Goal: Task Accomplishment & Management: Complete application form

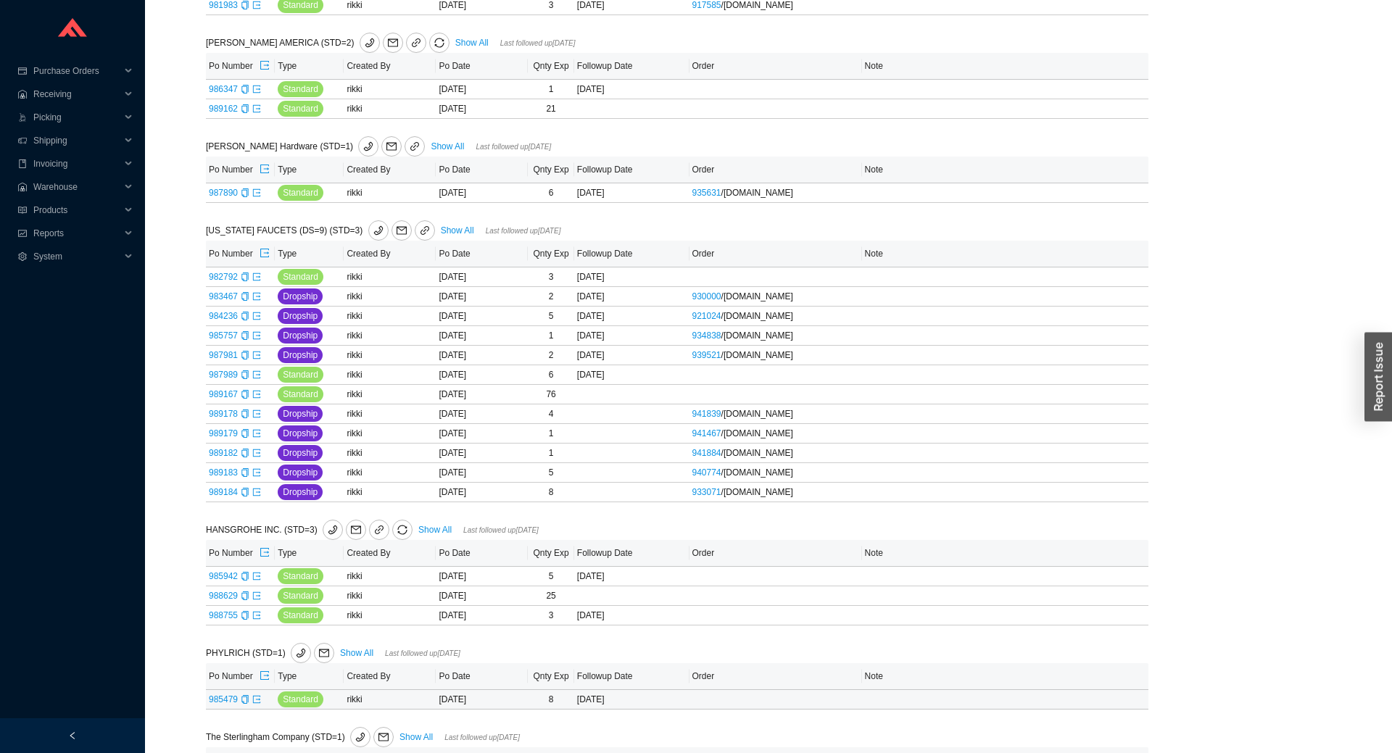
scroll to position [320, 0]
type input "ed"
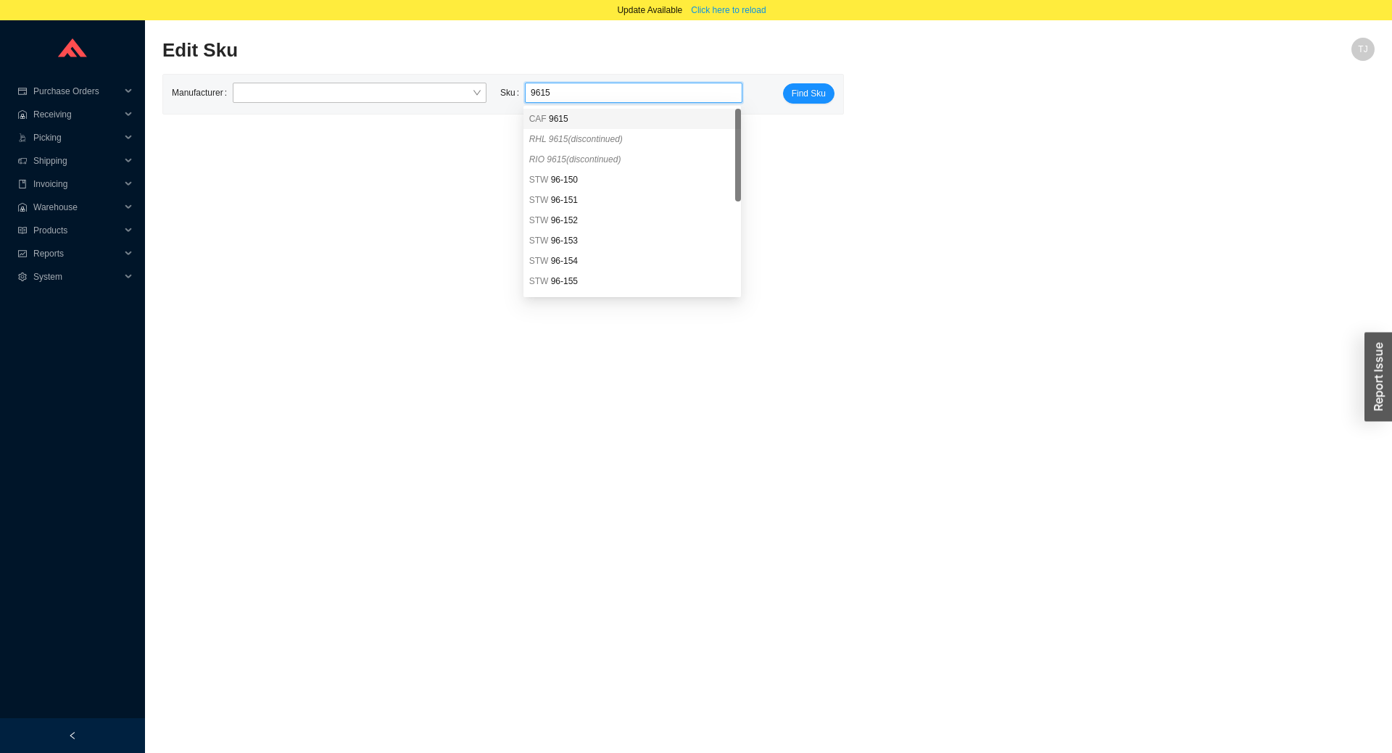
click at [570, 123] on div "CAF 9615" at bounding box center [632, 118] width 206 height 13
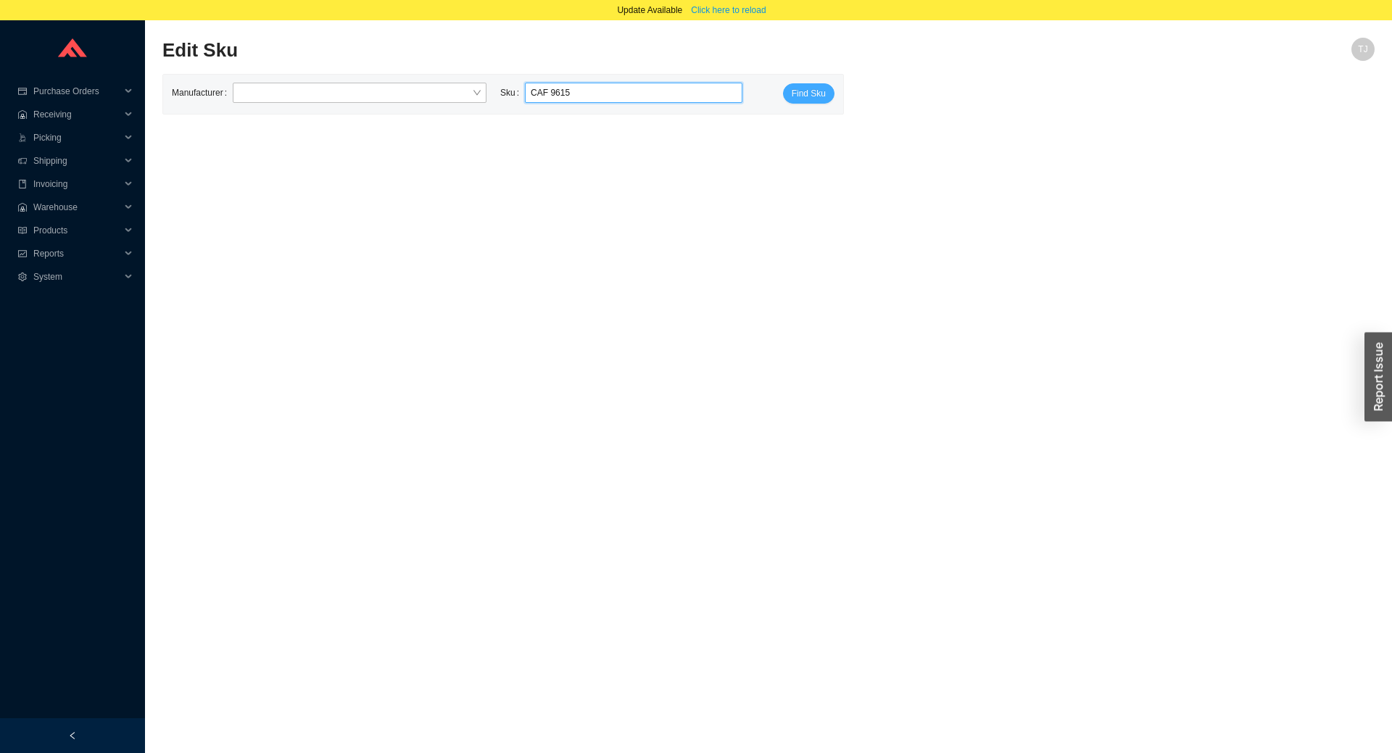
type input "CAF 9615"
click at [815, 91] on span "Find Sku" at bounding box center [809, 93] width 34 height 14
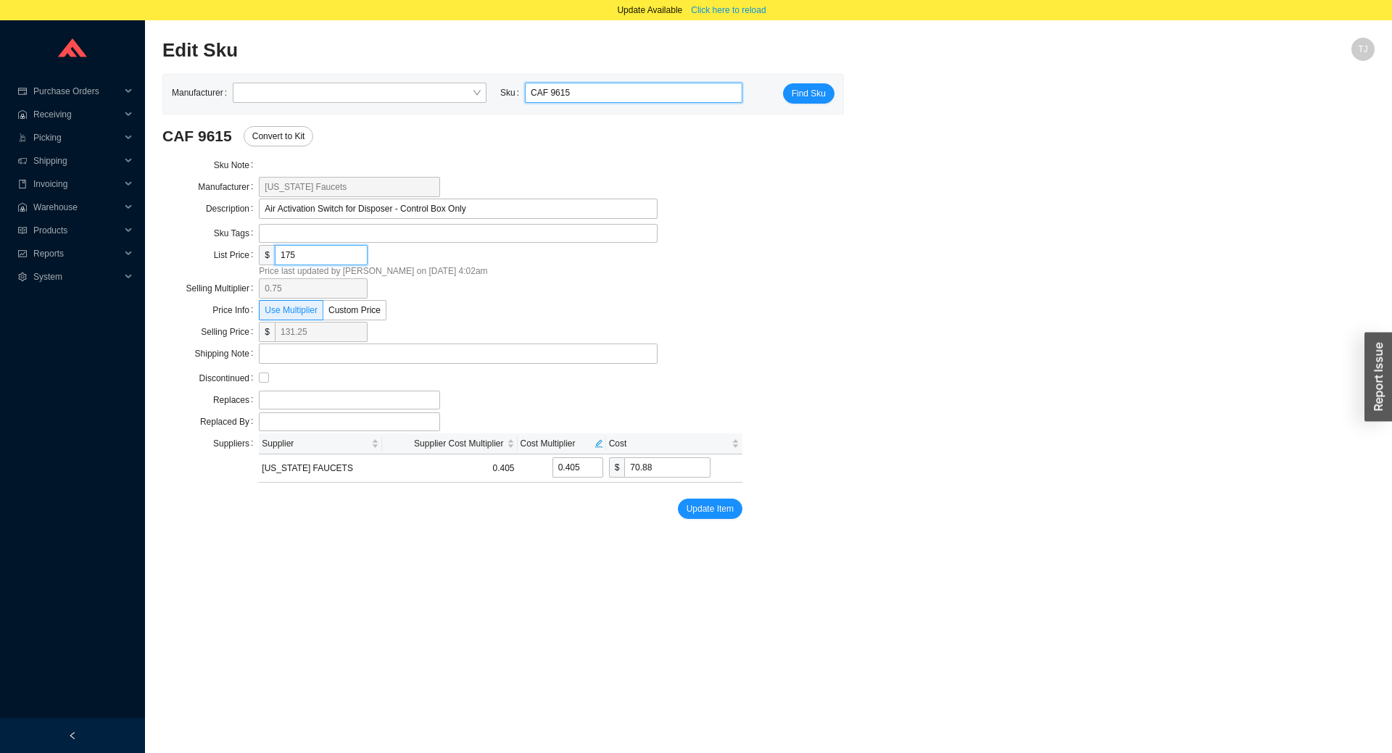
drag, startPoint x: 286, startPoint y: 256, endPoint x: 397, endPoint y: 250, distance: 111.1
click at [368, 250] on input "175" at bounding box center [321, 255] width 93 height 20
type input "18"
type input "13.5"
type input "7.29"
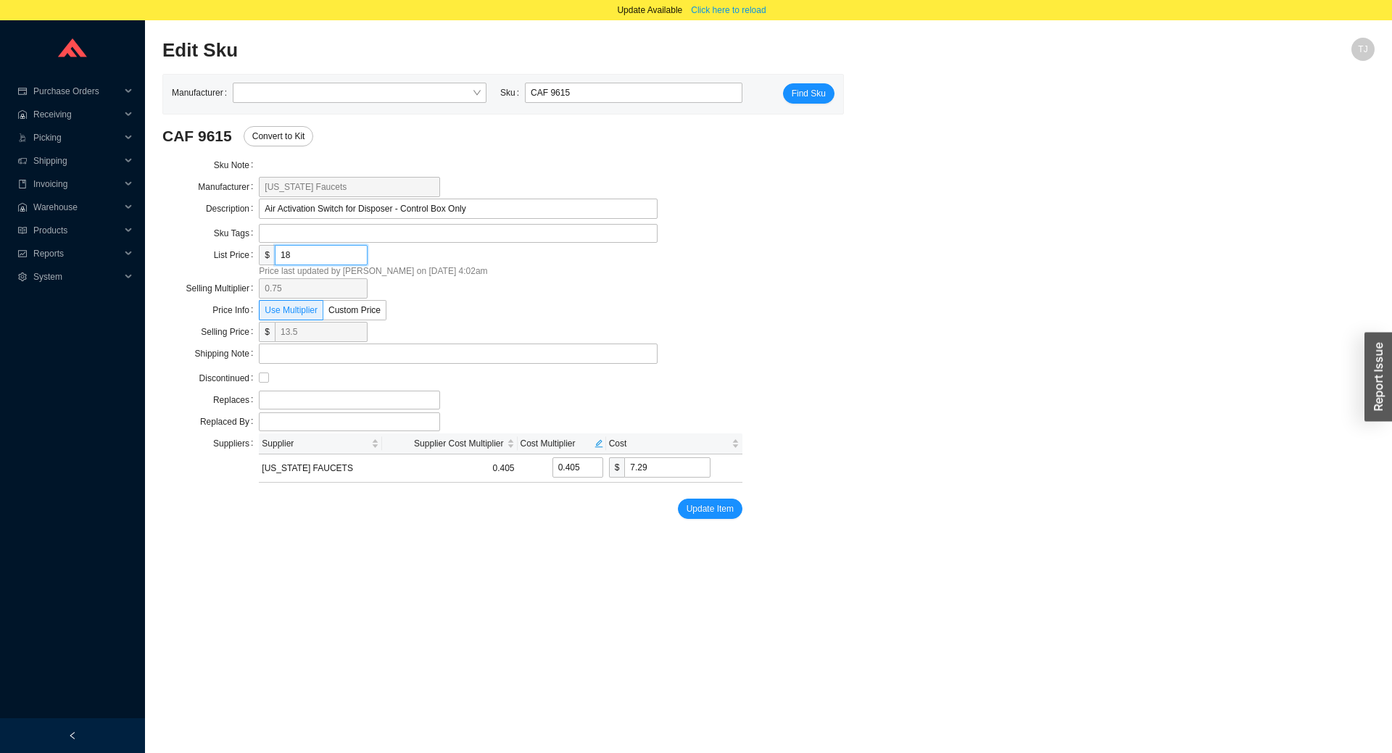
type input "187"
type input "140.25"
type input "75.735"
type input "187"
click at [696, 510] on span "Update Item" at bounding box center [710, 509] width 47 height 14
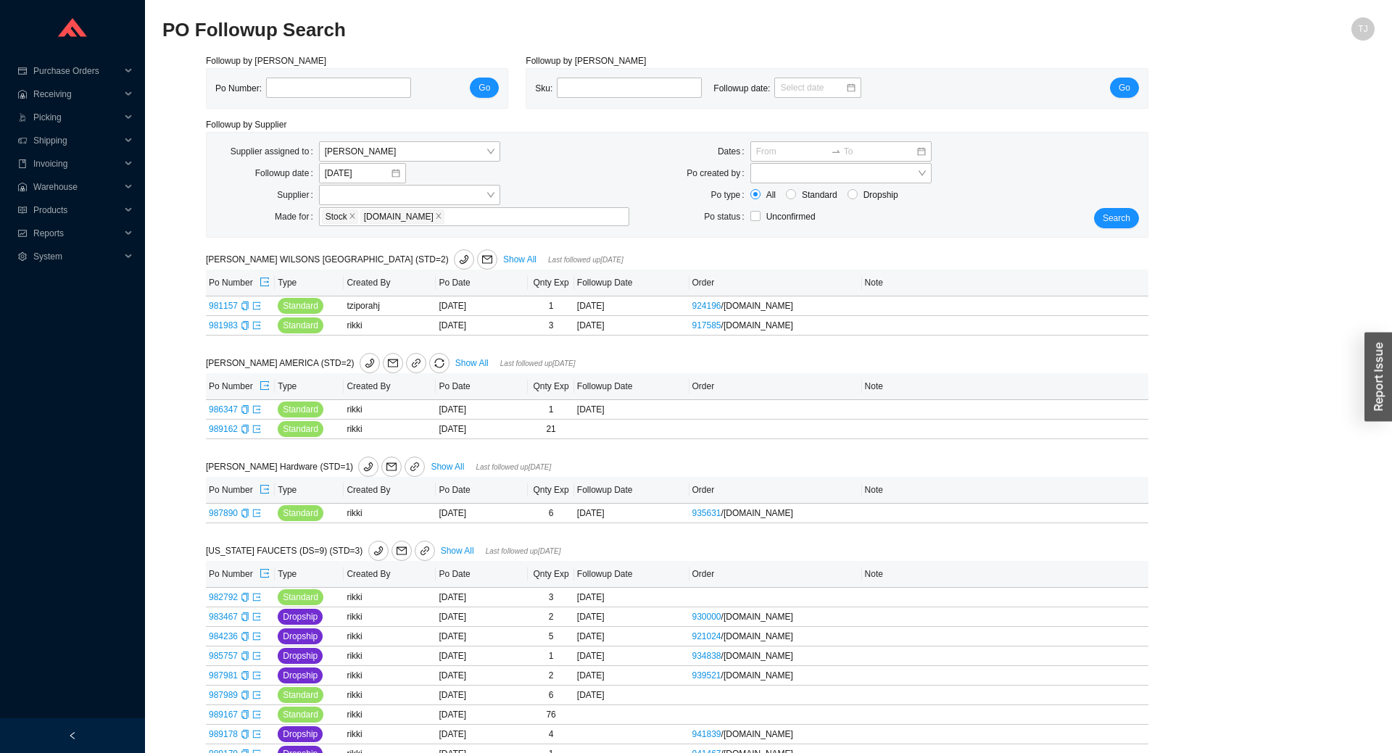
click at [1127, 206] on div "Search" at bounding box center [1108, 184] width 78 height 87
click at [1130, 210] on button "Search" at bounding box center [1116, 218] width 45 height 20
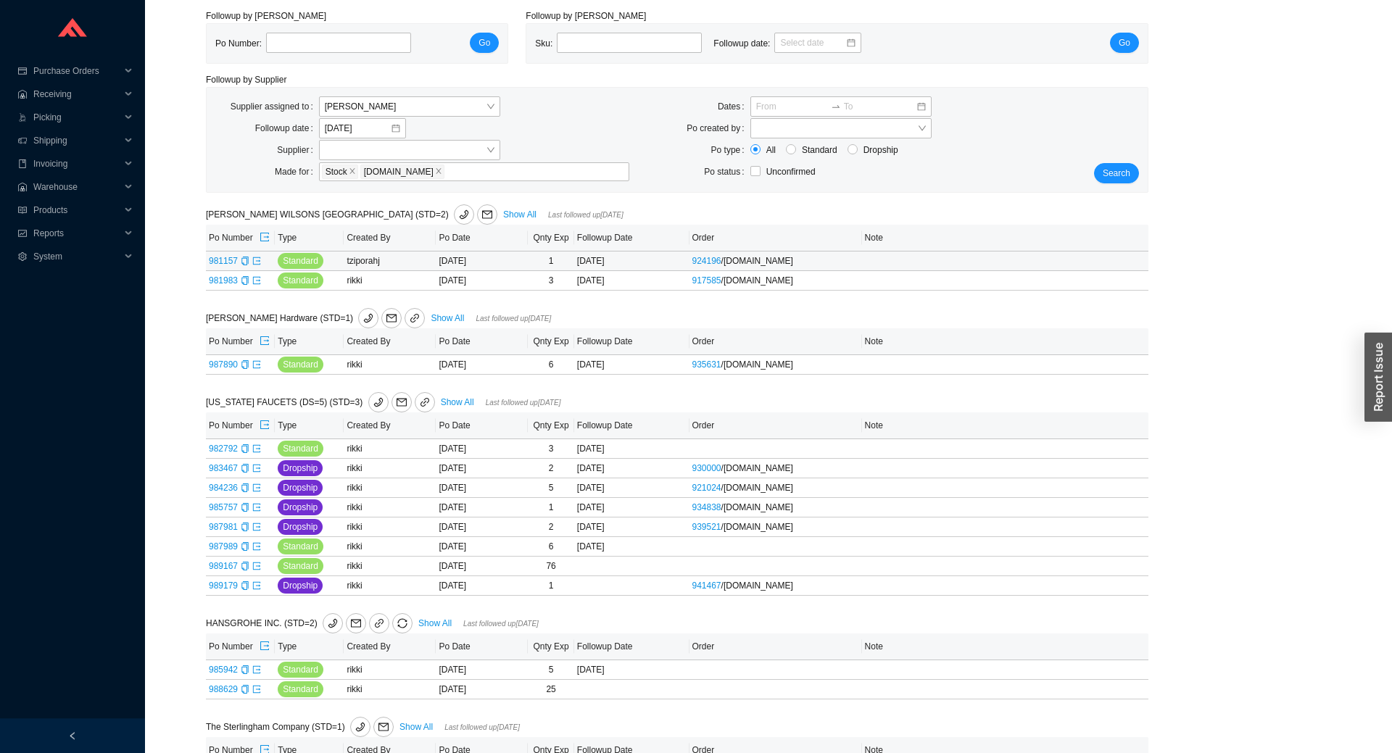
scroll to position [94, 0]
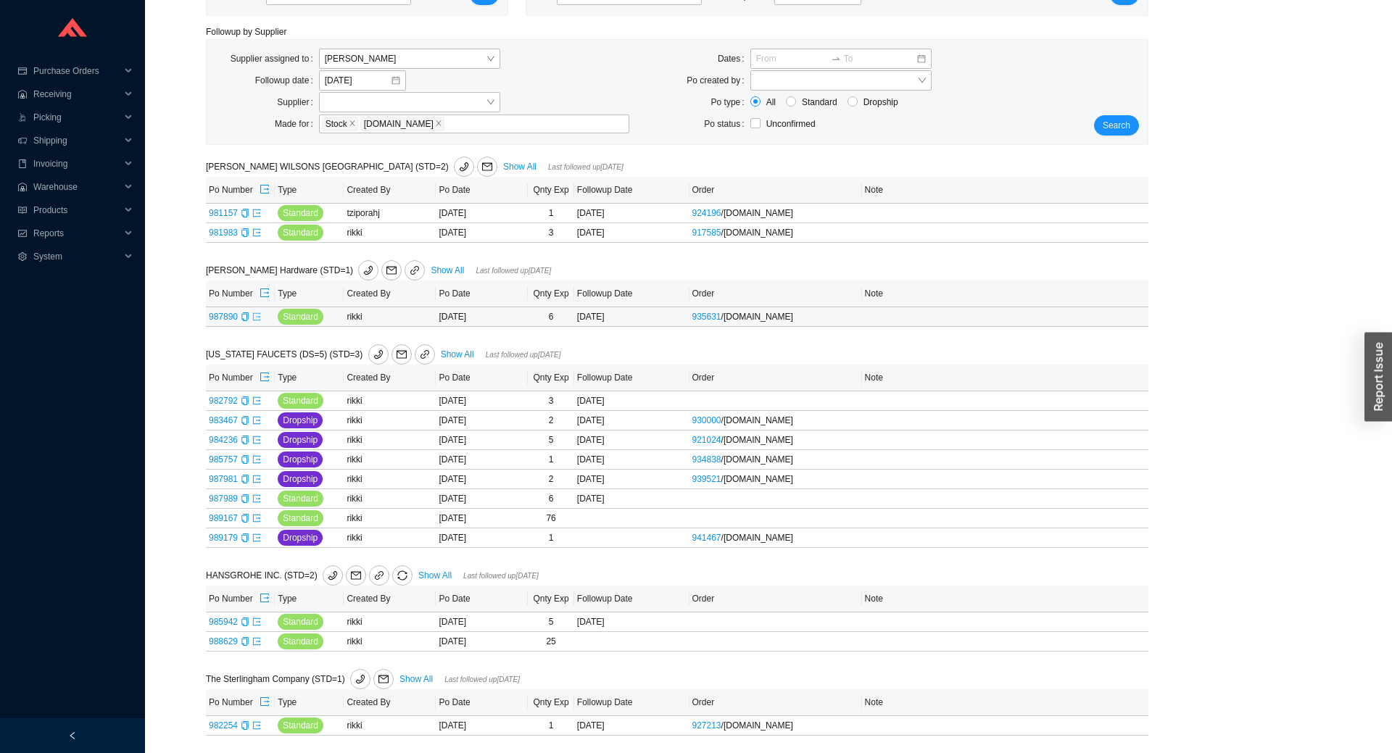
click at [256, 317] on icon "export" at bounding box center [256, 316] width 9 height 9
click at [1124, 128] on span "Search" at bounding box center [1117, 125] width 28 height 14
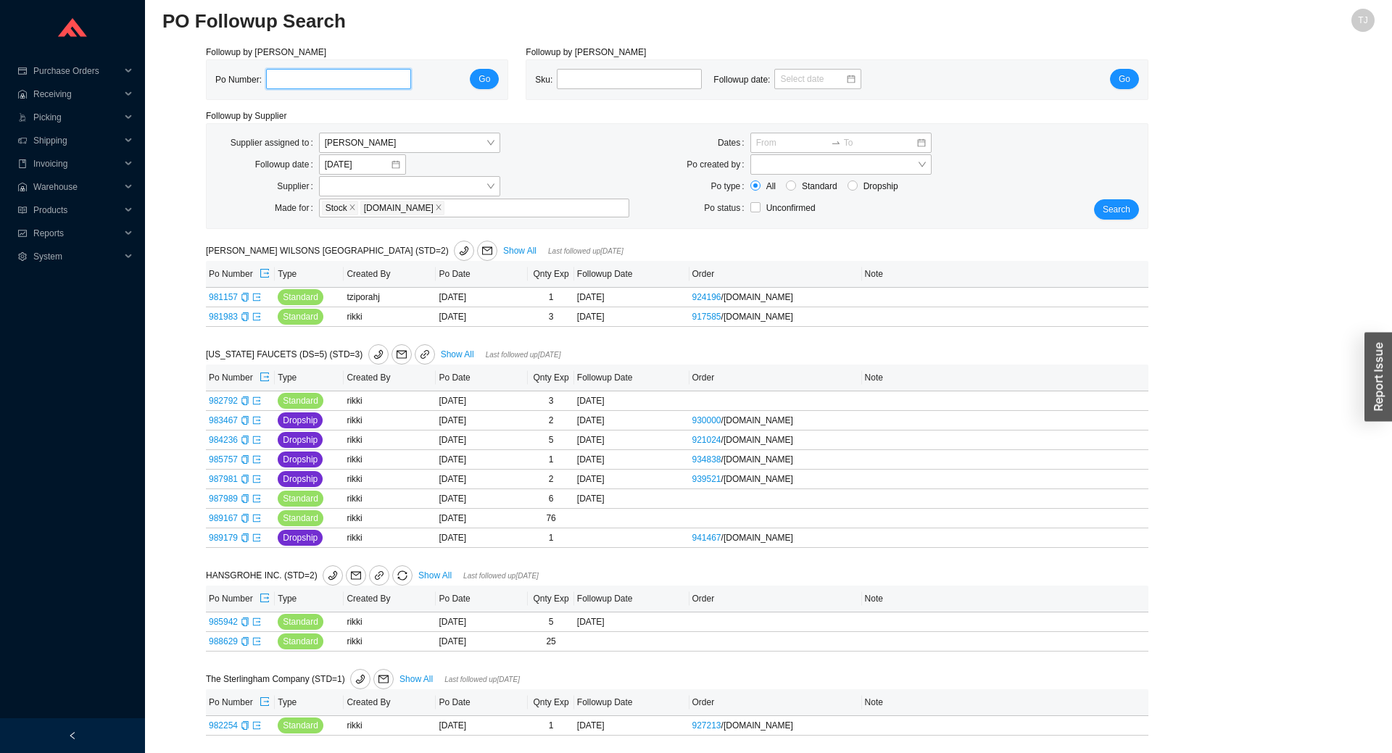
scroll to position [9, 0]
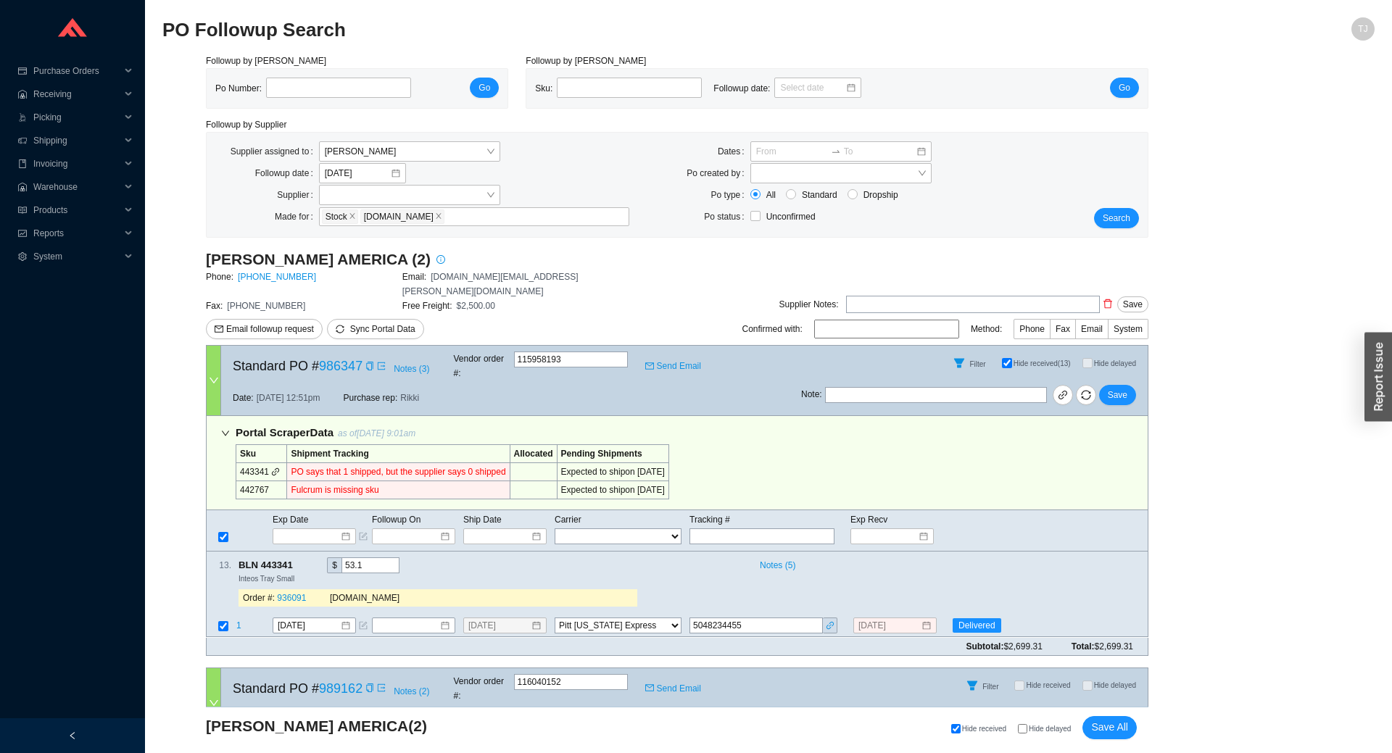
select select "94"
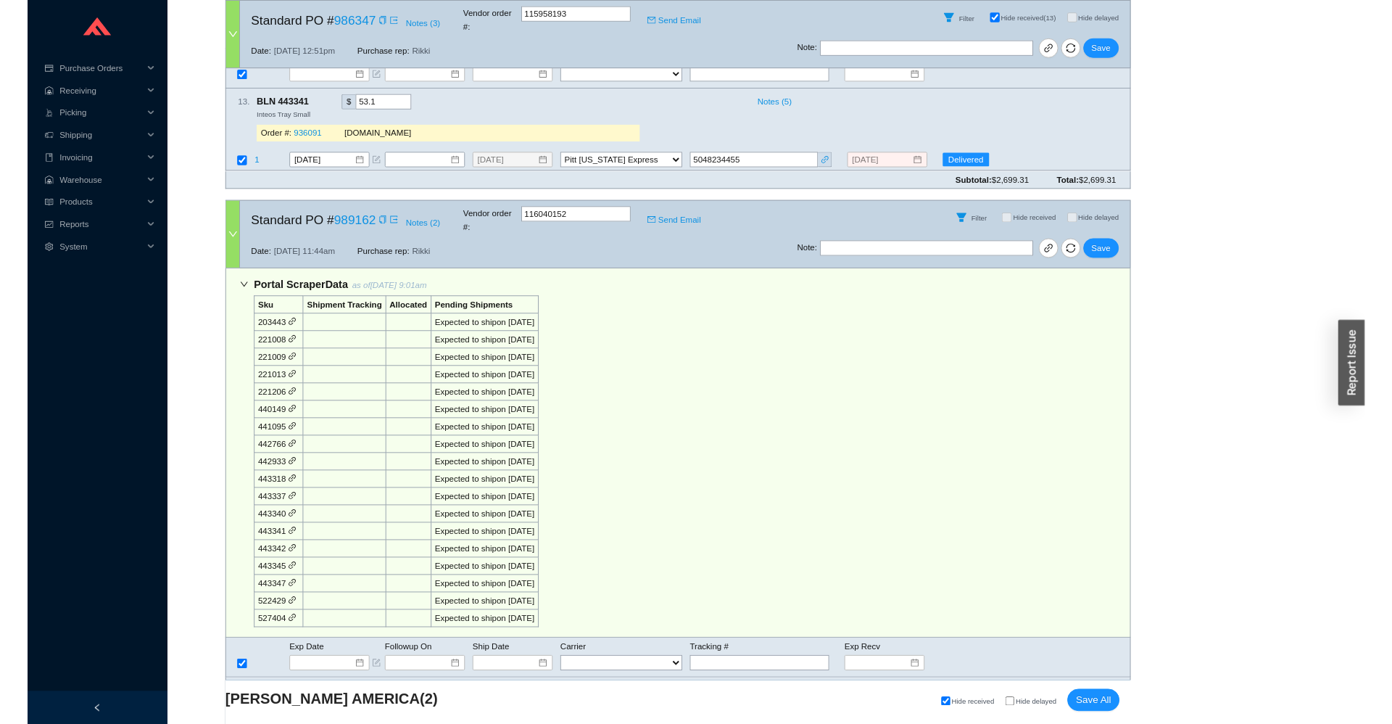
scroll to position [320, 0]
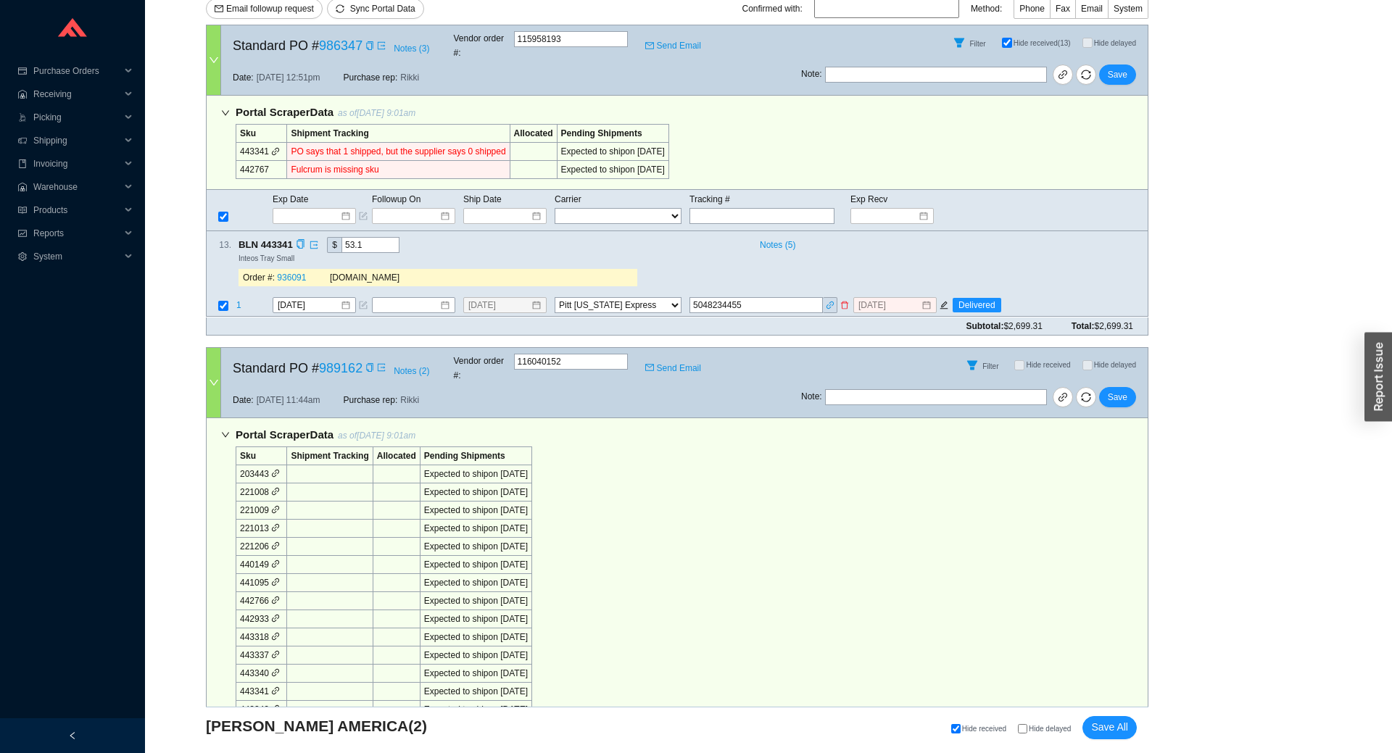
click at [241, 297] on td "1" at bounding box center [254, 307] width 36 height 20
click at [236, 301] on span "1" at bounding box center [238, 306] width 5 height 10
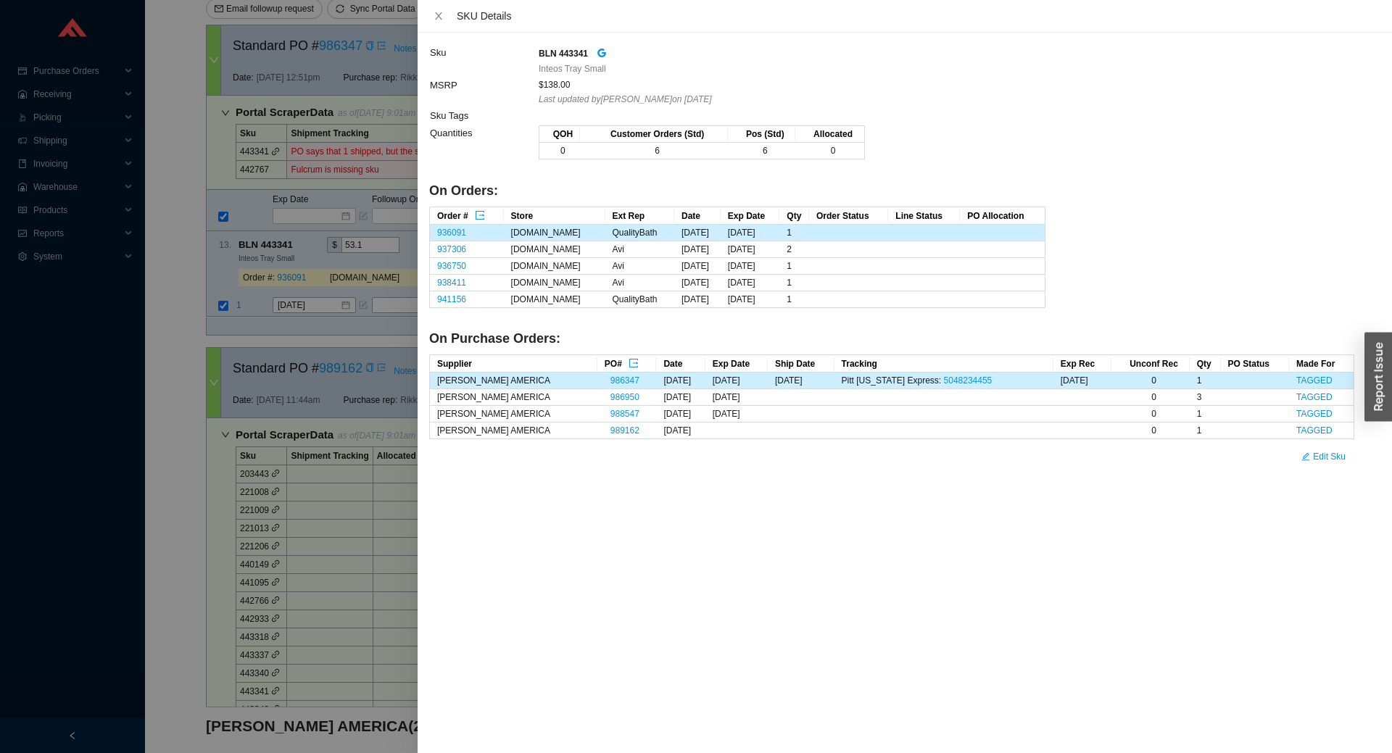
click at [252, 275] on div at bounding box center [696, 376] width 1392 height 753
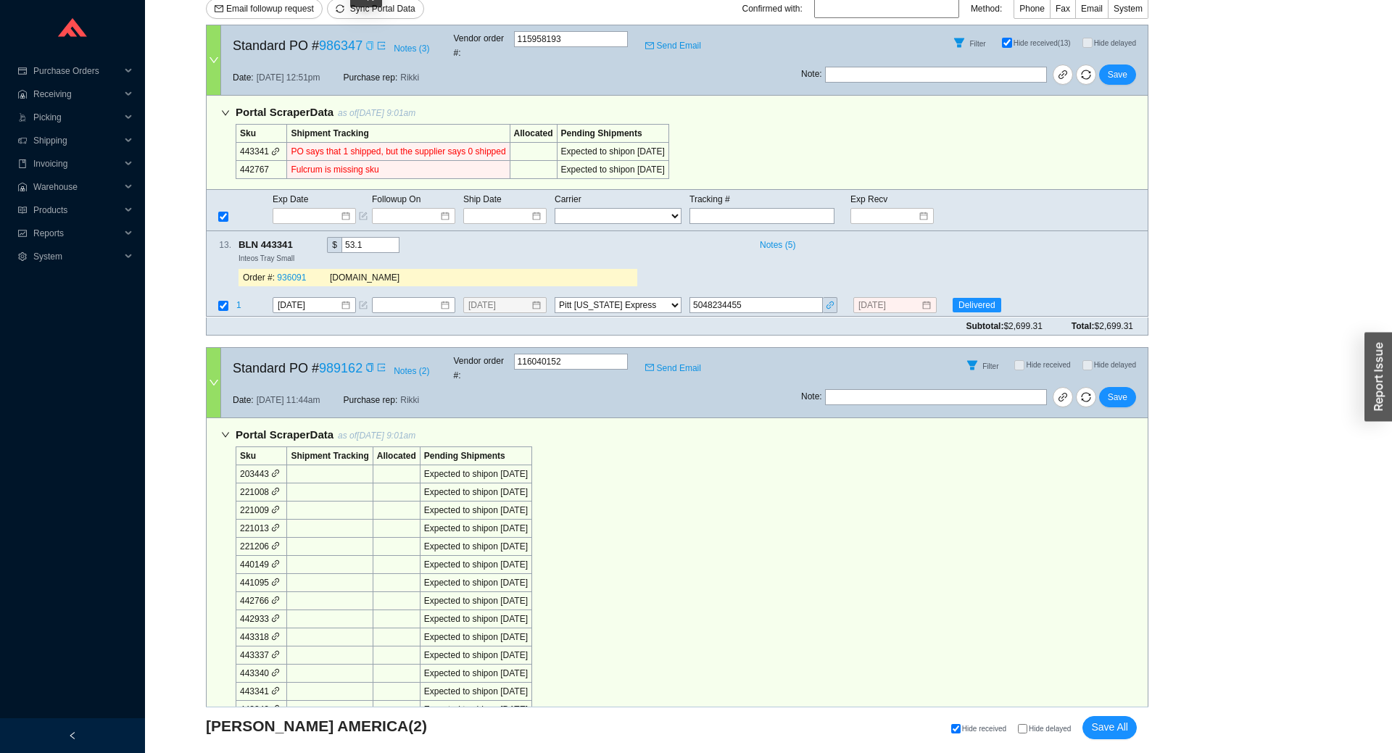
click at [365, 38] on div "Copy" at bounding box center [369, 45] width 9 height 14
click at [1092, 418] on div "Portal Scraper Data as of 9/29/25 9:01am Sku Shipment Tracking Allocated Pendin…" at bounding box center [677, 610] width 942 height 384
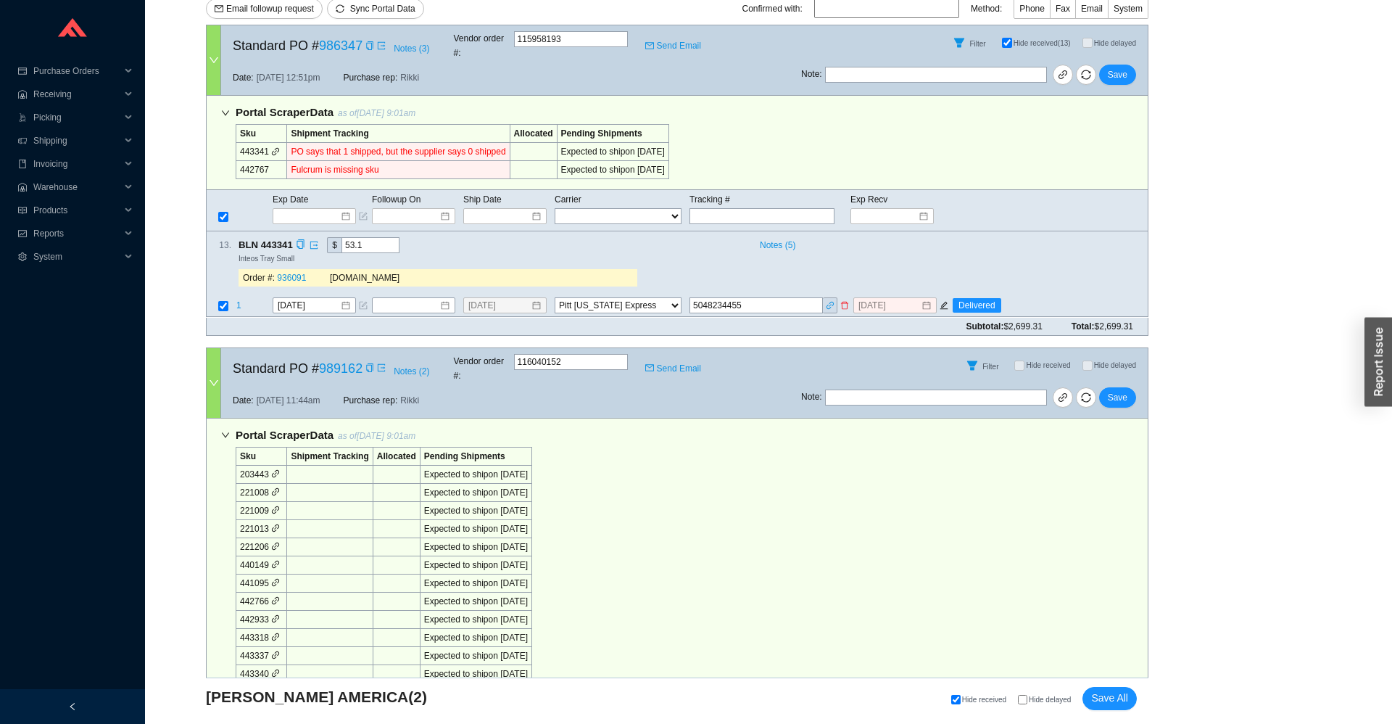
click at [845, 302] on icon "delete" at bounding box center [844, 306] width 9 height 9
select select
click at [304, 240] on icon "copy" at bounding box center [300, 244] width 7 height 9
click at [299, 273] on link "936091" at bounding box center [291, 278] width 29 height 10
click at [1126, 67] on span "Save" at bounding box center [1118, 74] width 20 height 14
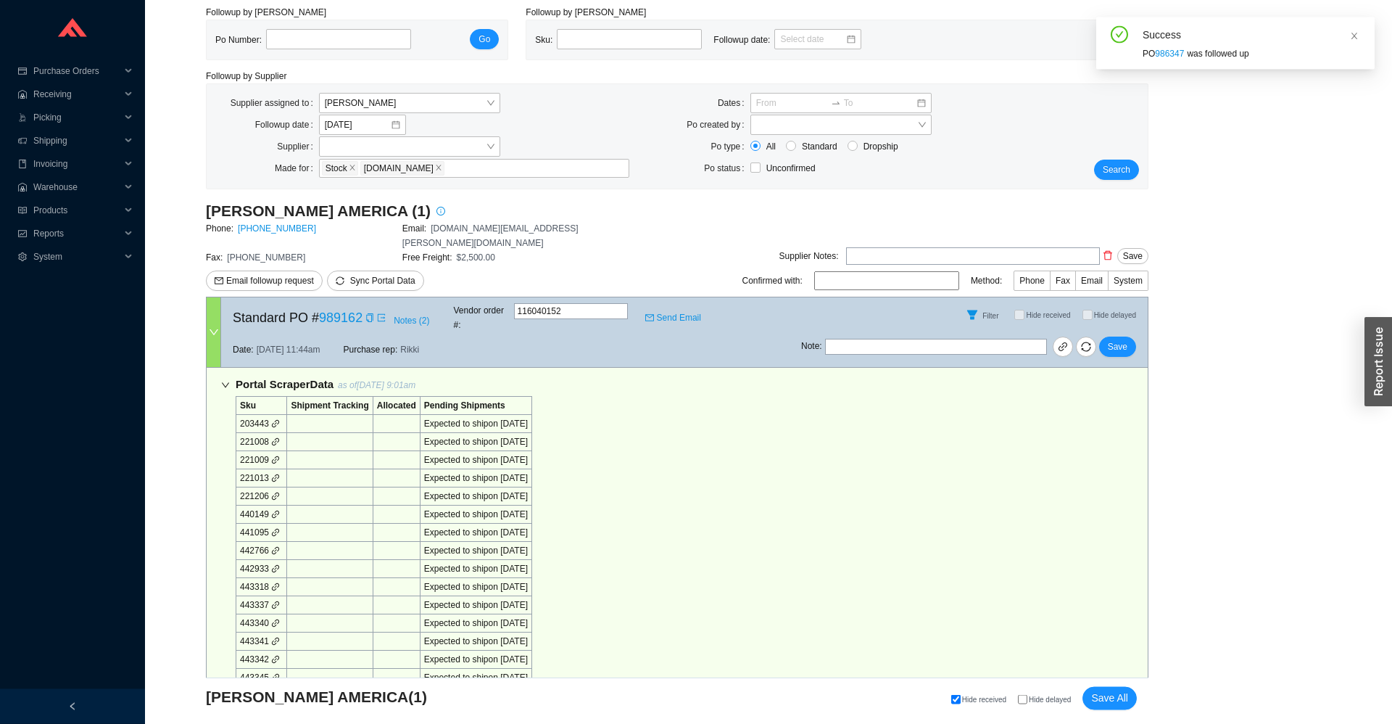
scroll to position [0, 0]
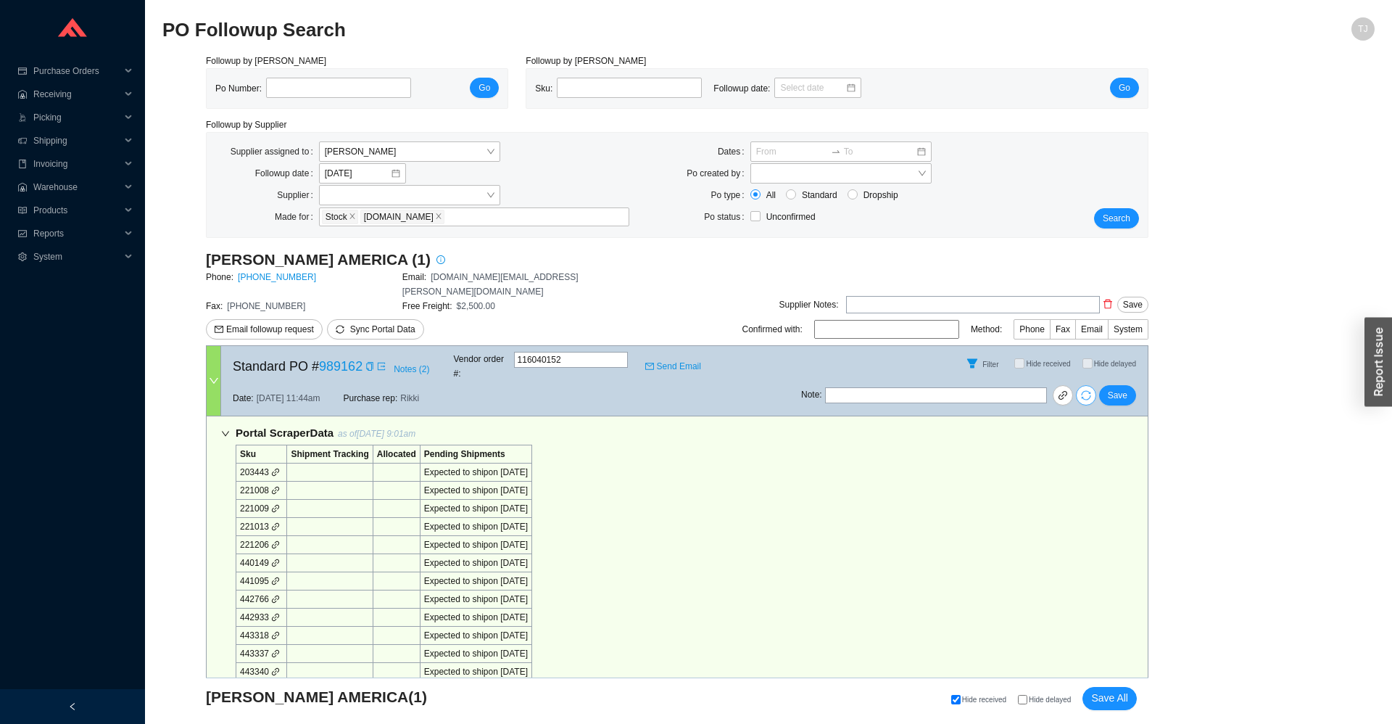
click at [1095, 390] on span "sync" at bounding box center [1086, 395] width 19 height 10
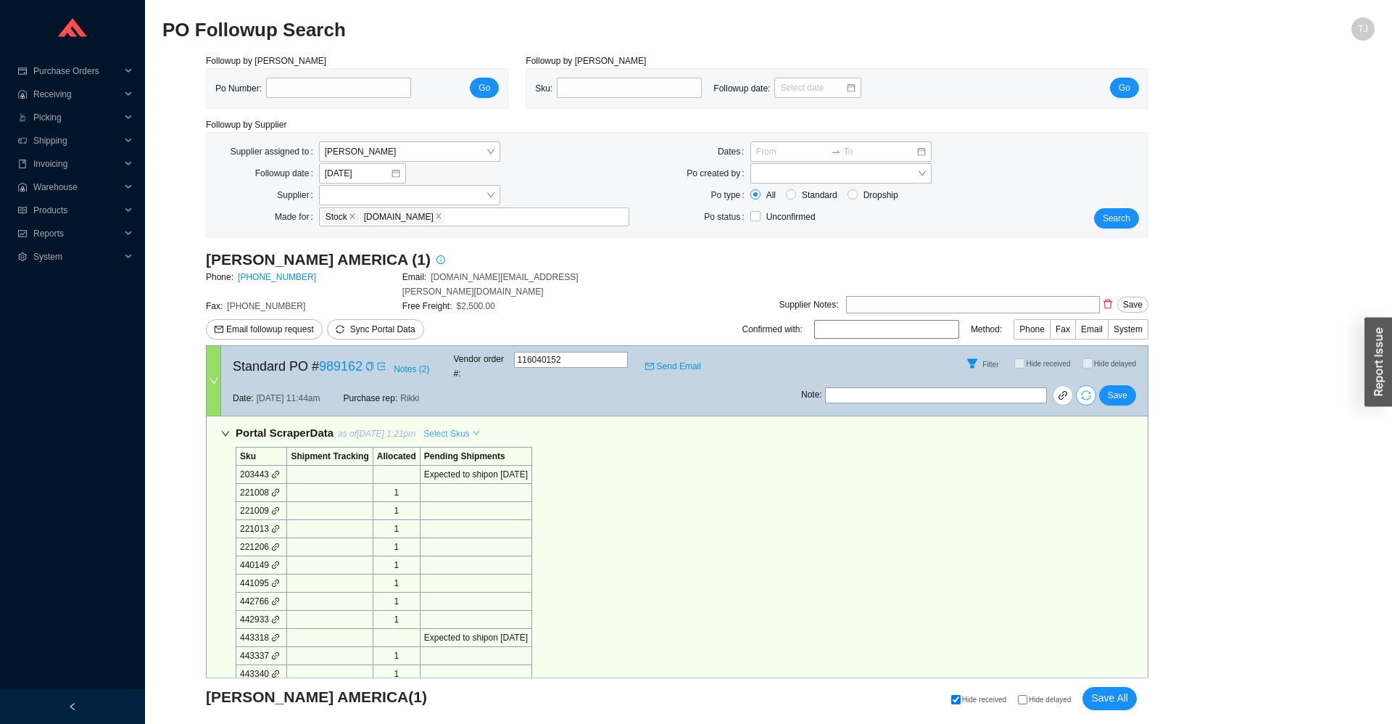
click at [451, 426] on span "Select Skus" at bounding box center [446, 433] width 46 height 14
click at [459, 430] on span "Allocated" at bounding box center [449, 430] width 47 height 13
checkbox input "false"
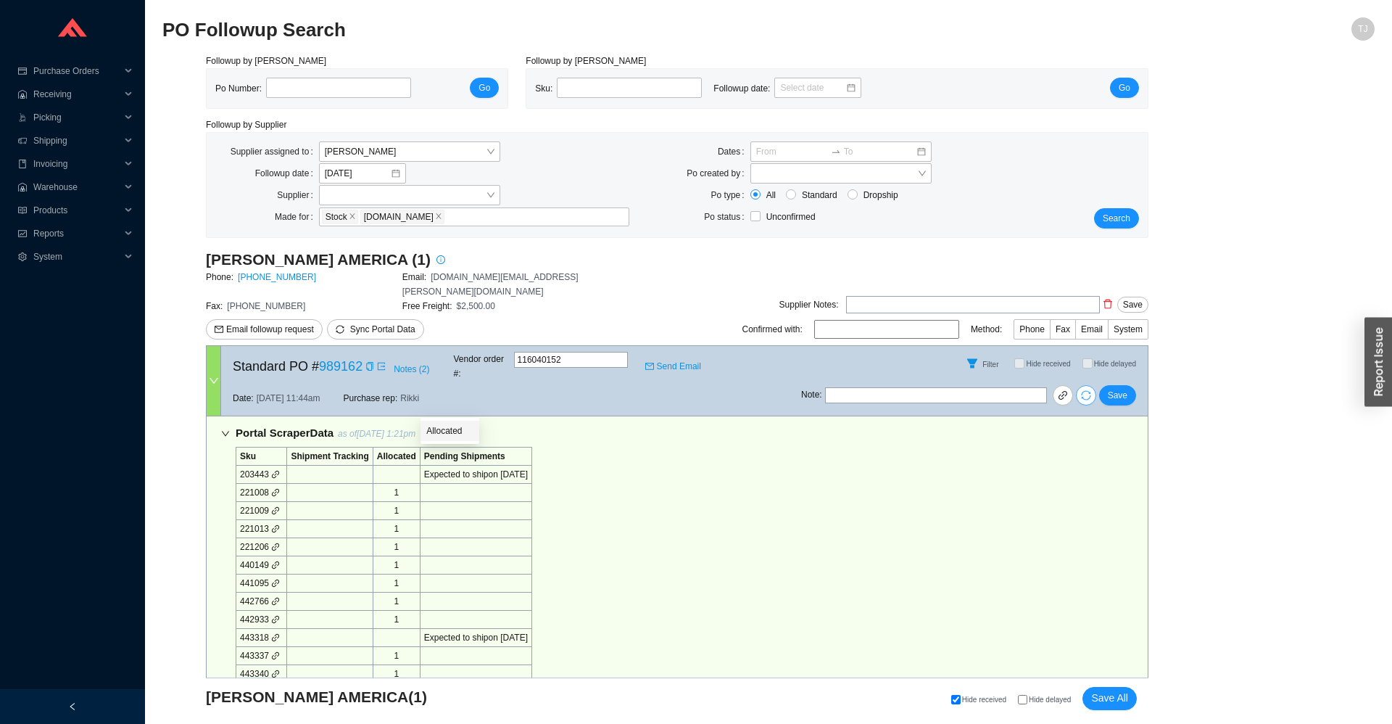
checkbox input "false"
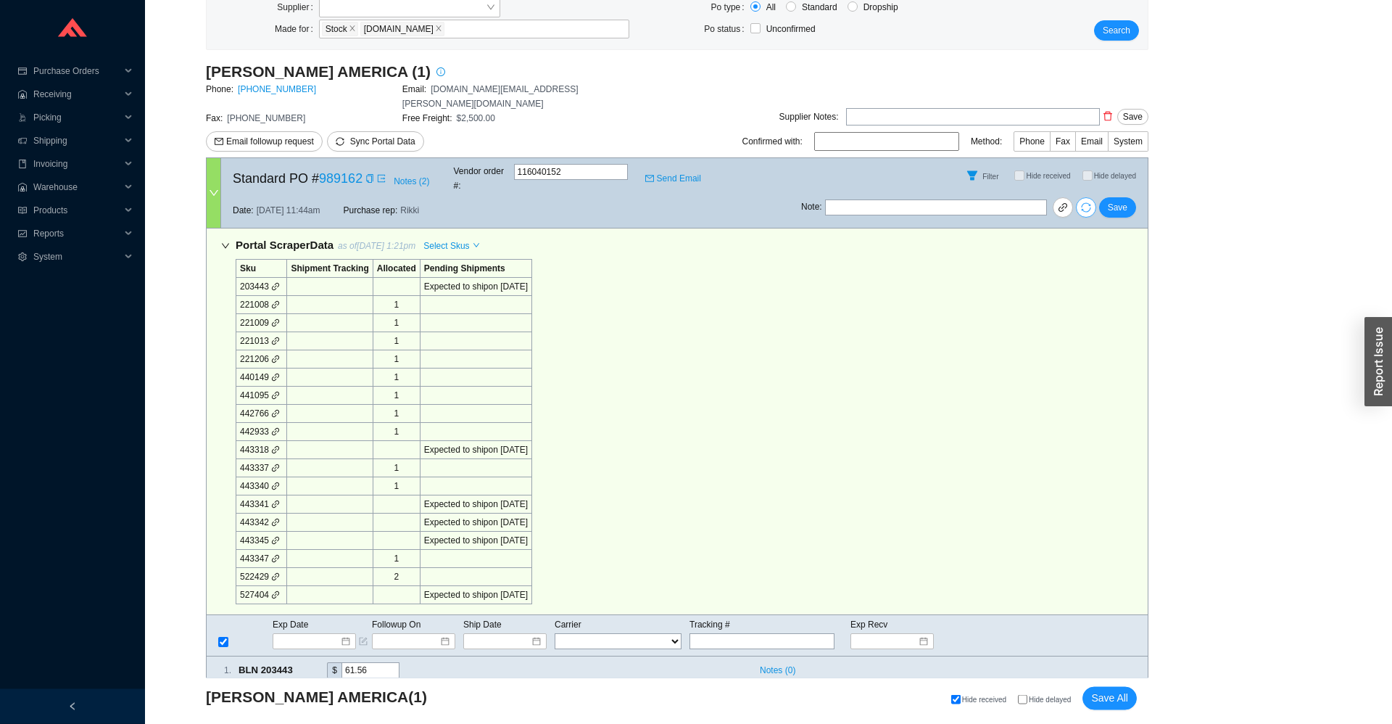
scroll to position [320, 0]
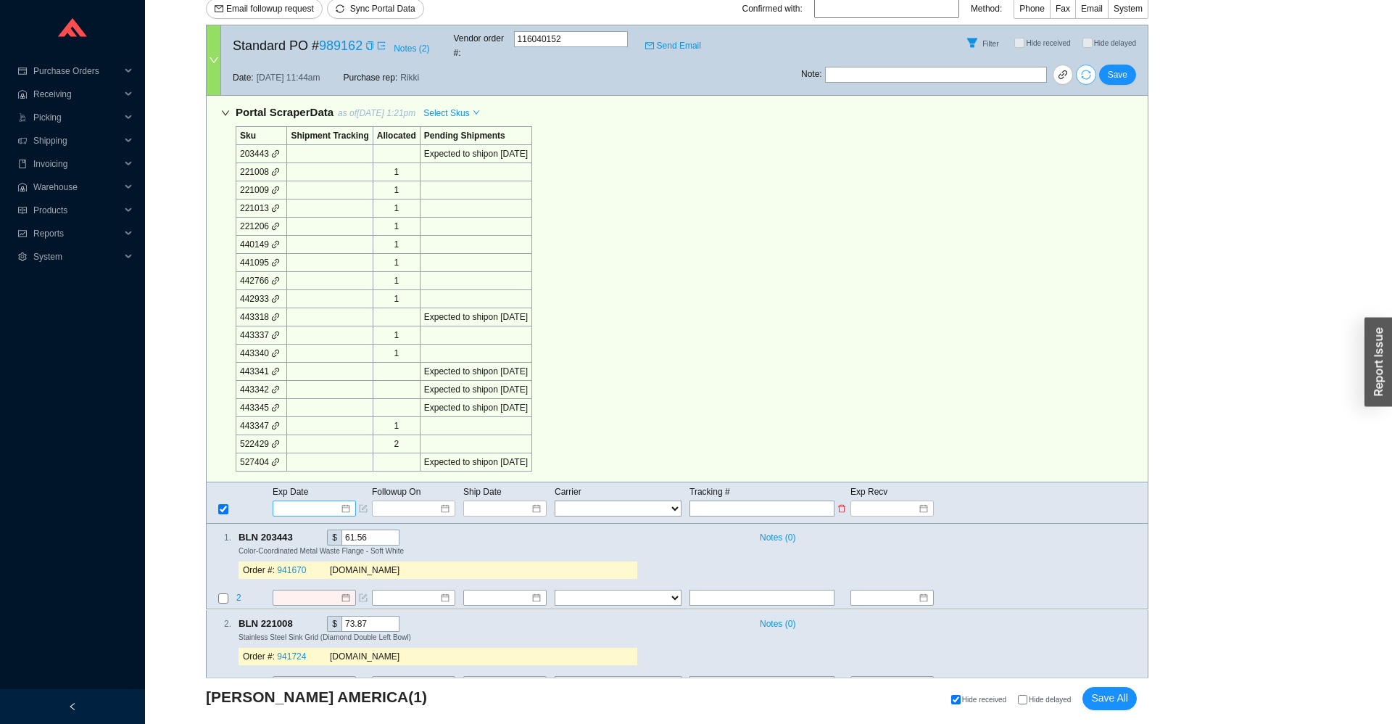
click at [297, 501] on input at bounding box center [309, 508] width 62 height 14
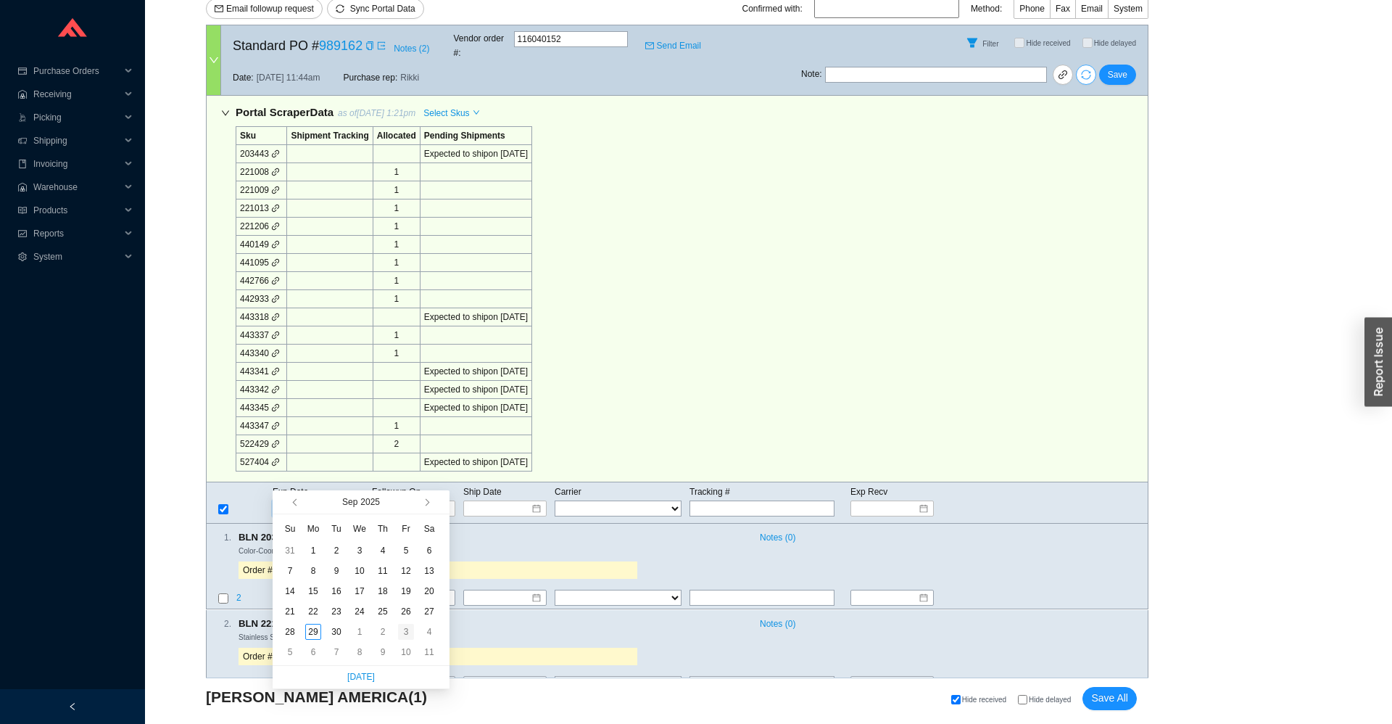
type input "10/3/2025"
click at [404, 633] on div "3" at bounding box center [406, 631] width 16 height 16
type input "10/3/2025"
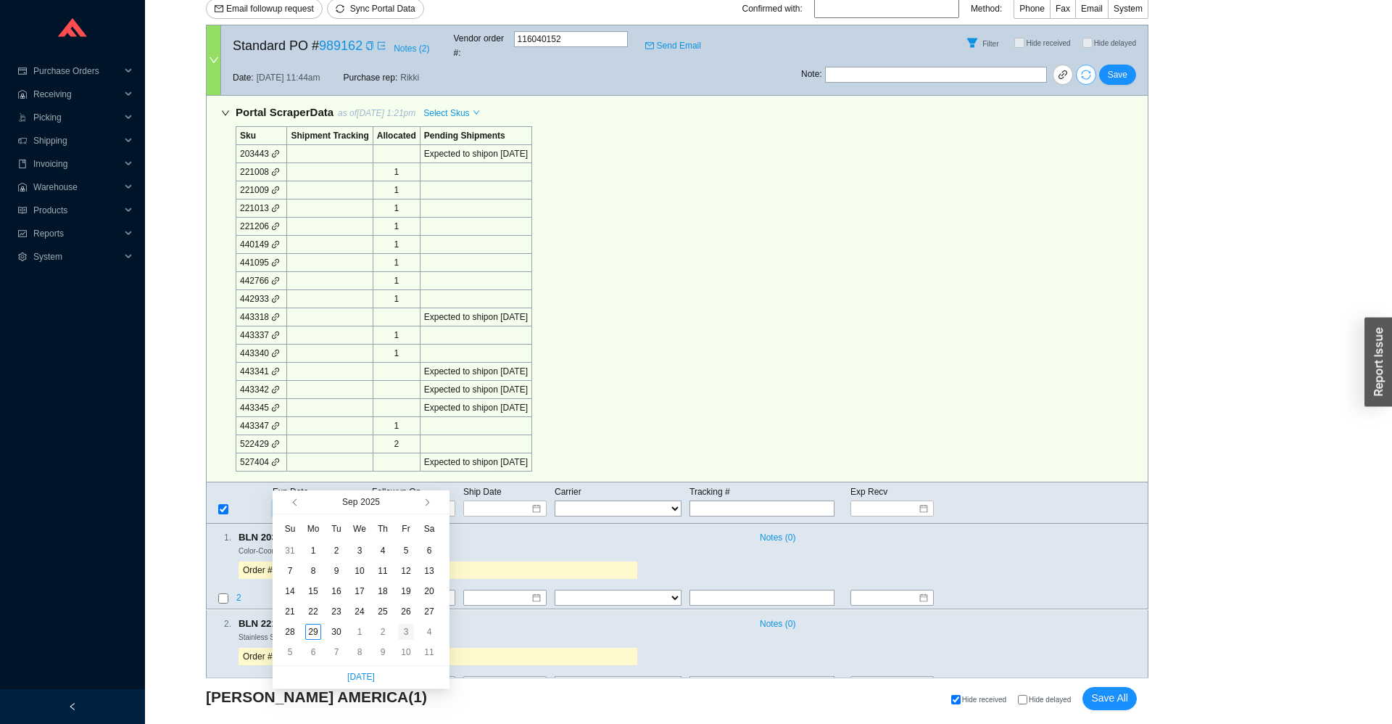
type input "10/3/2025"
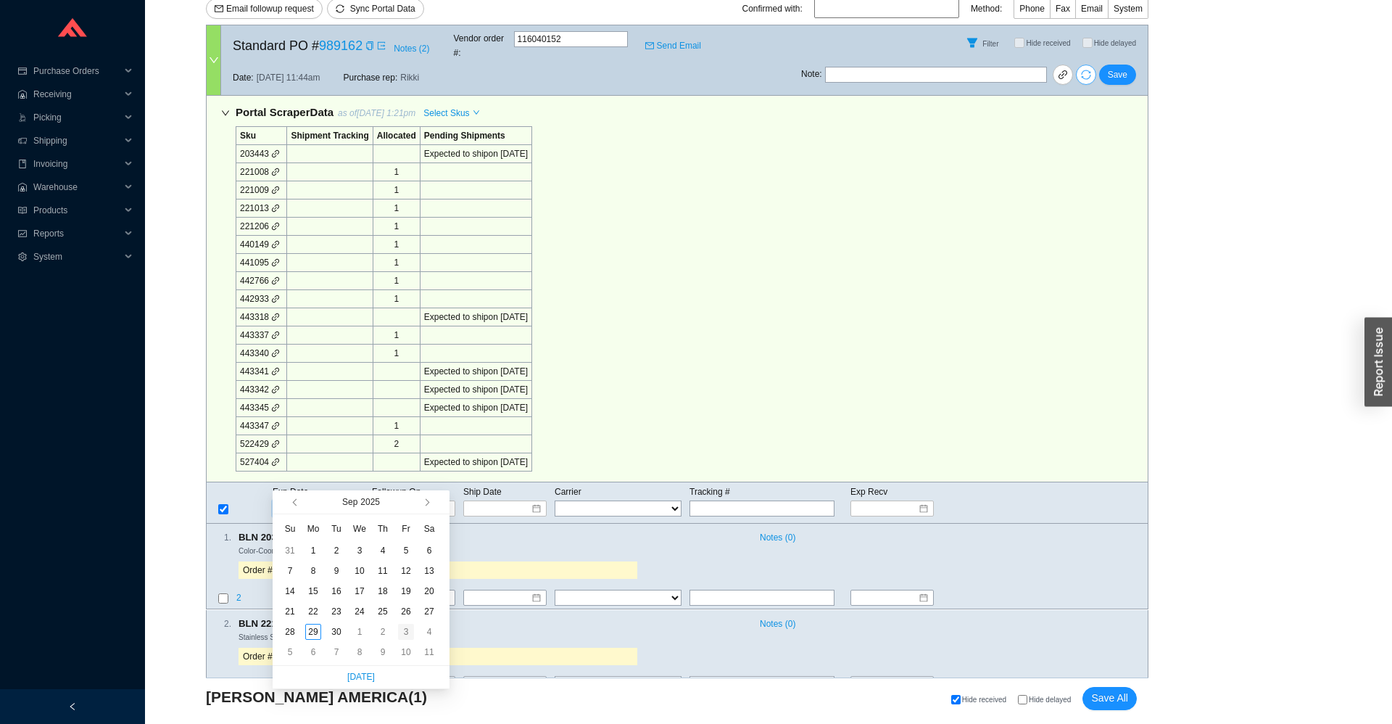
type input "10/3/2025"
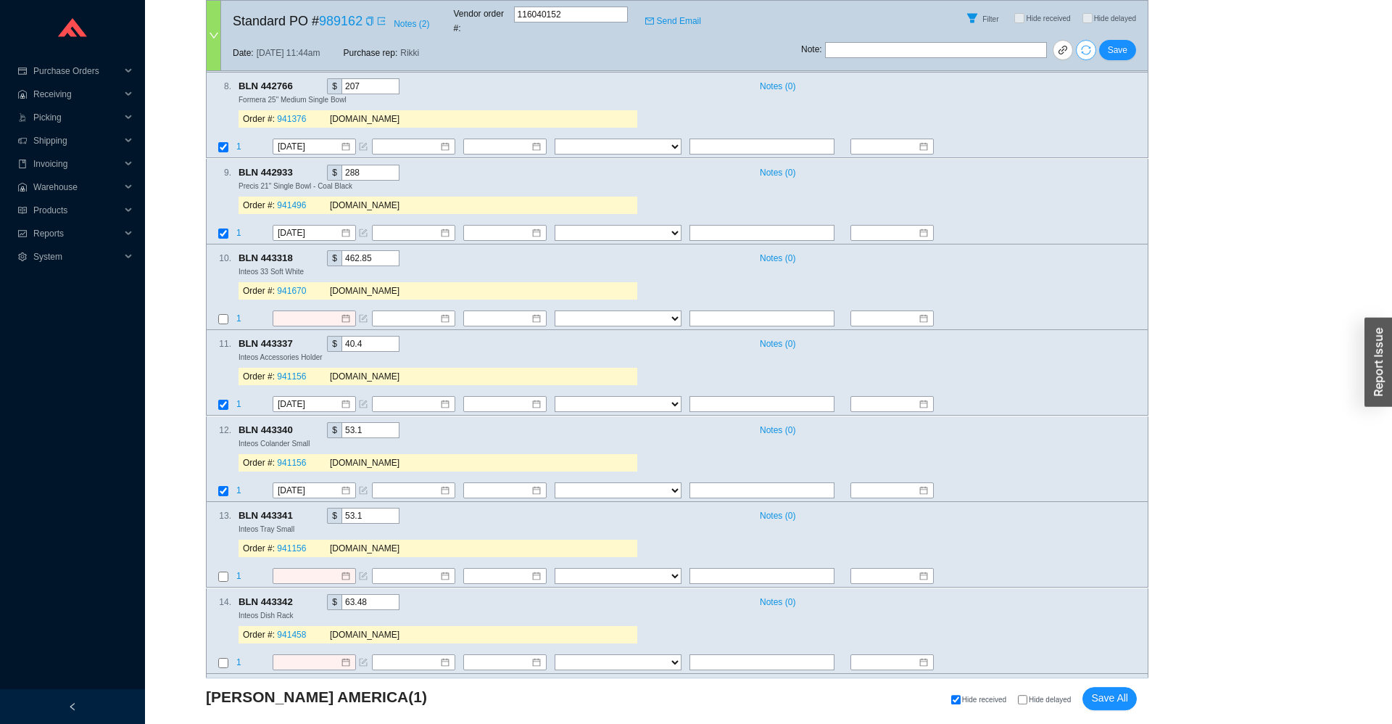
scroll to position [1749, 0]
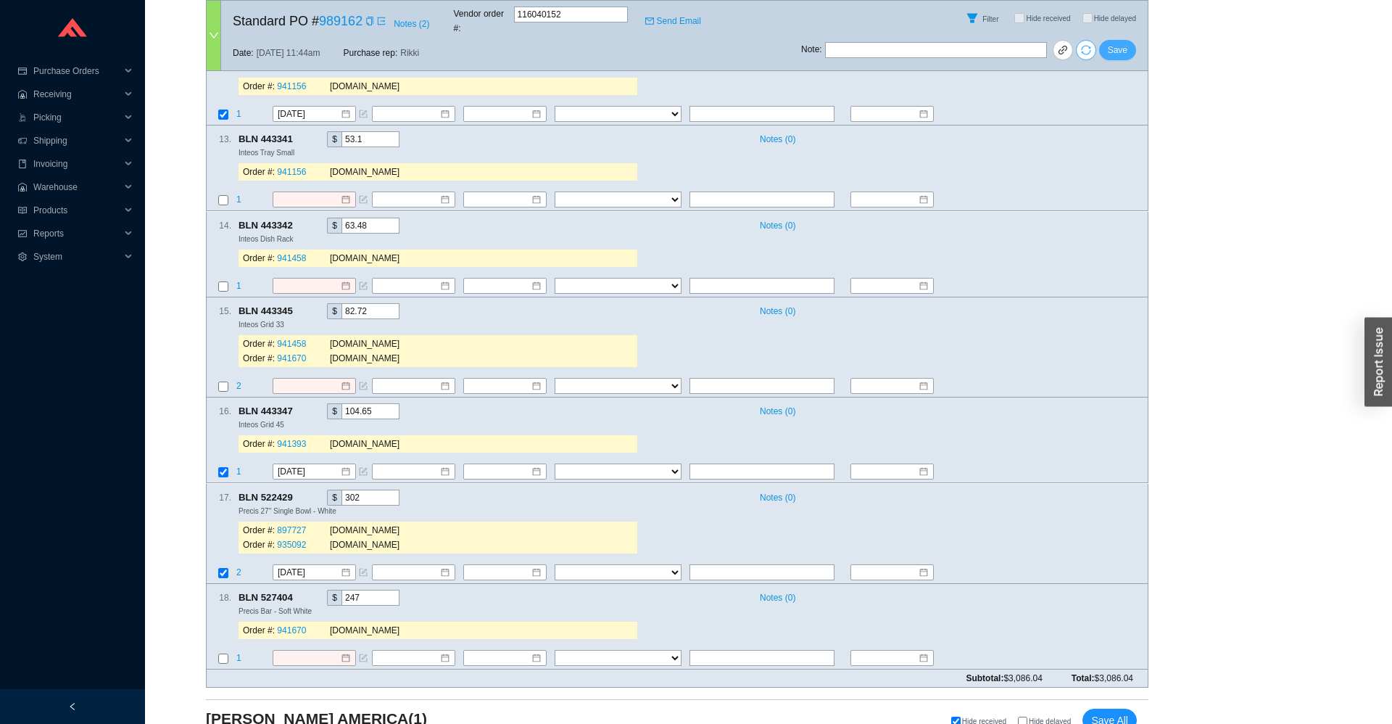
click at [1111, 43] on span "Save" at bounding box center [1118, 50] width 20 height 14
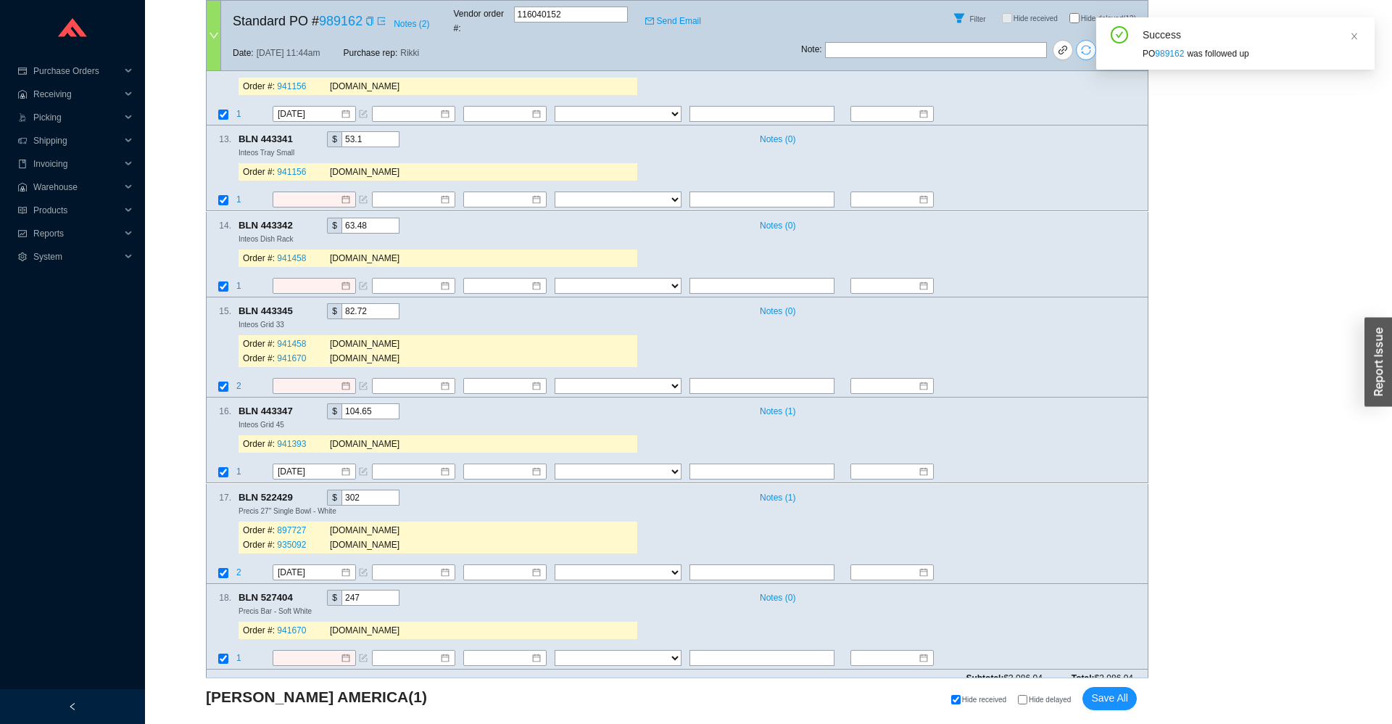
scroll to position [1428, 0]
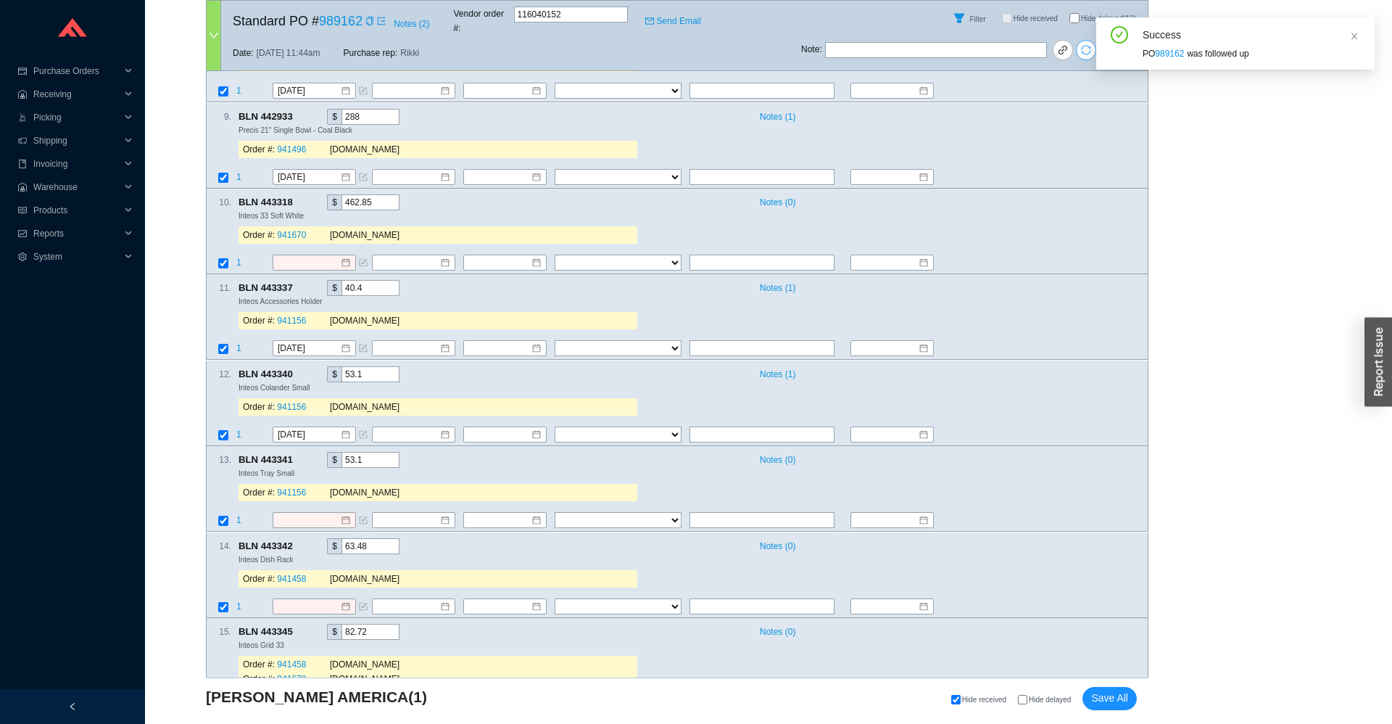
click at [1079, 14] on label "Hide delayed (12)" at bounding box center [1108, 18] width 78 height 10
click at [1079, 14] on input "Hide delayed (12)" at bounding box center [1074, 18] width 10 height 10
checkbox input "true"
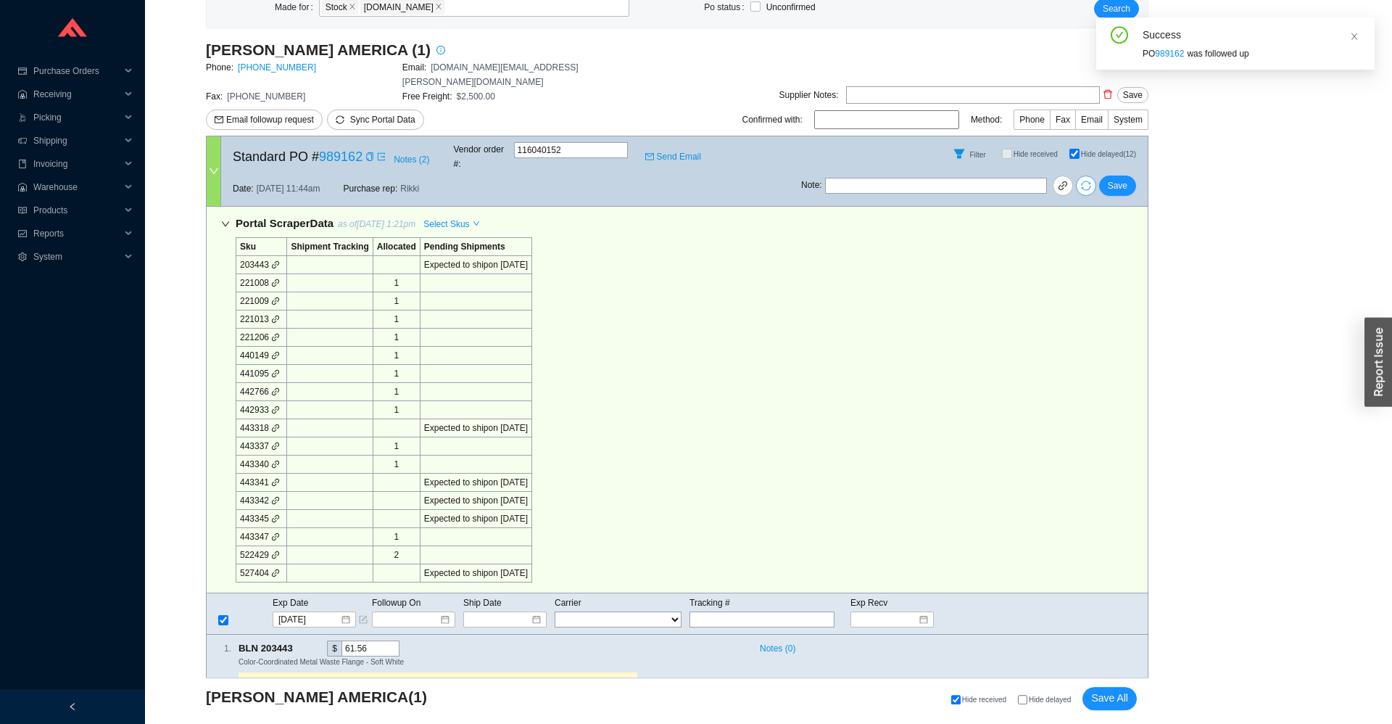
scroll to position [379, 0]
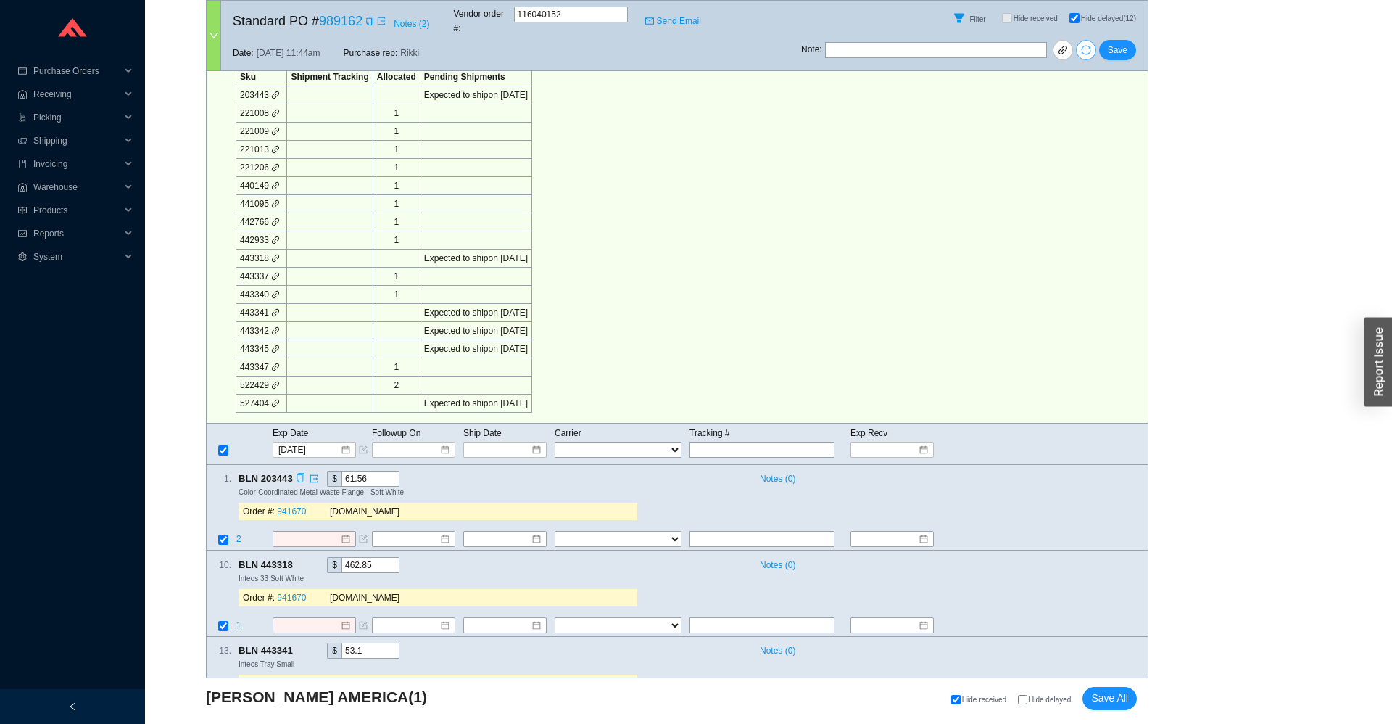
click at [299, 473] on icon "copy" at bounding box center [300, 477] width 7 height 9
click at [238, 534] on span "2" at bounding box center [239, 539] width 7 height 10
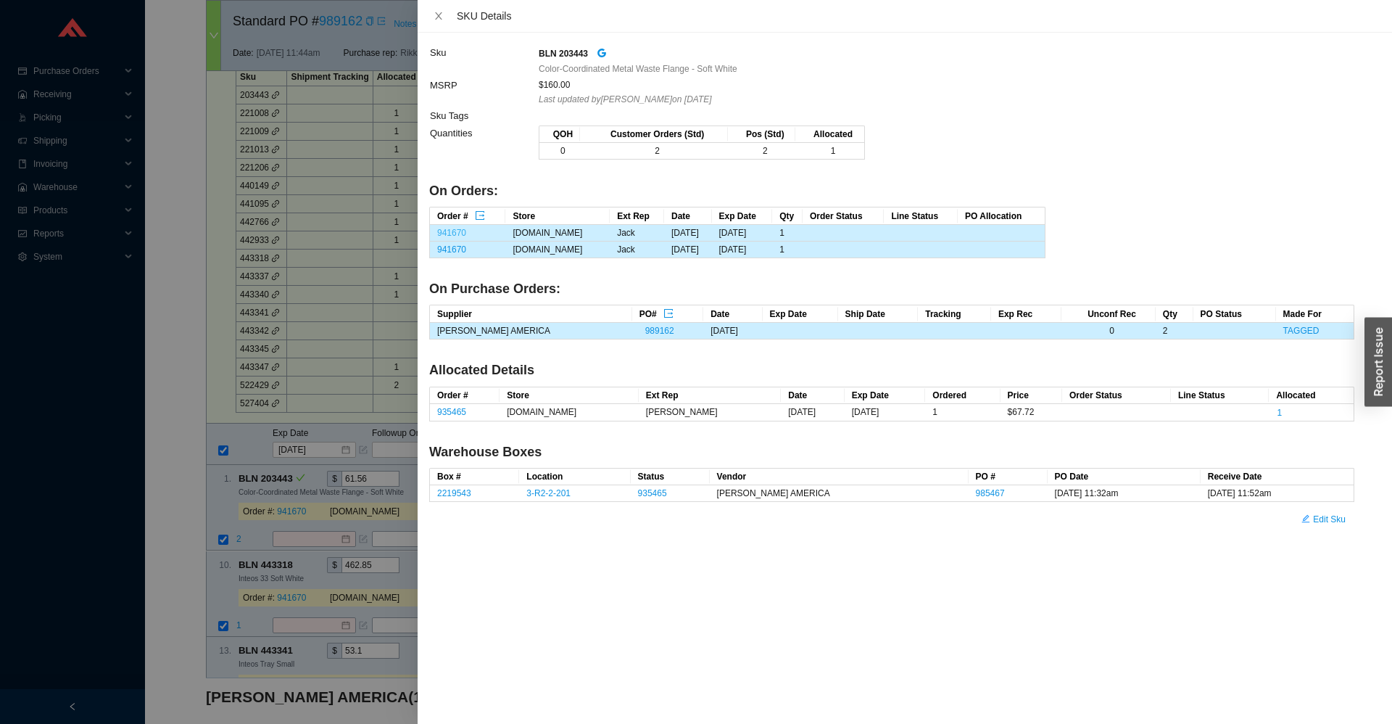
click at [459, 233] on link "941670" at bounding box center [451, 233] width 29 height 10
click at [313, 488] on div at bounding box center [696, 362] width 1392 height 724
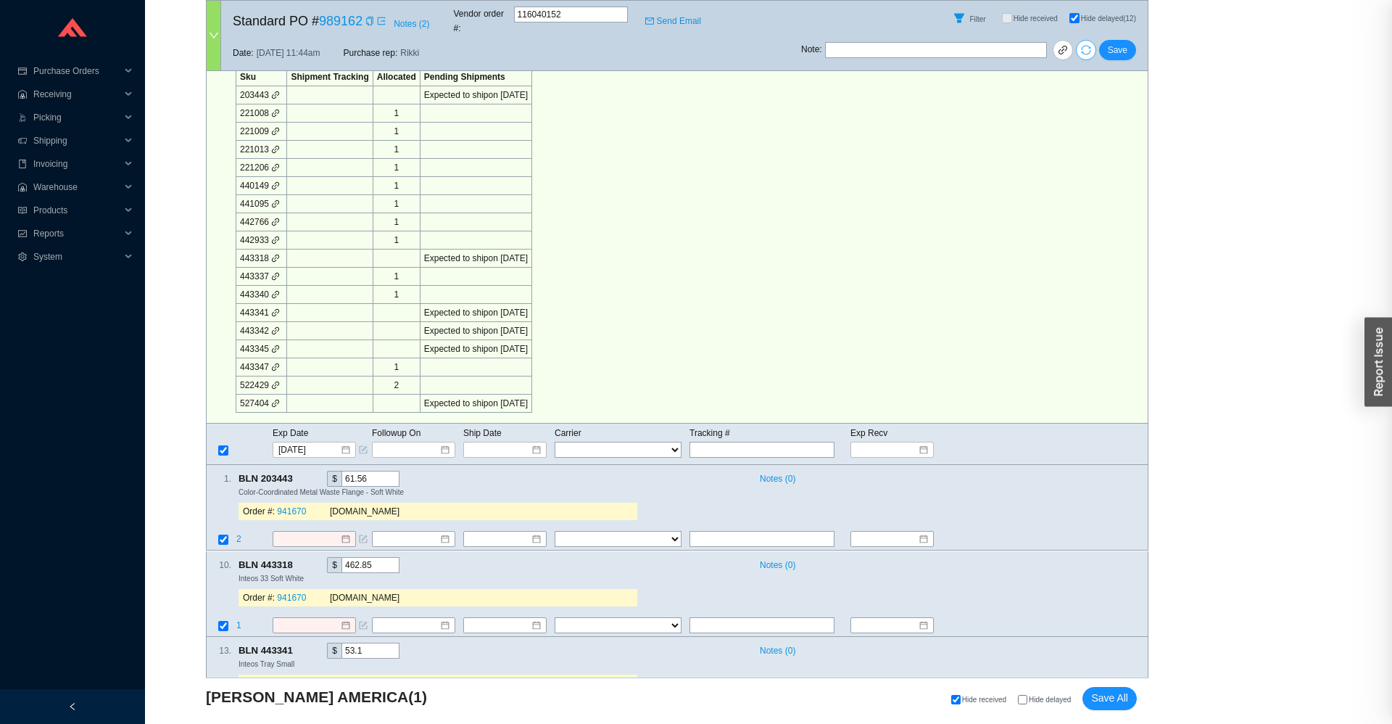
click at [311, 506] on div at bounding box center [696, 362] width 1392 height 724
click at [311, 532] on input at bounding box center [309, 539] width 62 height 14
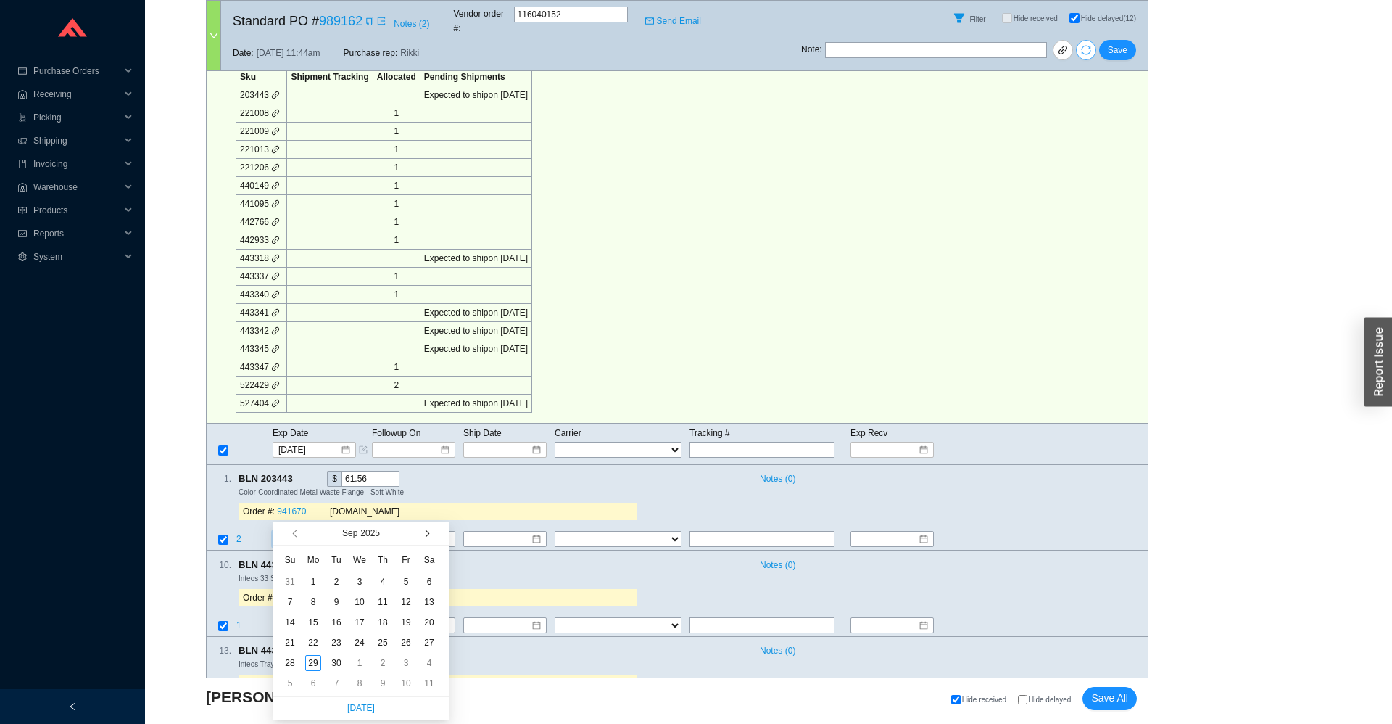
click at [422, 541] on button "button" at bounding box center [426, 532] width 14 height 23
type input "10/28/2025"
click at [334, 665] on div "28" at bounding box center [336, 663] width 16 height 16
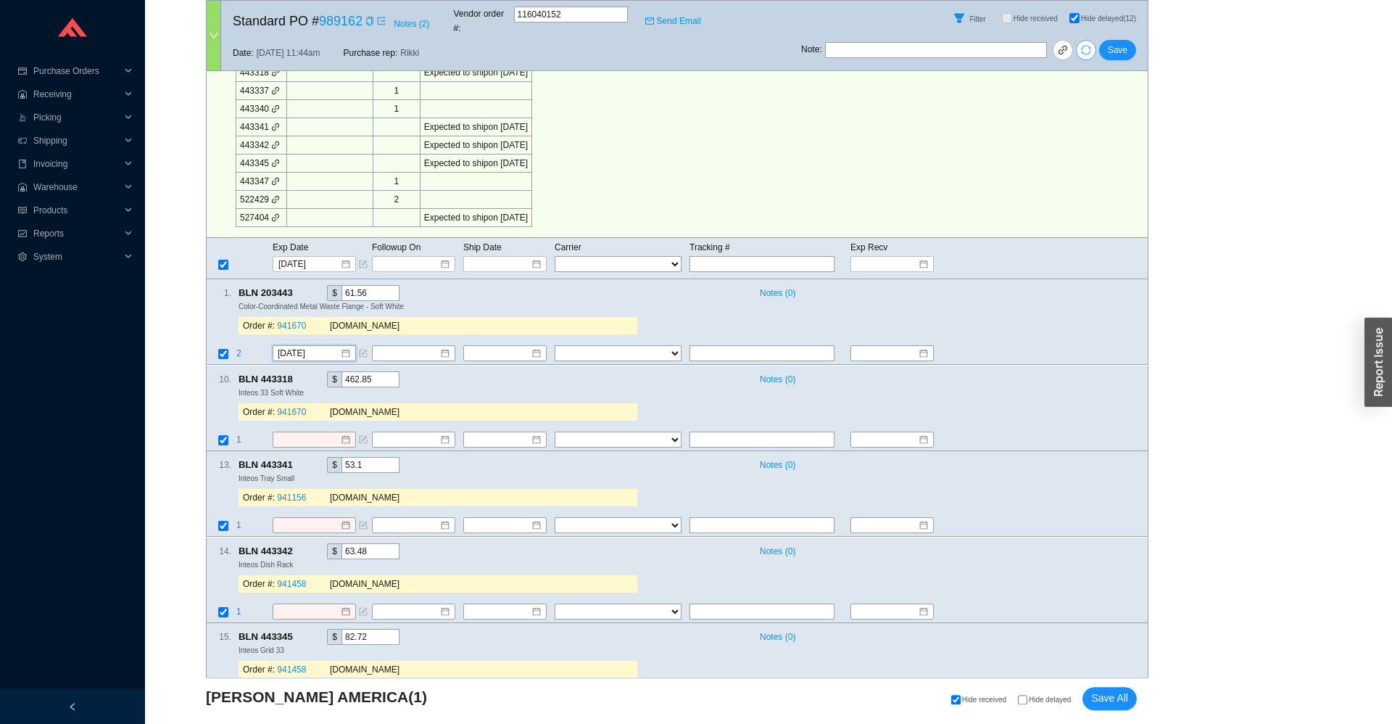
scroll to position [574, 0]
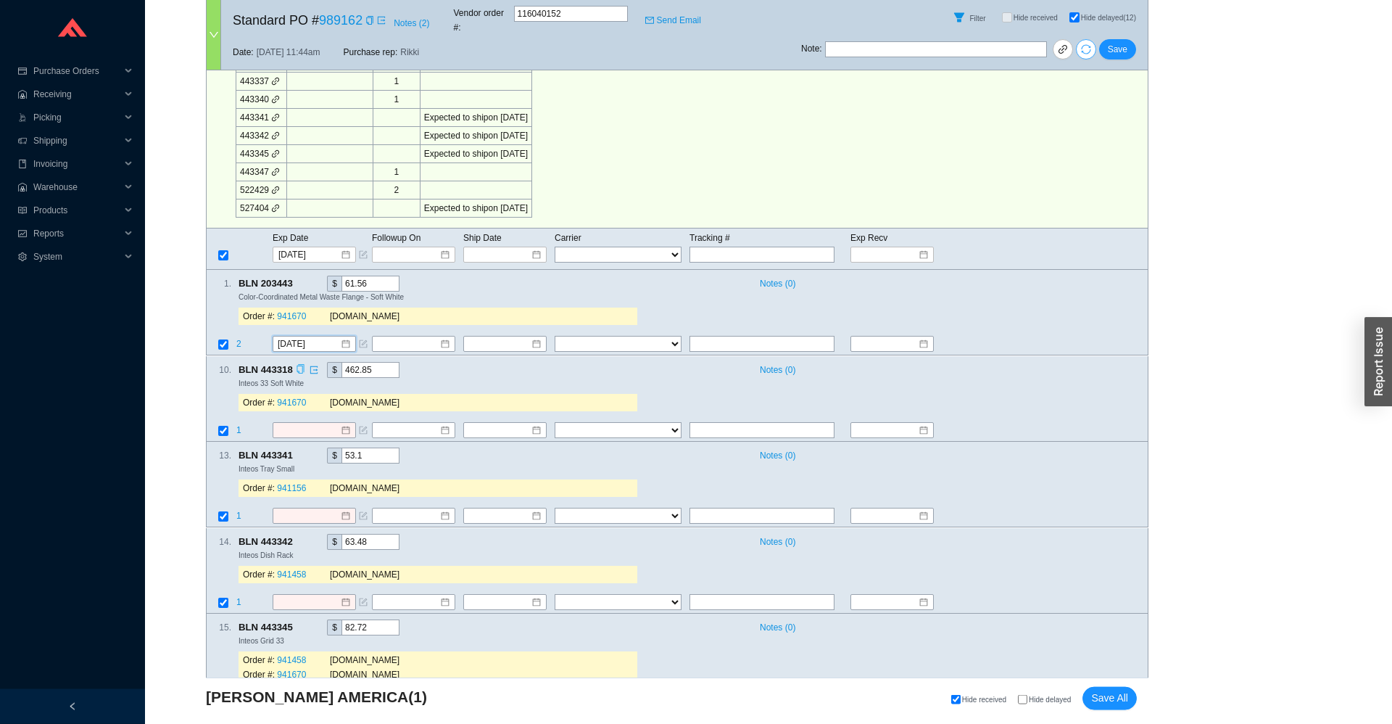
click at [299, 364] on icon "copy" at bounding box center [300, 368] width 9 height 9
click at [237, 425] on span "1" at bounding box center [238, 430] width 5 height 10
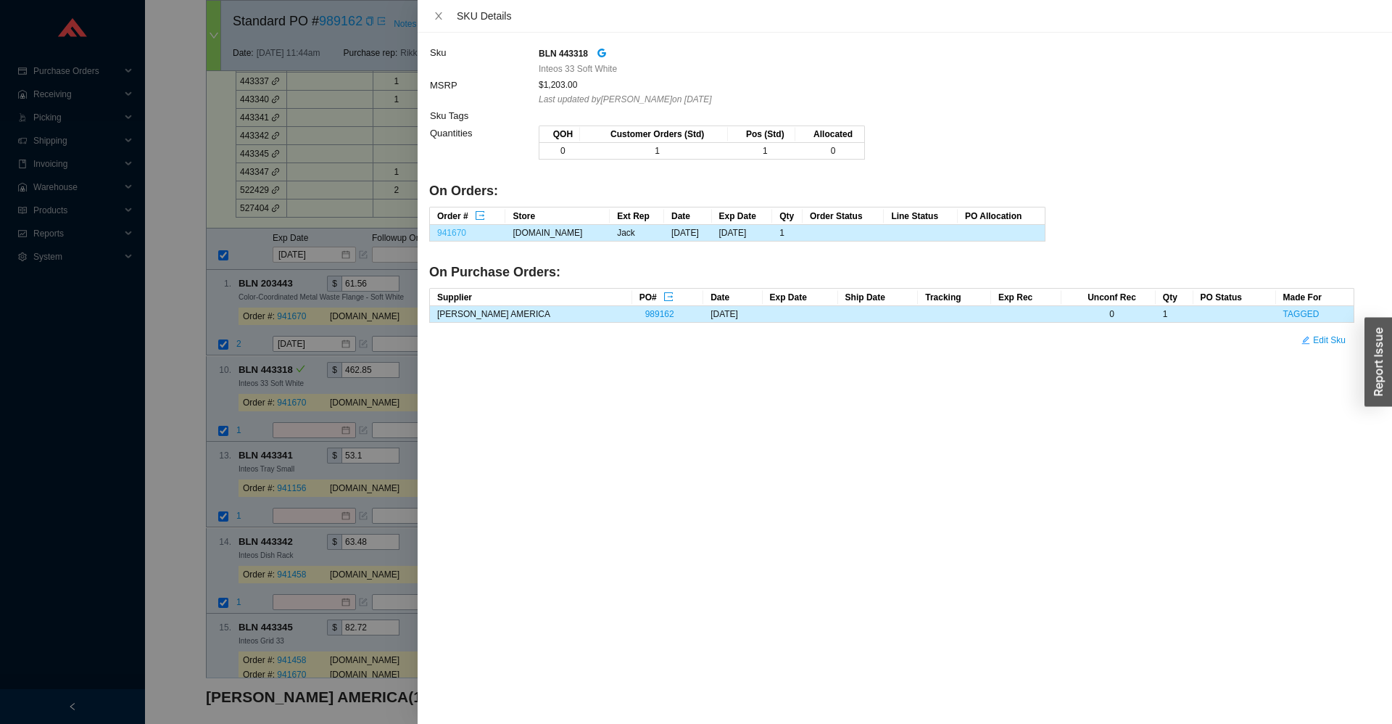
click at [463, 228] on link "941670" at bounding box center [451, 233] width 29 height 10
click at [292, 393] on div at bounding box center [696, 362] width 1392 height 724
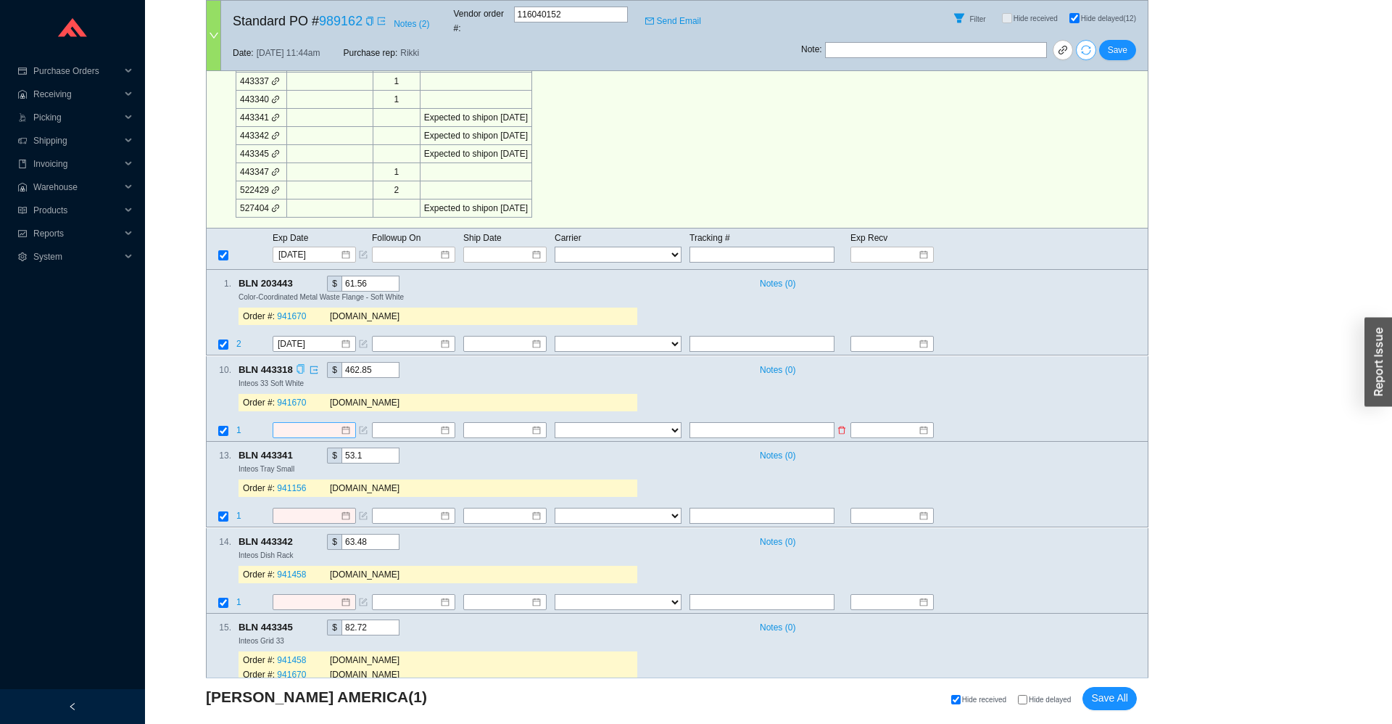
click at [300, 423] on input at bounding box center [309, 430] width 62 height 14
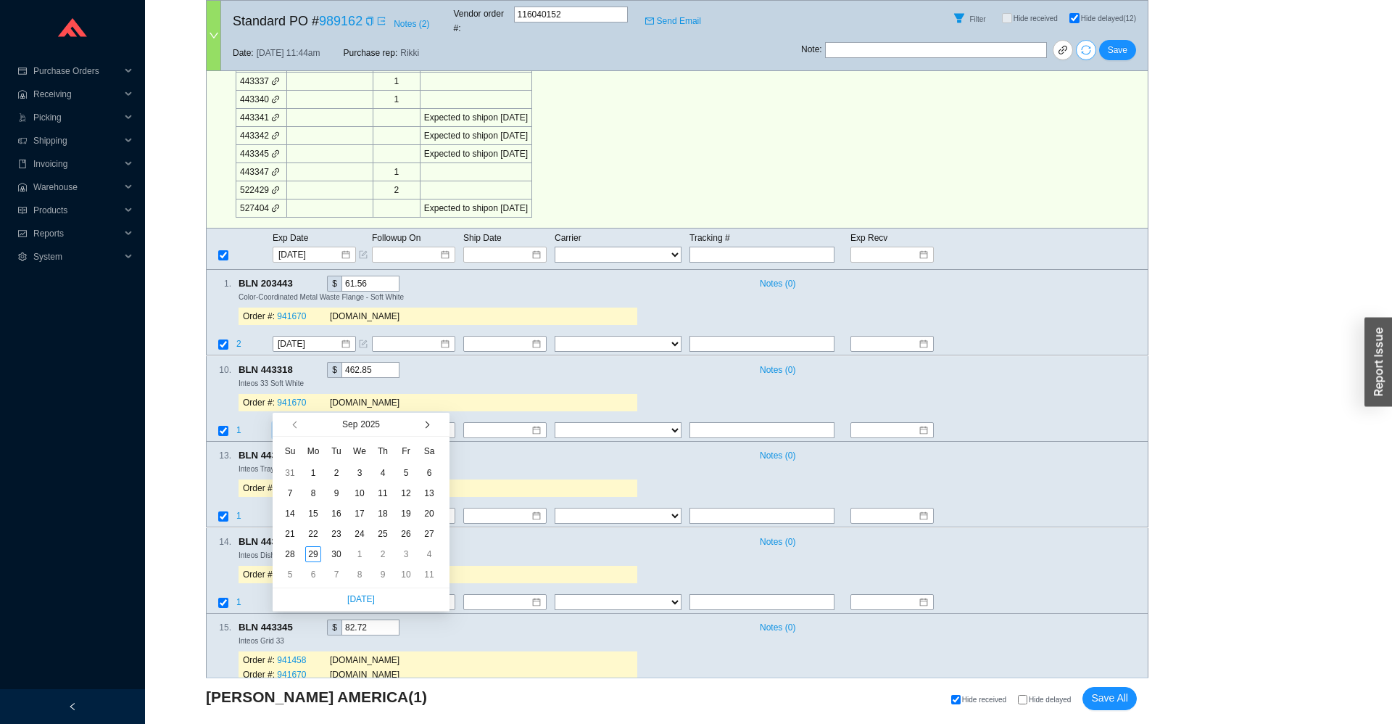
click at [426, 428] on button "button" at bounding box center [426, 424] width 14 height 23
type input "10/30/2025"
click at [386, 555] on div "30" at bounding box center [383, 554] width 16 height 16
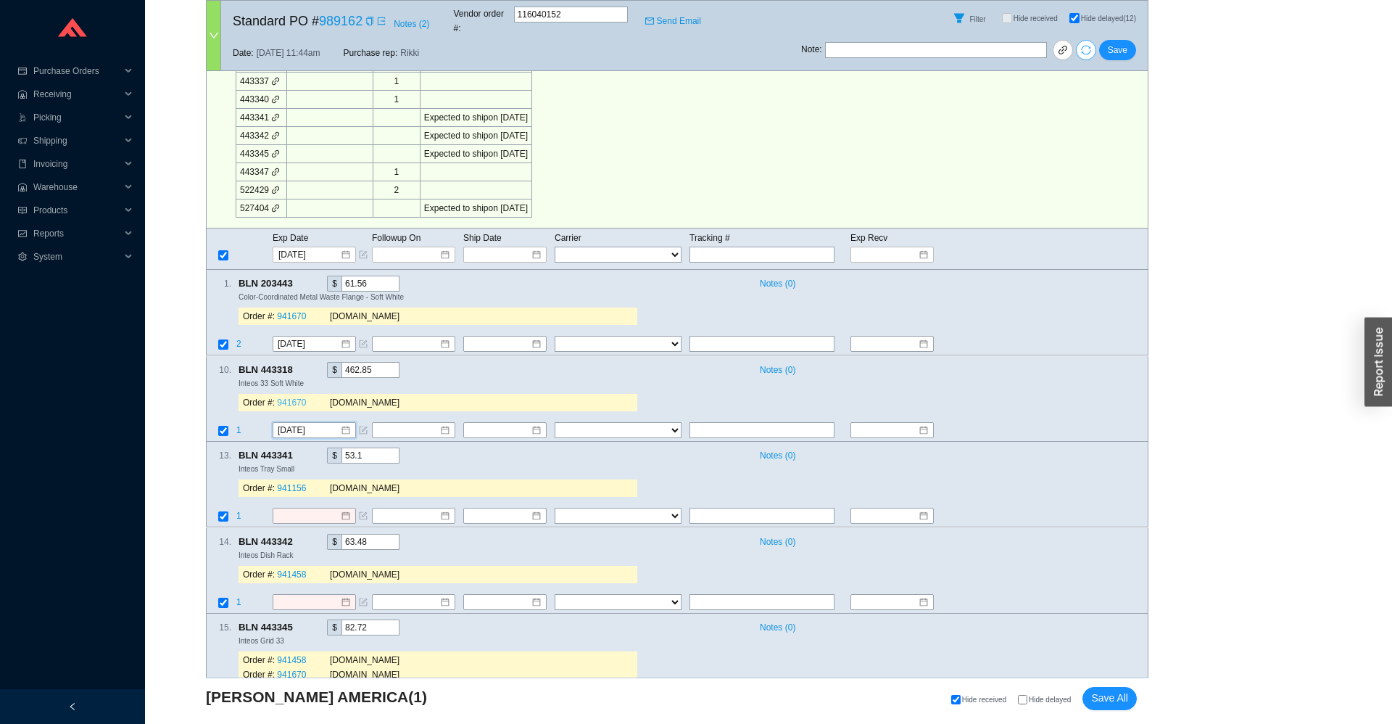
click at [289, 397] on link "941670" at bounding box center [291, 402] width 29 height 10
click at [297, 450] on icon "copy" at bounding box center [300, 454] width 7 height 9
click at [239, 511] on span "1" at bounding box center [238, 516] width 5 height 10
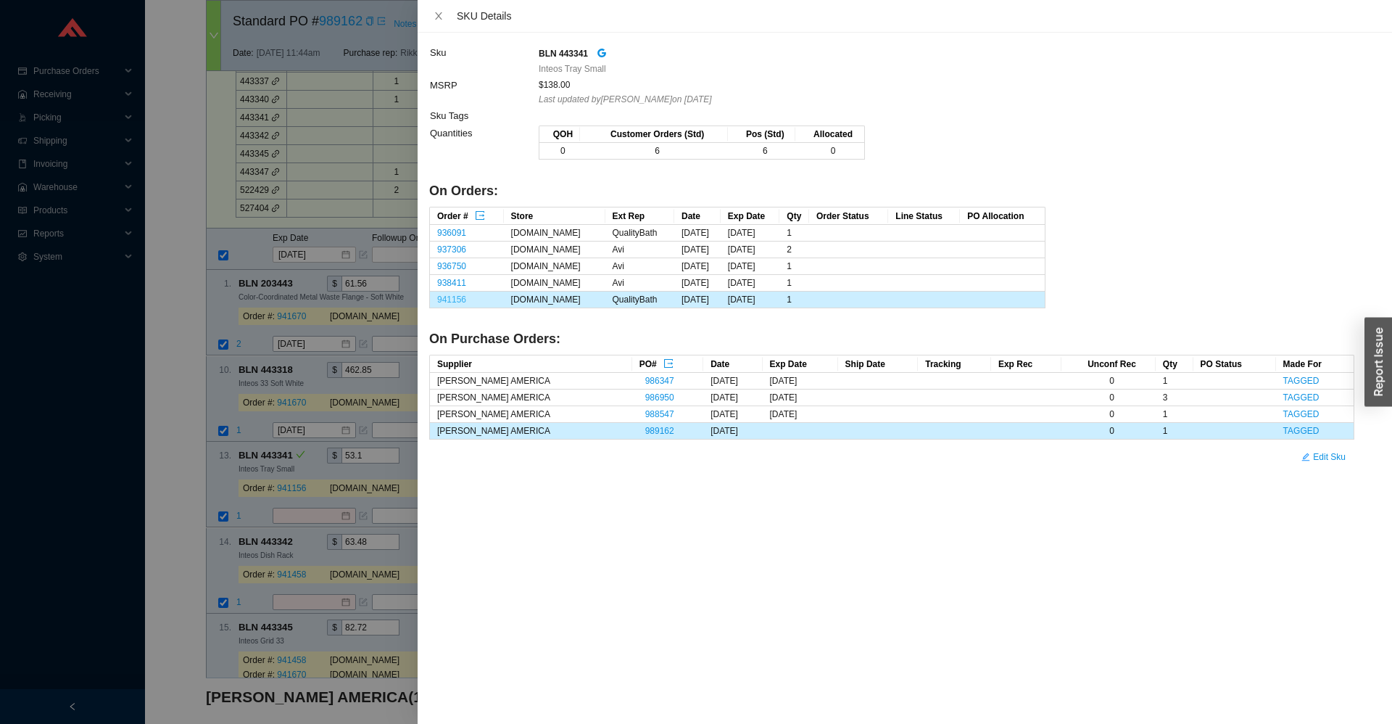
click at [448, 304] on link "941156" at bounding box center [451, 299] width 29 height 10
click at [283, 478] on div at bounding box center [696, 362] width 1392 height 724
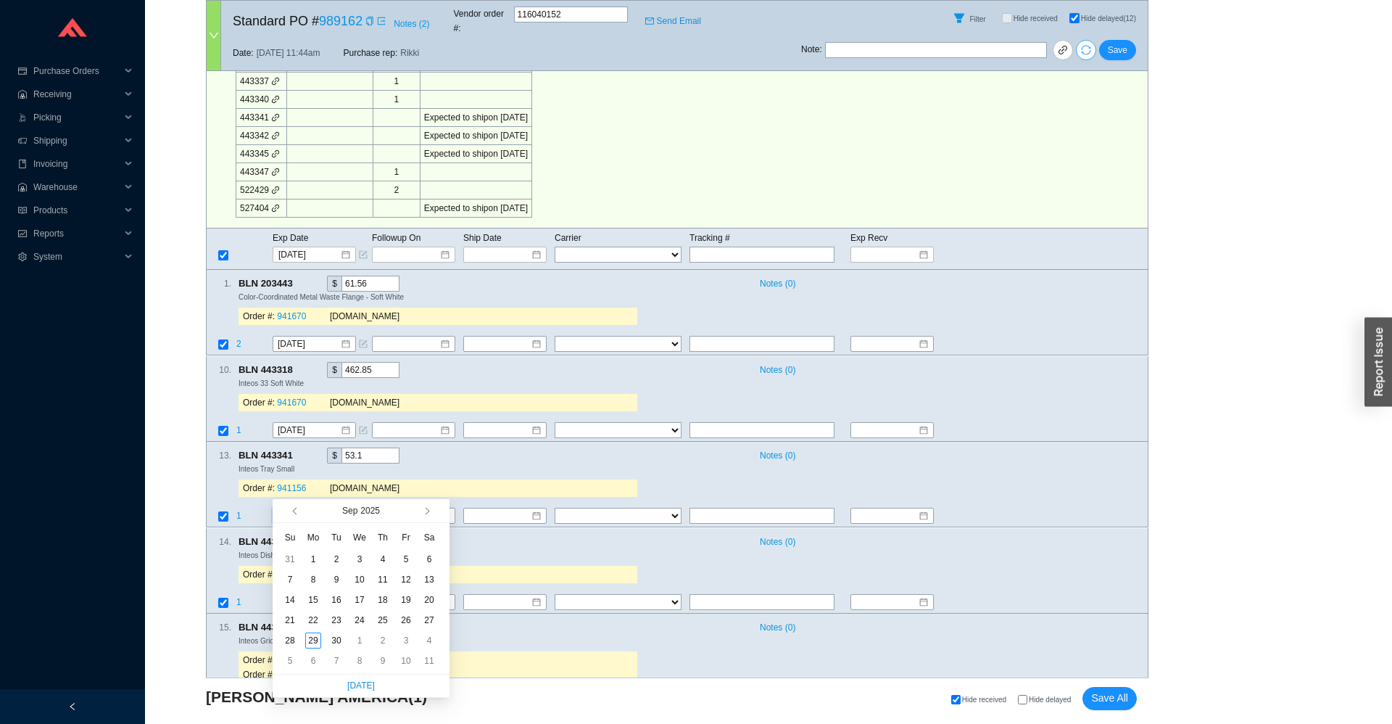
click at [417, 513] on div "Sep 2025" at bounding box center [360, 510] width 115 height 23
click at [421, 512] on button "button" at bounding box center [426, 510] width 14 height 23
type input "10/21/2025"
click at [341, 622] on div "21" at bounding box center [336, 620] width 16 height 16
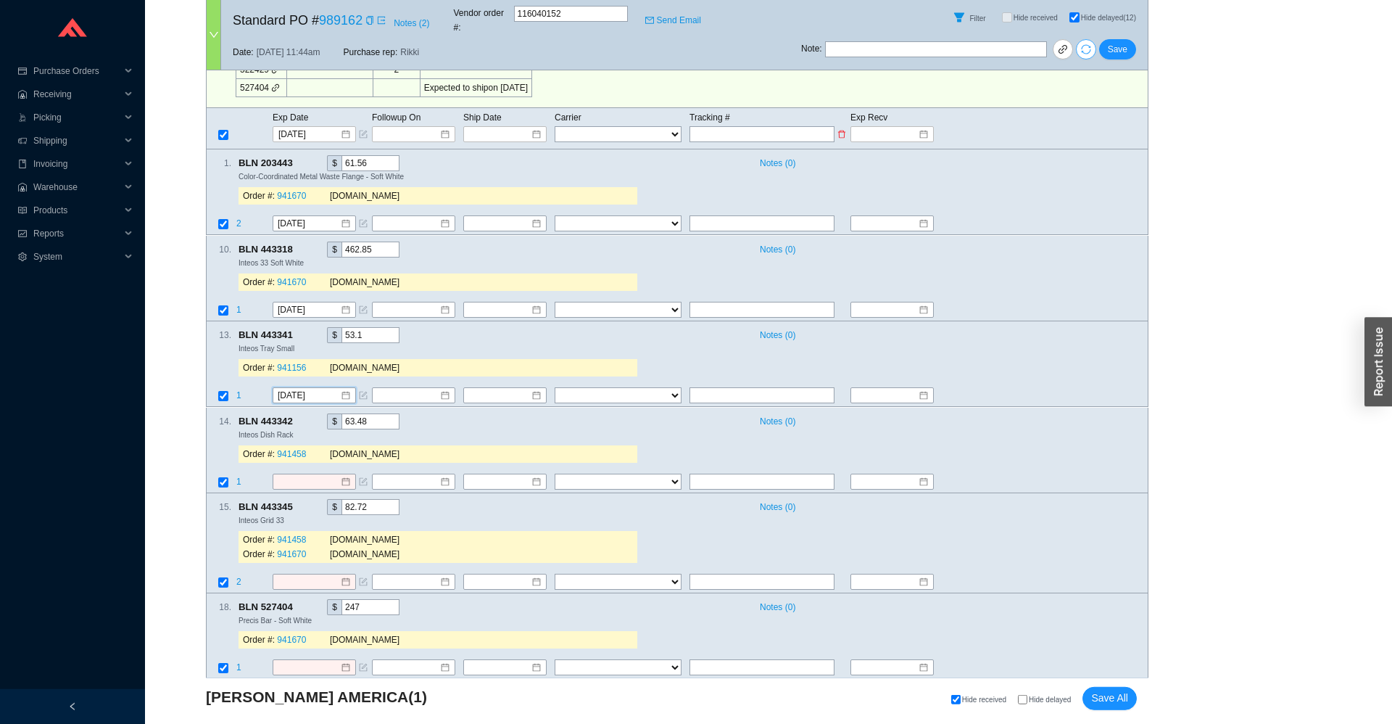
scroll to position [700, 0]
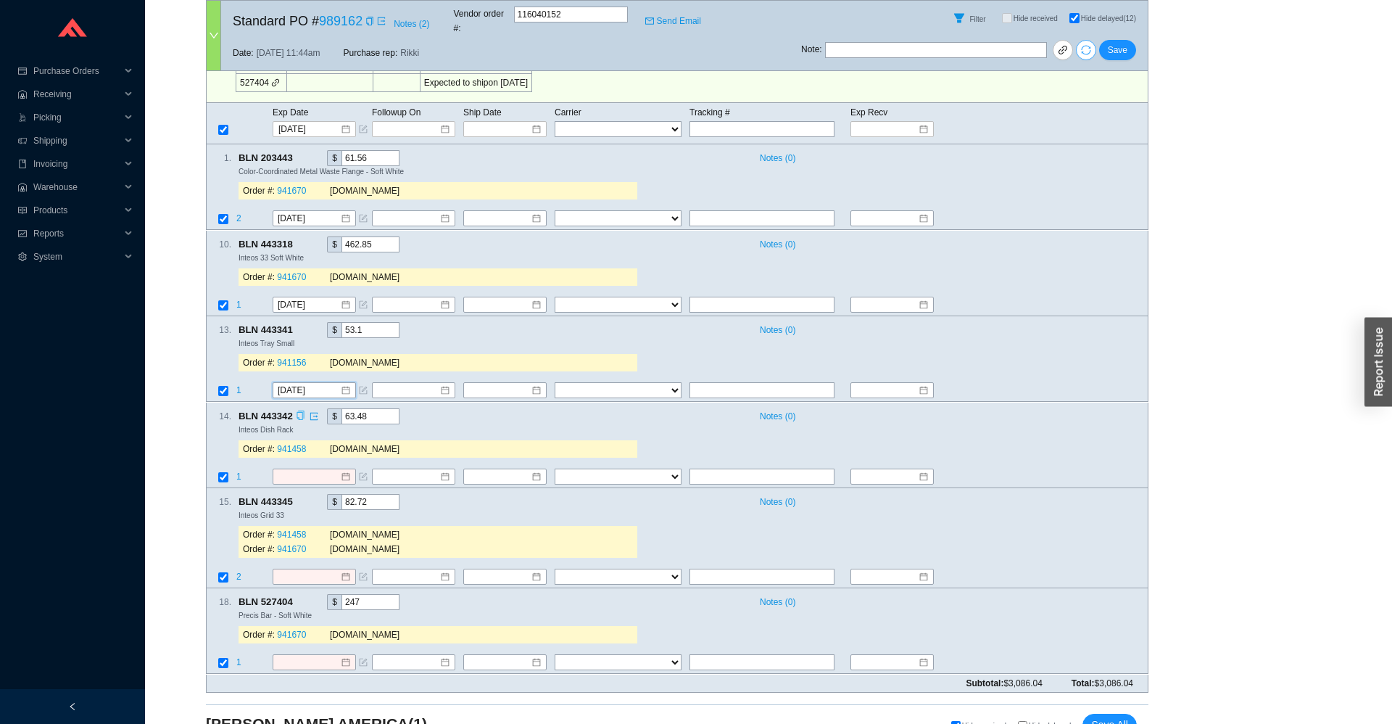
click at [302, 410] on icon "copy" at bounding box center [300, 414] width 7 height 9
click at [240, 471] on span "1" at bounding box center [238, 476] width 5 height 10
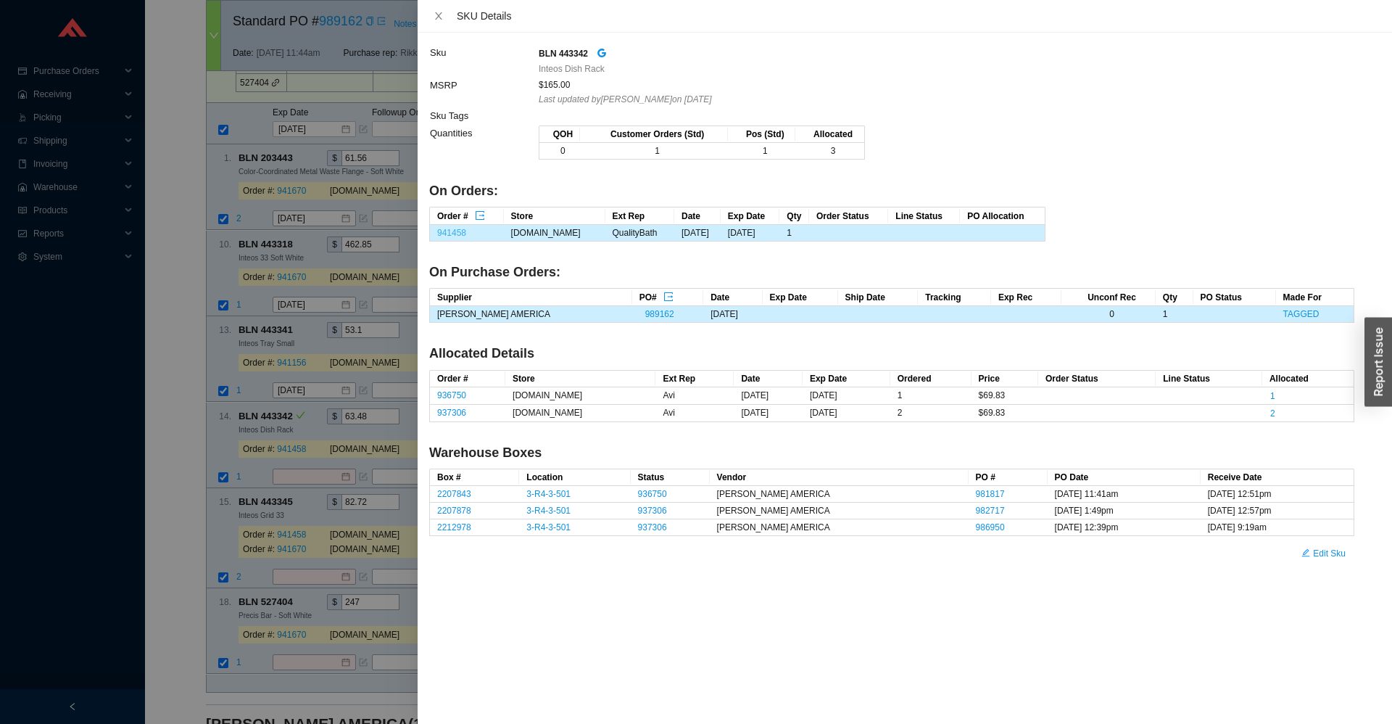
click at [444, 234] on link "941458" at bounding box center [451, 233] width 29 height 10
click at [298, 449] on div at bounding box center [696, 362] width 1392 height 724
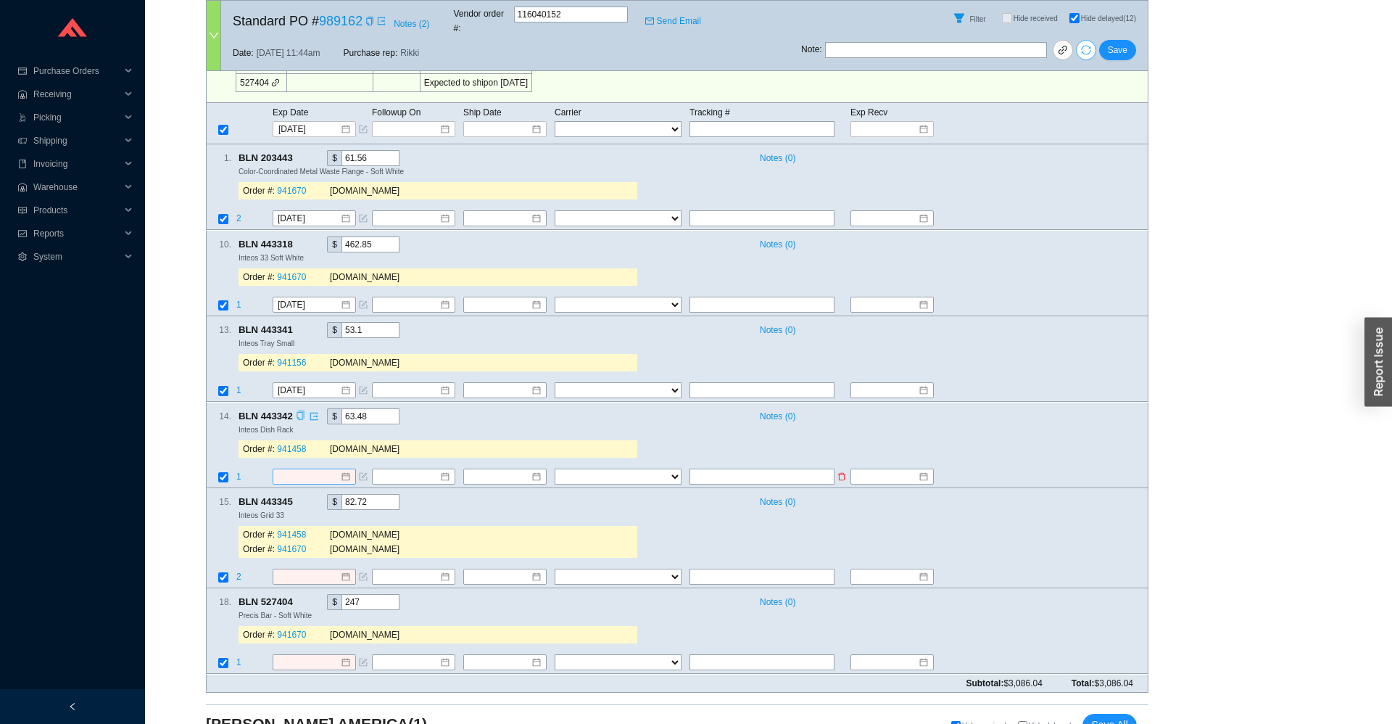
click at [311, 469] on input at bounding box center [309, 476] width 62 height 14
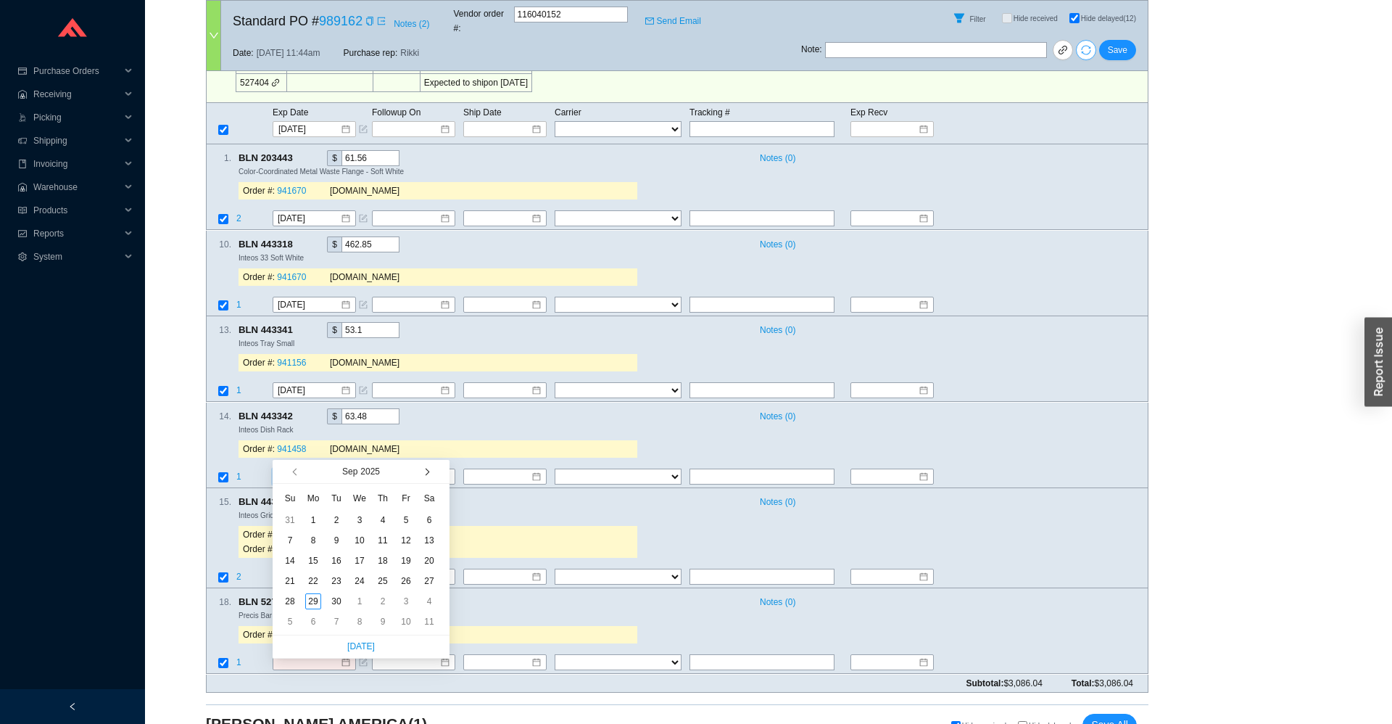
click at [428, 476] on button "button" at bounding box center [426, 471] width 14 height 23
type input "11/13/2025"
click at [384, 565] on div "13" at bounding box center [383, 560] width 16 height 16
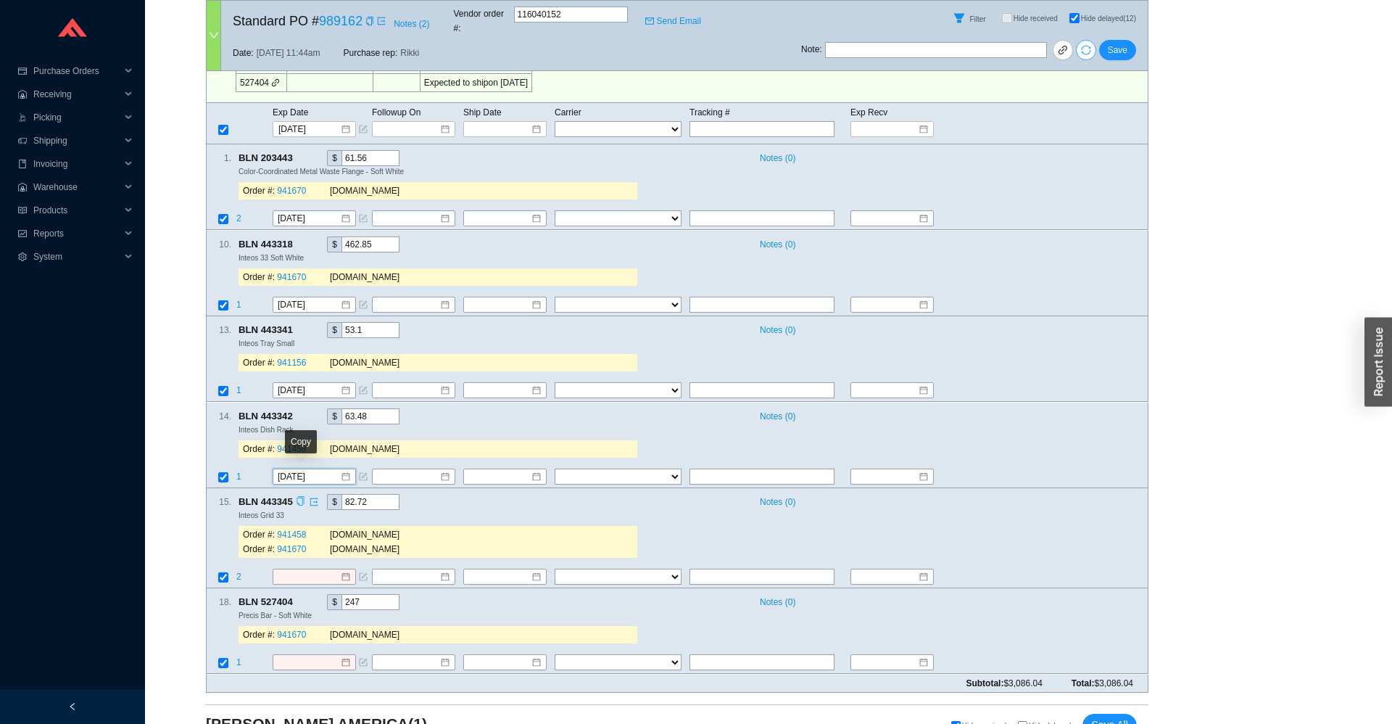
click at [303, 496] on icon "copy" at bounding box center [300, 500] width 9 height 9
click at [239, 571] on span "2" at bounding box center [239, 576] width 7 height 10
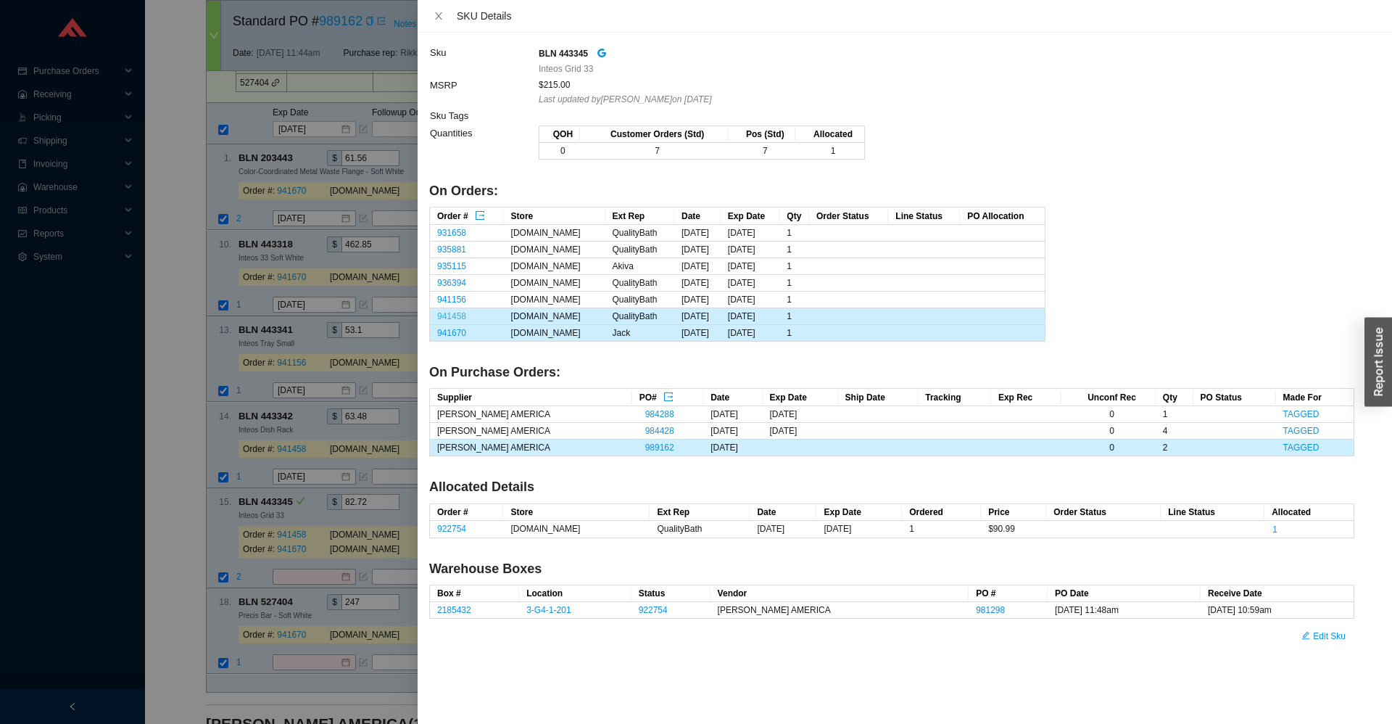
click at [452, 315] on link "941458" at bounding box center [451, 316] width 29 height 10
click at [449, 331] on link "941670" at bounding box center [451, 333] width 29 height 10
click at [152, 236] on div at bounding box center [696, 362] width 1392 height 724
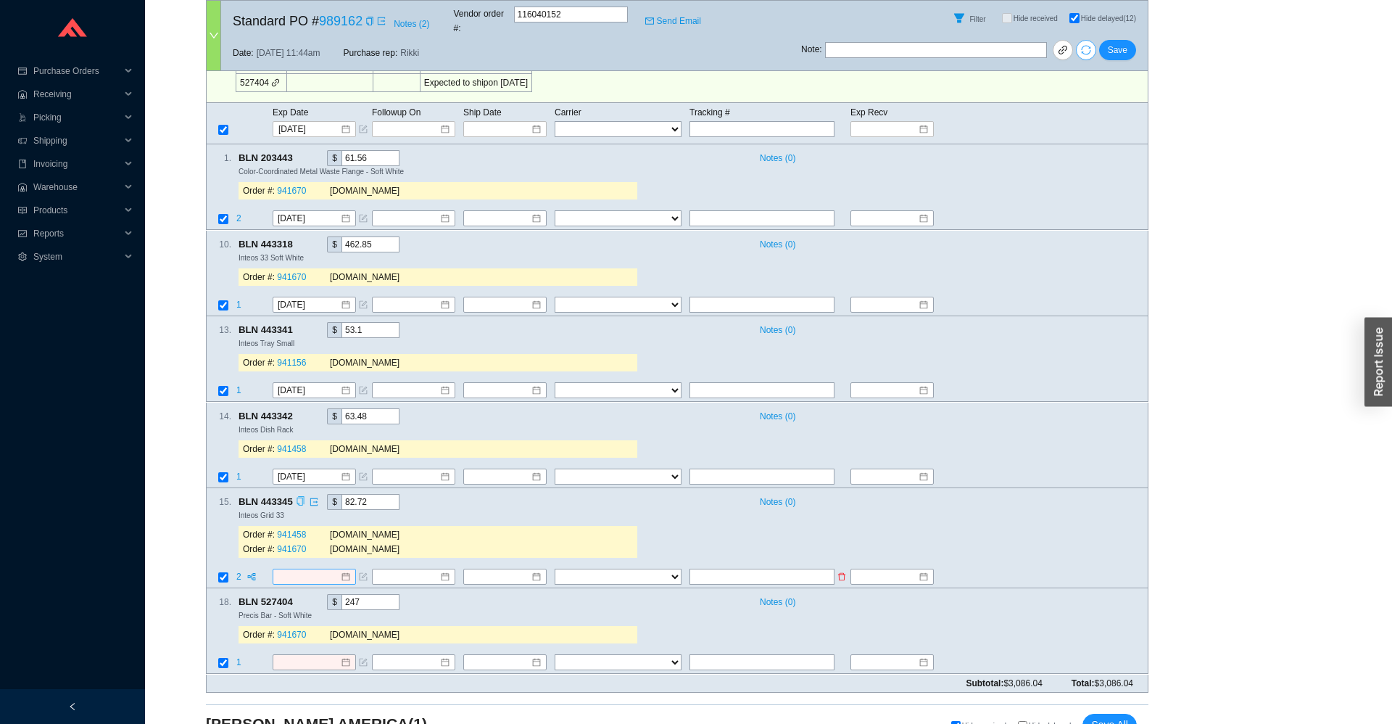
click at [302, 569] on input at bounding box center [309, 576] width 62 height 14
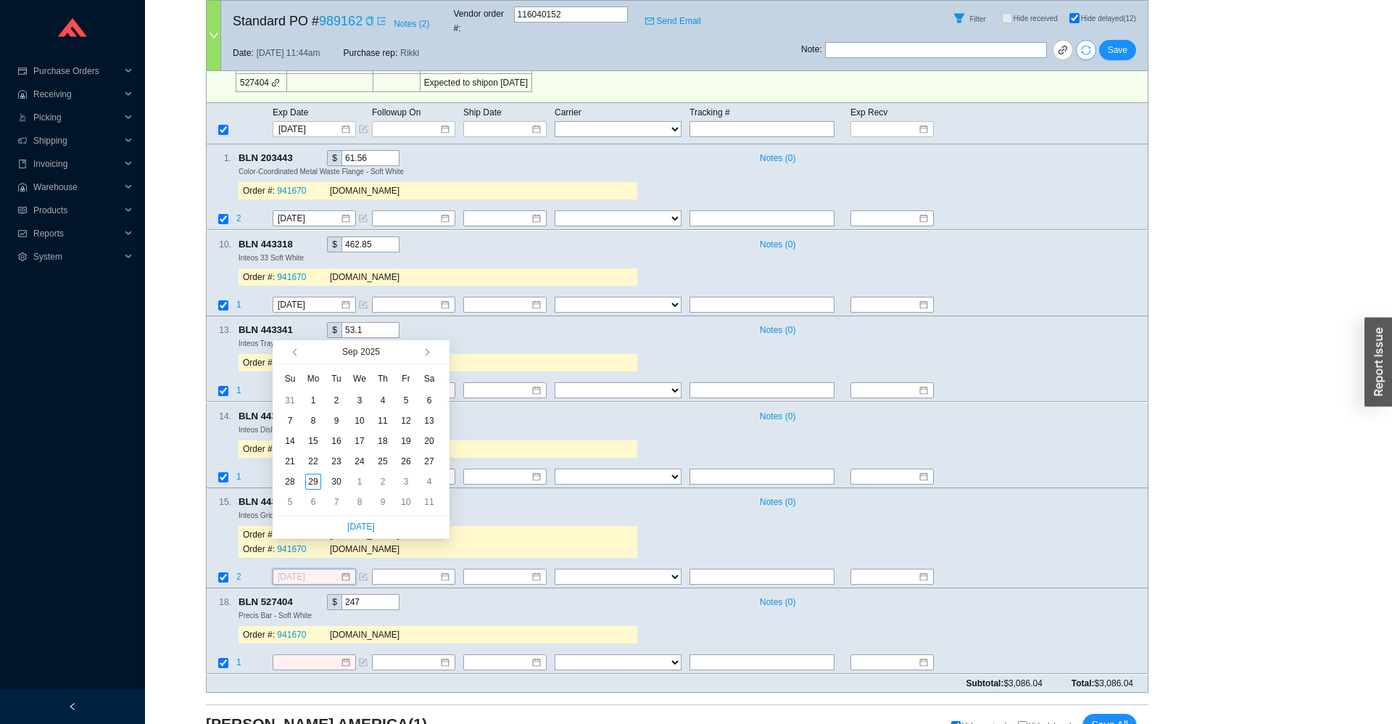
type input "9/6/2025"
click at [426, 356] on button "button" at bounding box center [426, 351] width 14 height 23
type input "11/3/2025"
click at [308, 423] on div "3" at bounding box center [313, 421] width 16 height 16
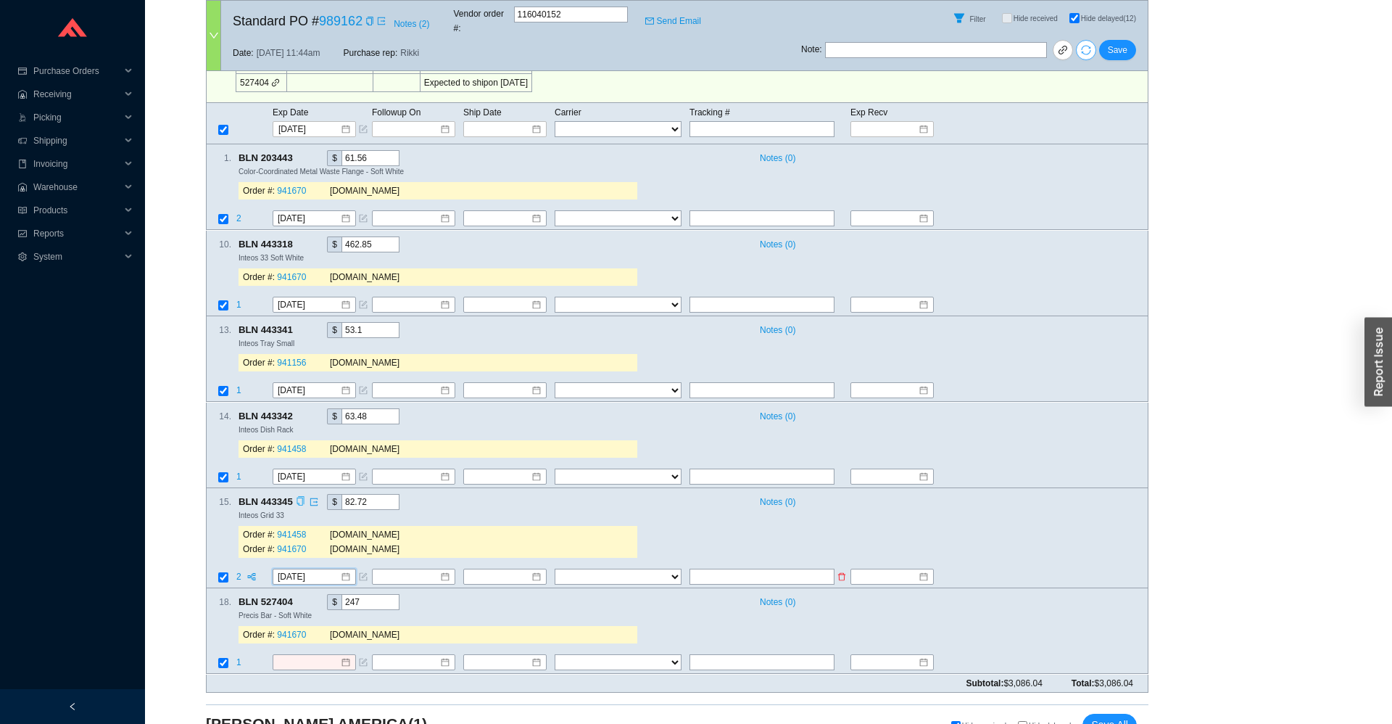
click at [236, 571] on span "2" at bounding box center [239, 576] width 7 height 10
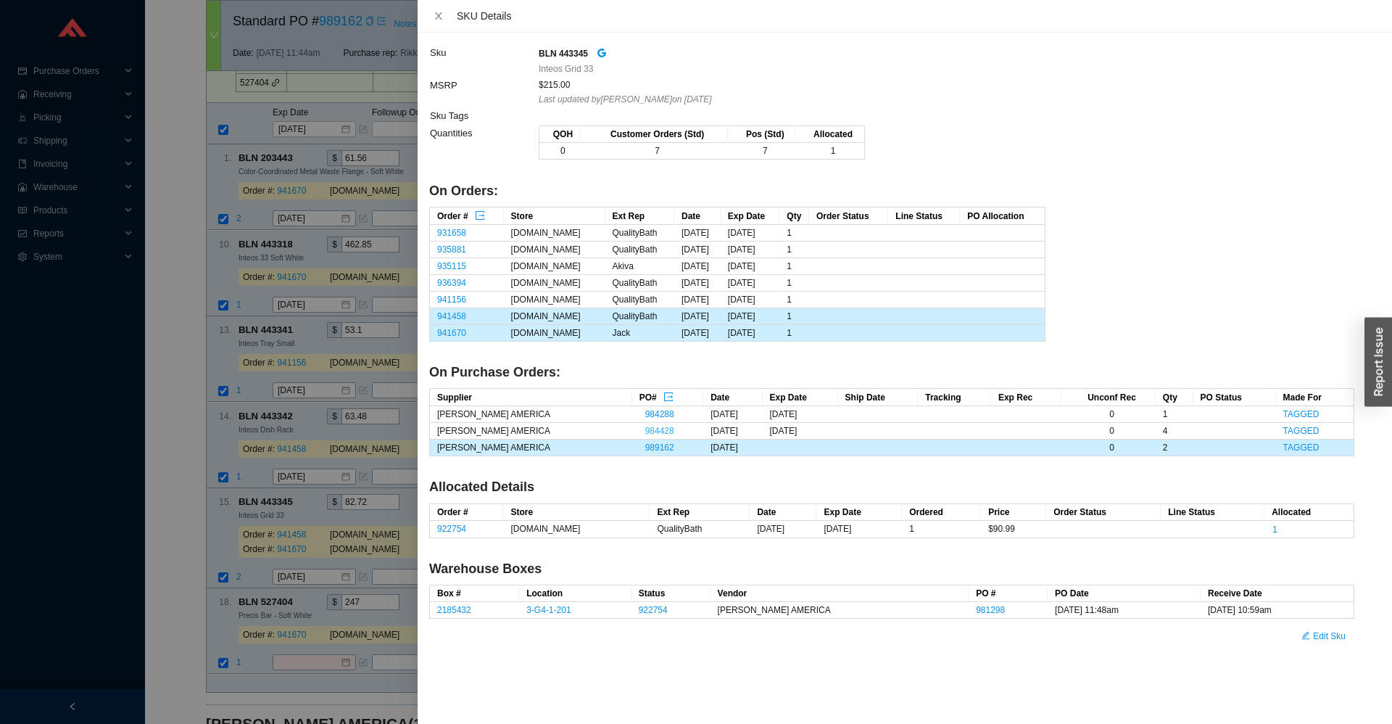
click at [645, 427] on link "984428" at bounding box center [659, 431] width 29 height 10
click at [164, 181] on div at bounding box center [696, 362] width 1392 height 724
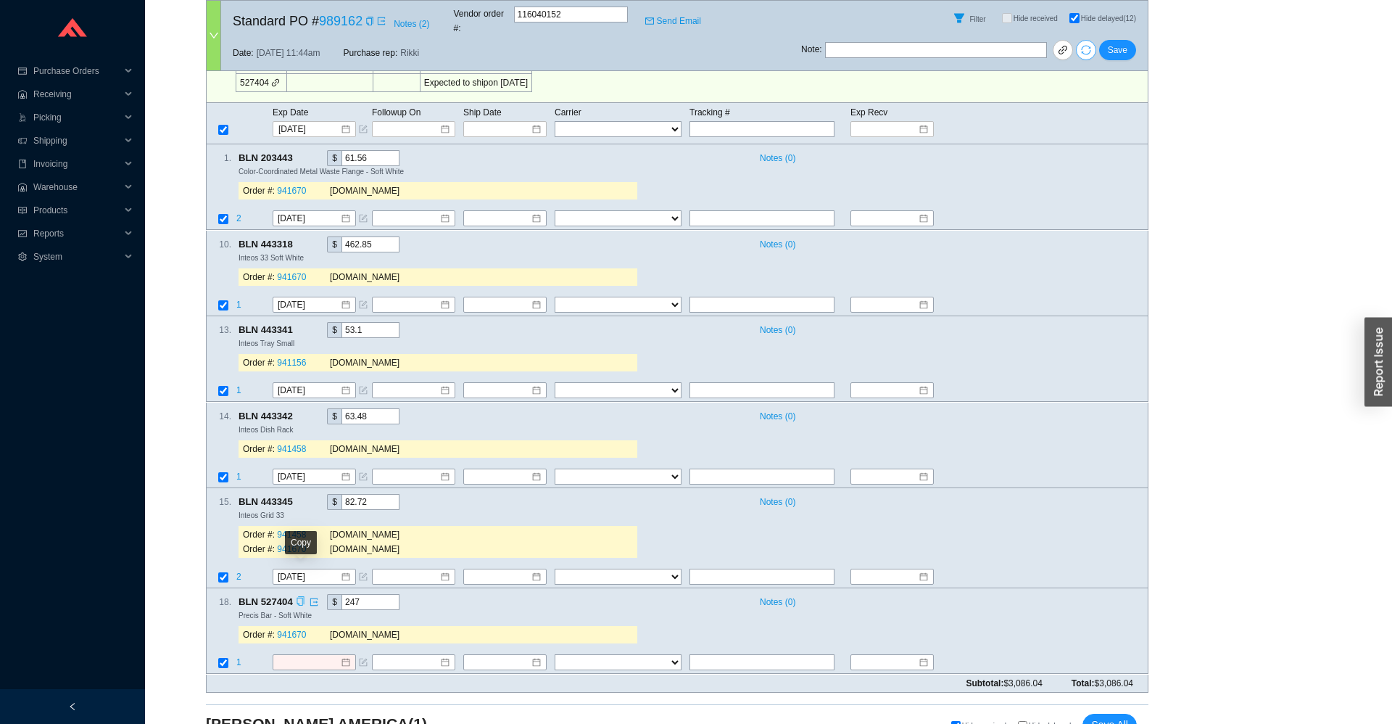
click at [298, 597] on icon "copy" at bounding box center [300, 601] width 9 height 9
click at [235, 654] on td at bounding box center [221, 664] width 29 height 20
click at [239, 658] on span "1" at bounding box center [238, 663] width 5 height 10
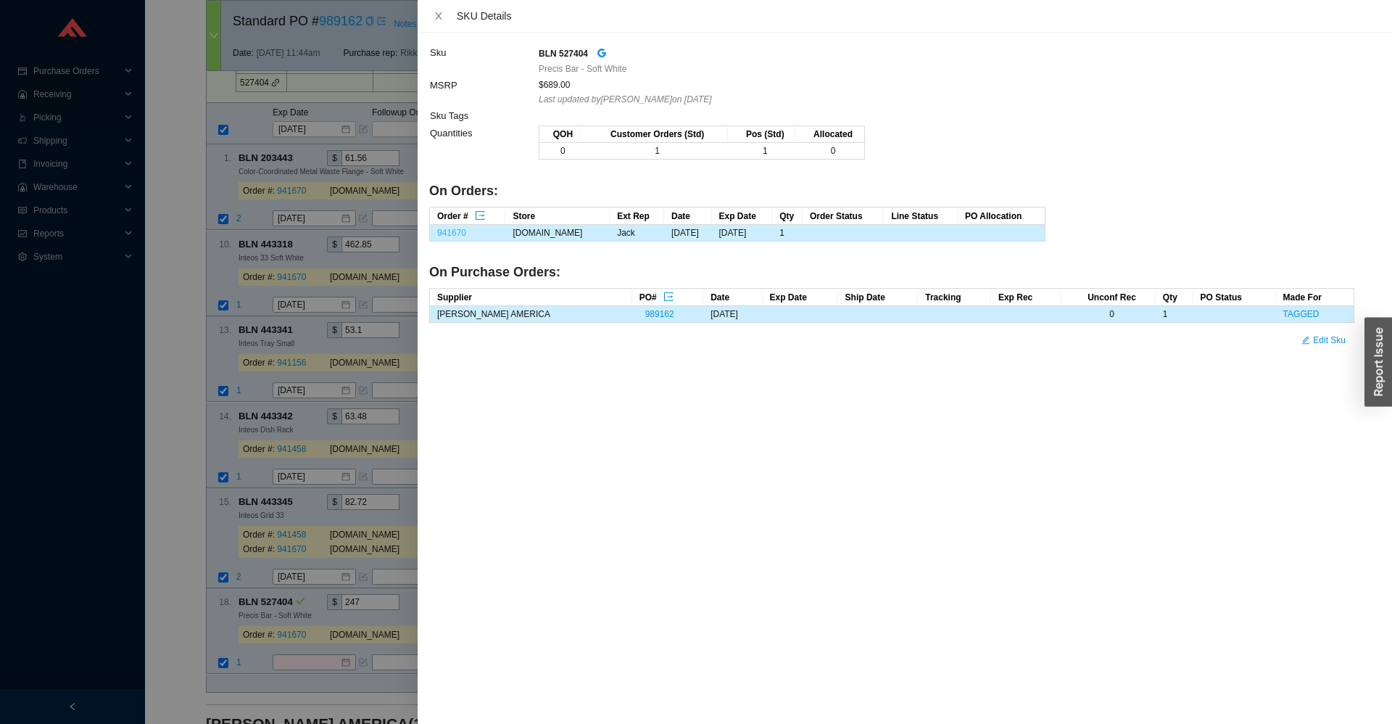
click at [452, 230] on link "941670" at bounding box center [451, 233] width 29 height 10
click at [199, 351] on div at bounding box center [696, 362] width 1392 height 724
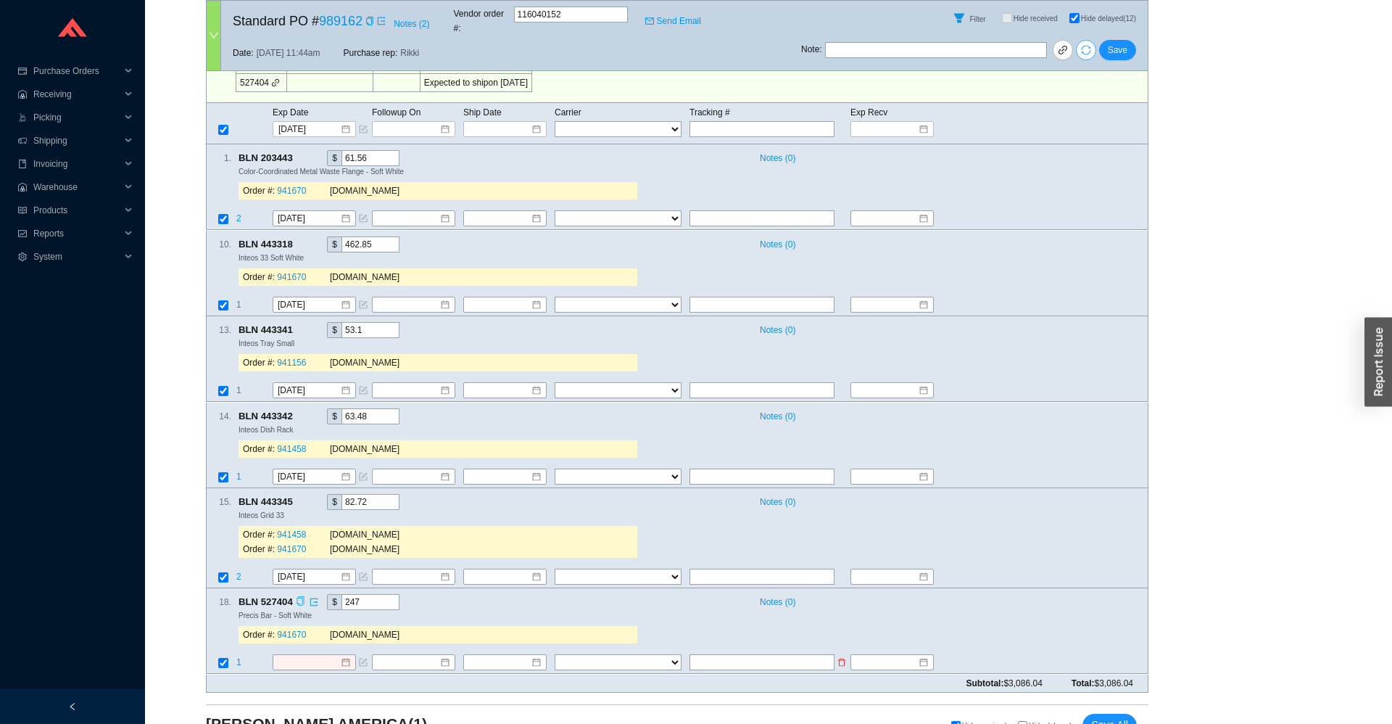
click at [326, 654] on td at bounding box center [321, 664] width 99 height 20
click at [322, 655] on input at bounding box center [309, 662] width 62 height 14
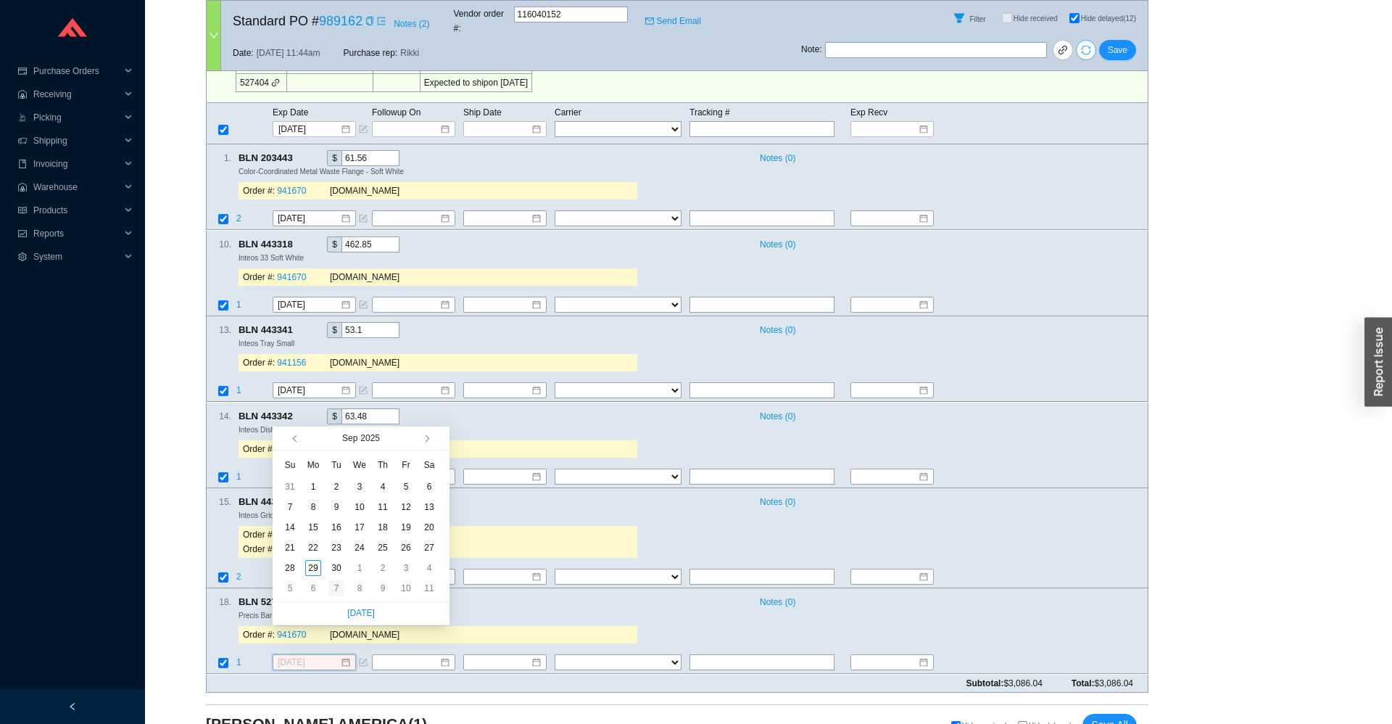
type input "10/7/2025"
click at [330, 588] on div "7" at bounding box center [336, 588] width 16 height 16
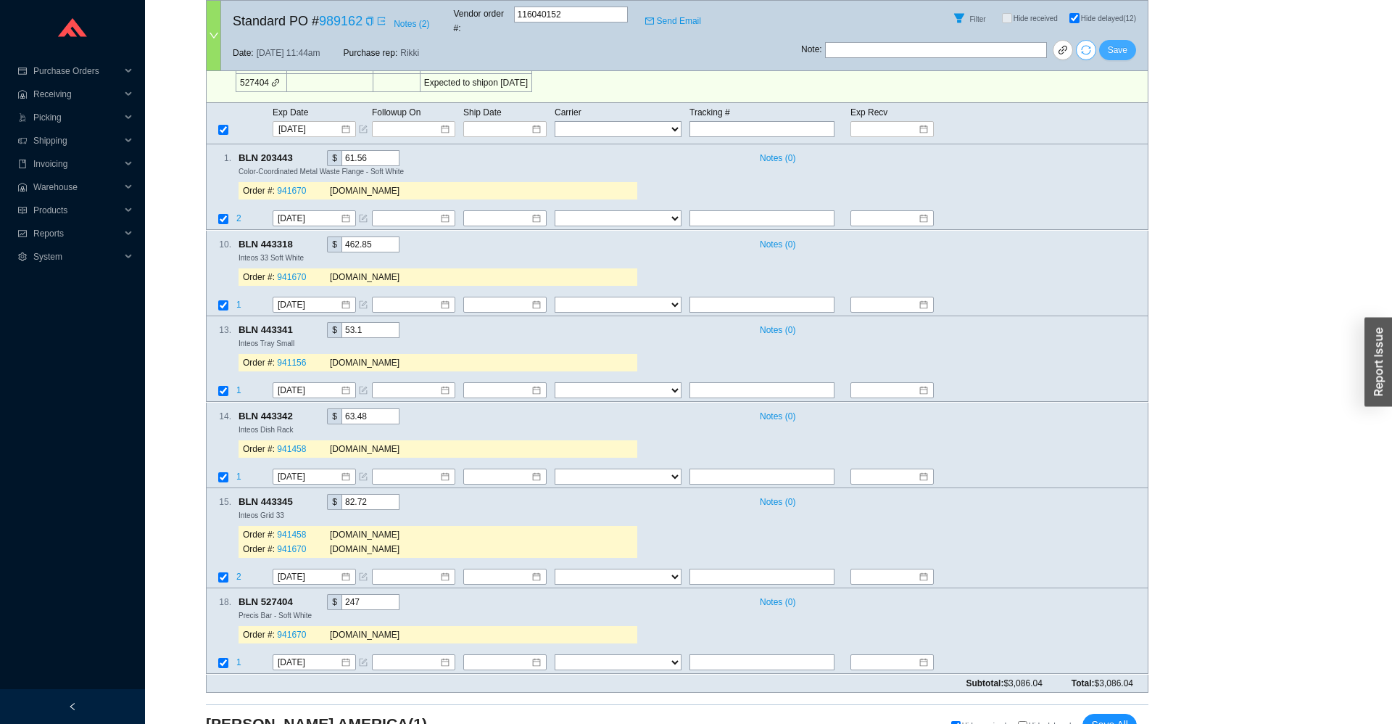
click at [1121, 43] on span "Save" at bounding box center [1118, 50] width 20 height 14
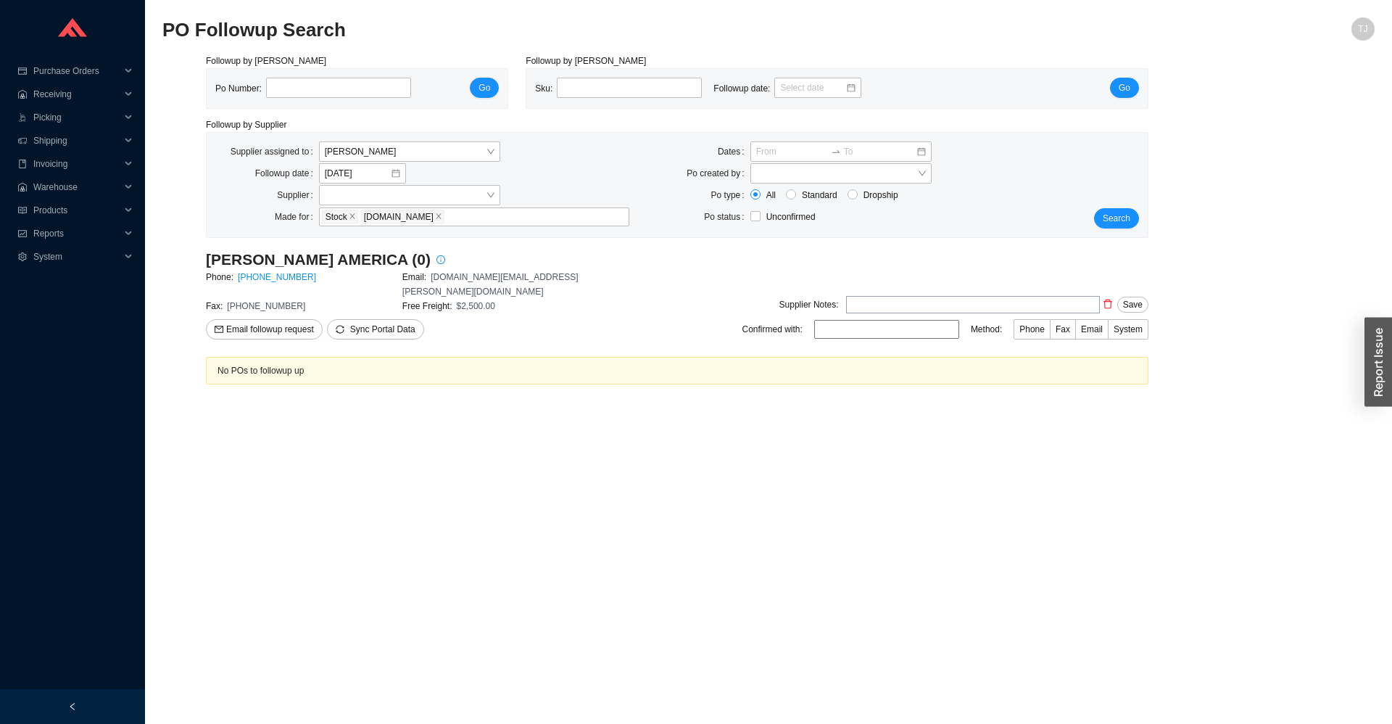
scroll to position [0, 0]
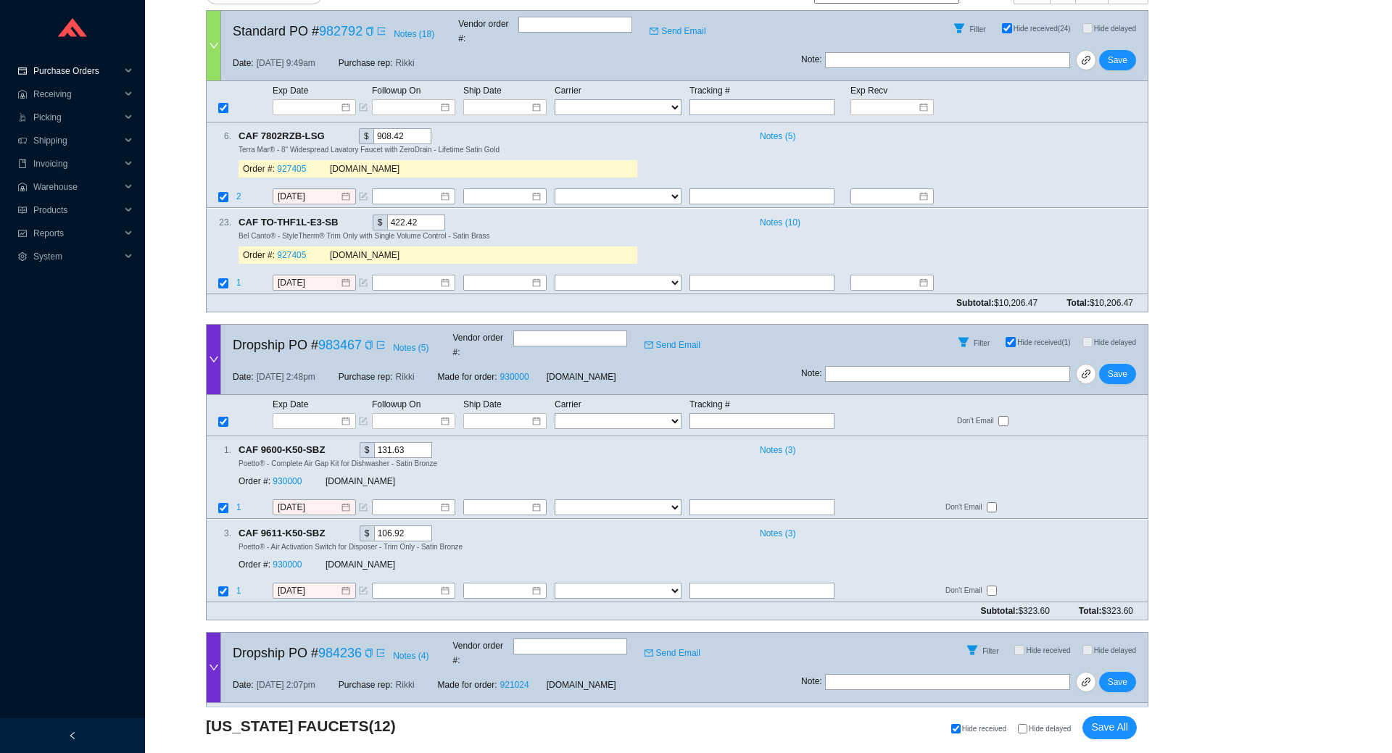
scroll to position [320, 0]
click at [216, 43] on icon "down" at bounding box center [214, 46] width 9 height 6
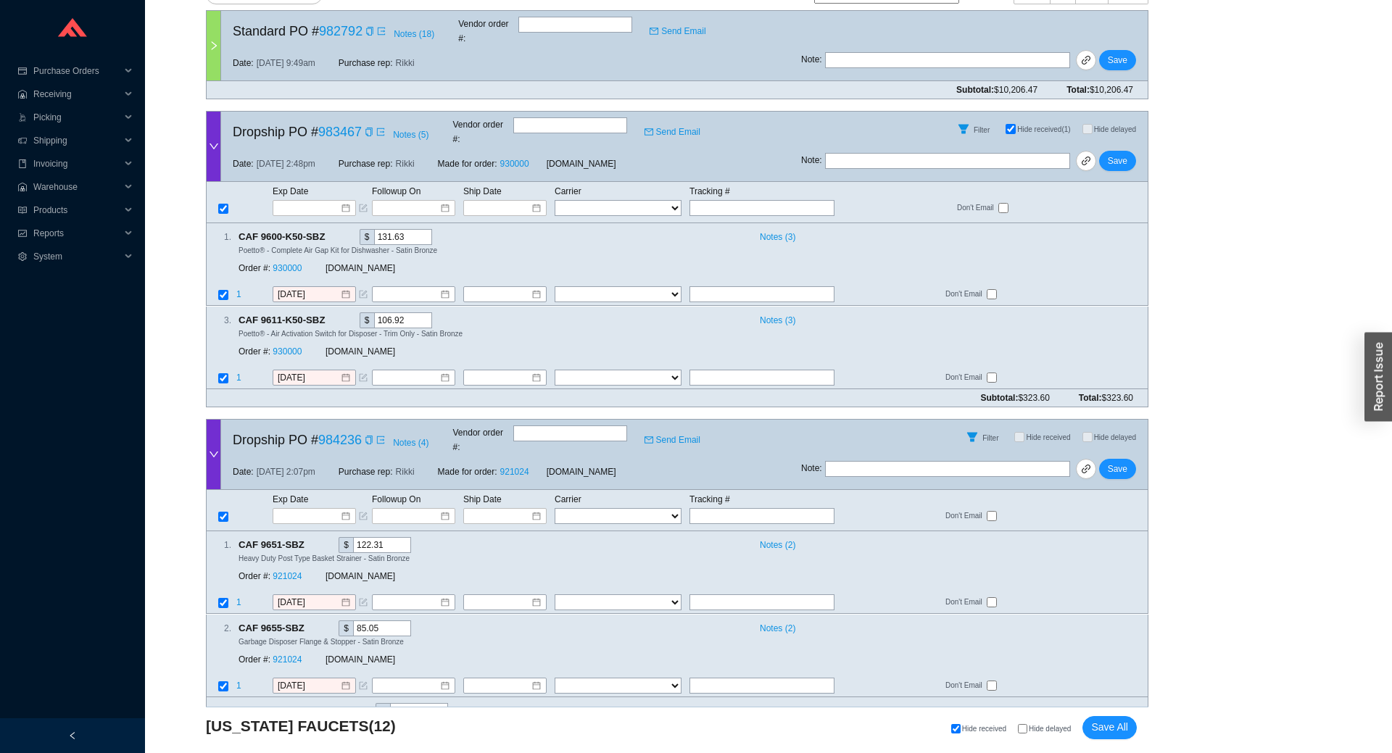
click at [211, 141] on icon "down" at bounding box center [214, 146] width 10 height 10
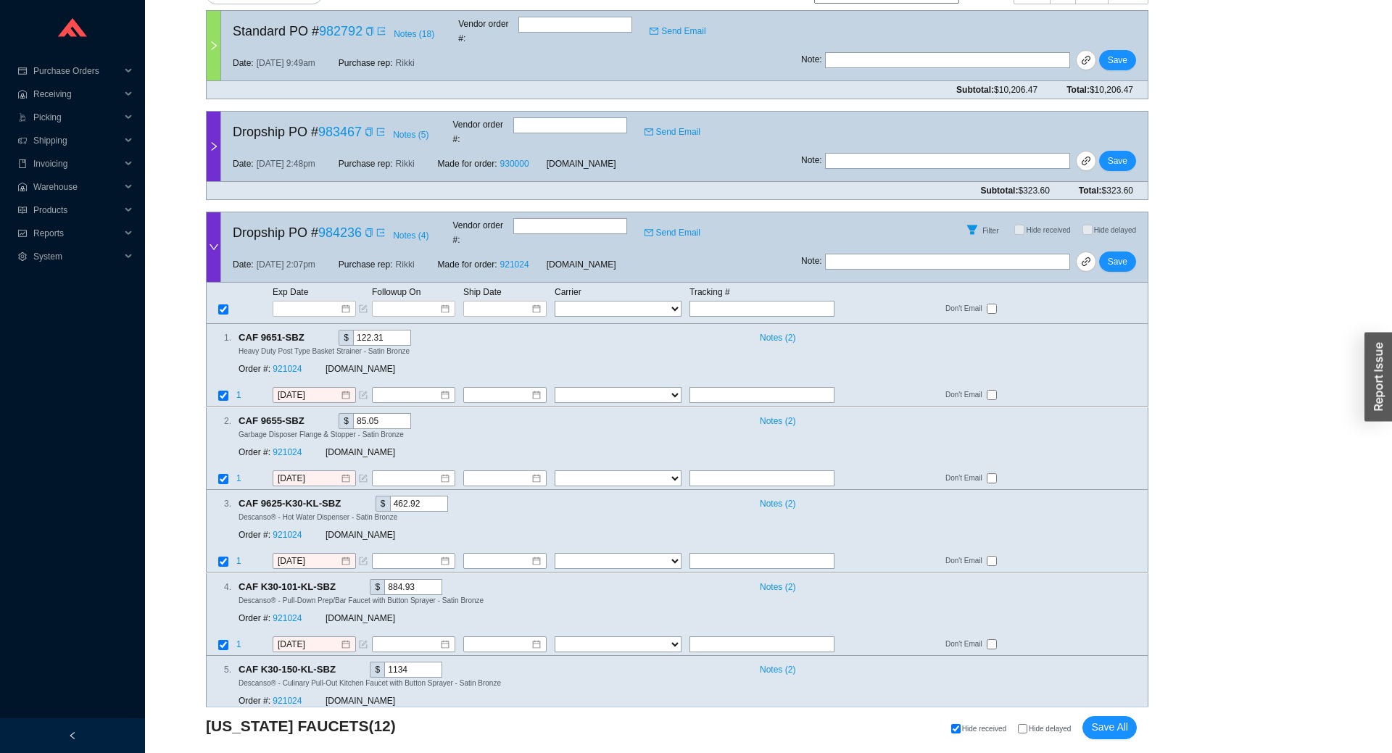
click at [217, 212] on div at bounding box center [214, 247] width 14 height 70
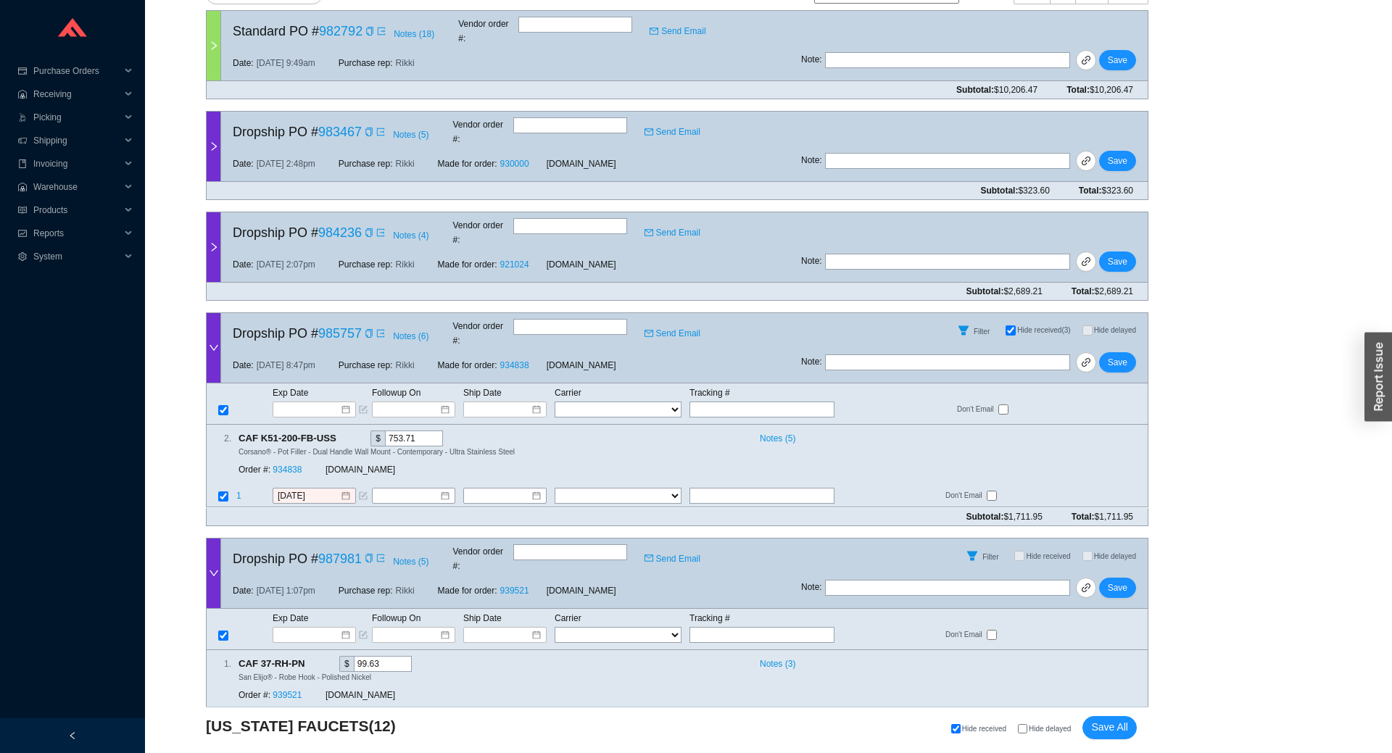
click at [215, 343] on icon "down" at bounding box center [214, 348] width 10 height 10
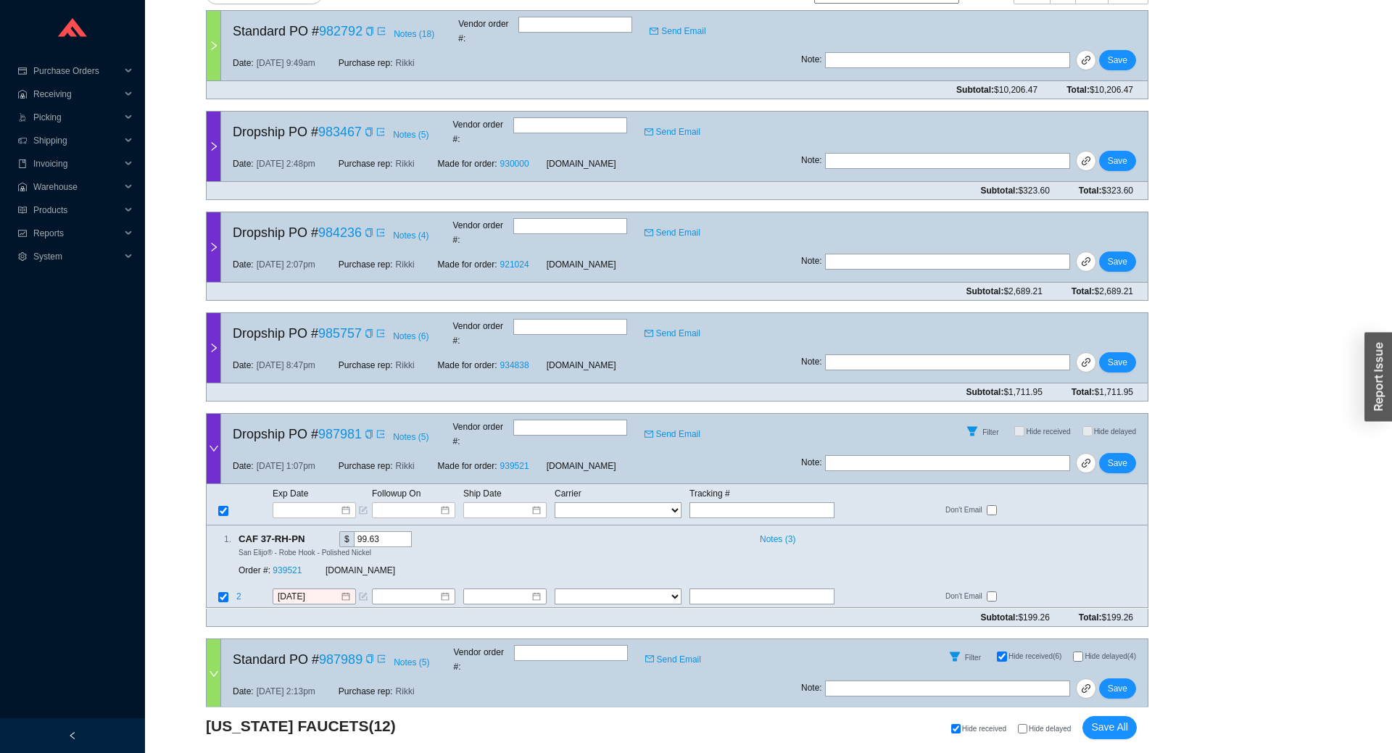
click at [215, 446] on icon "down" at bounding box center [214, 449] width 9 height 6
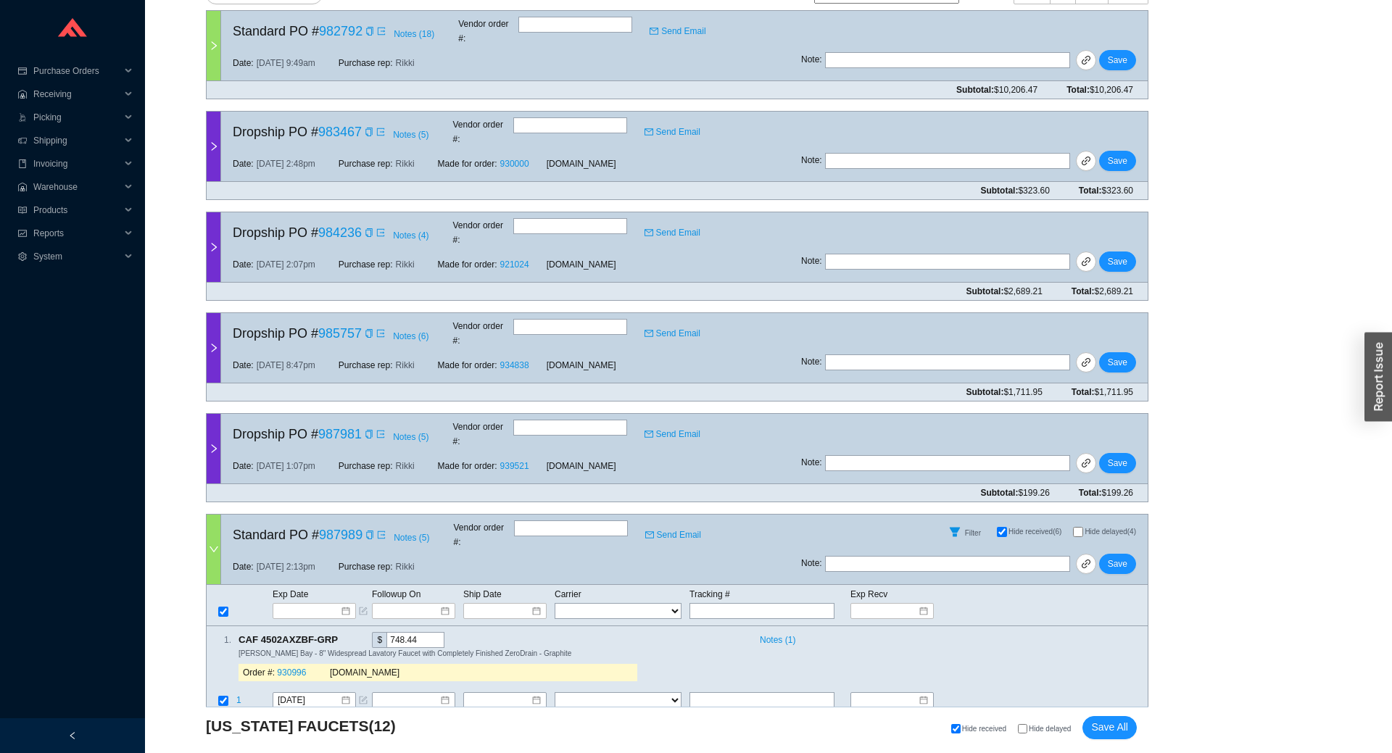
click at [210, 544] on icon "down" at bounding box center [214, 549] width 10 height 10
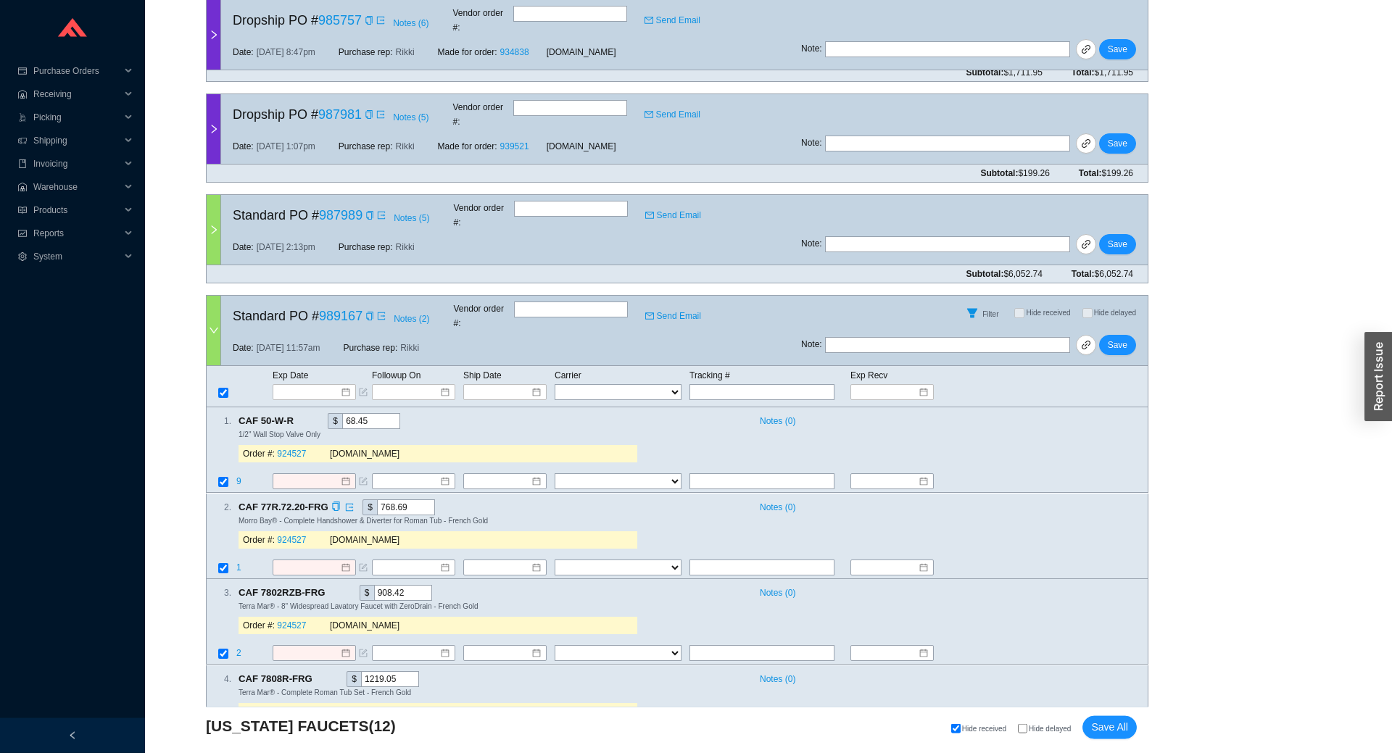
scroll to position [641, 0]
click at [212, 325] on icon "down" at bounding box center [214, 330] width 10 height 10
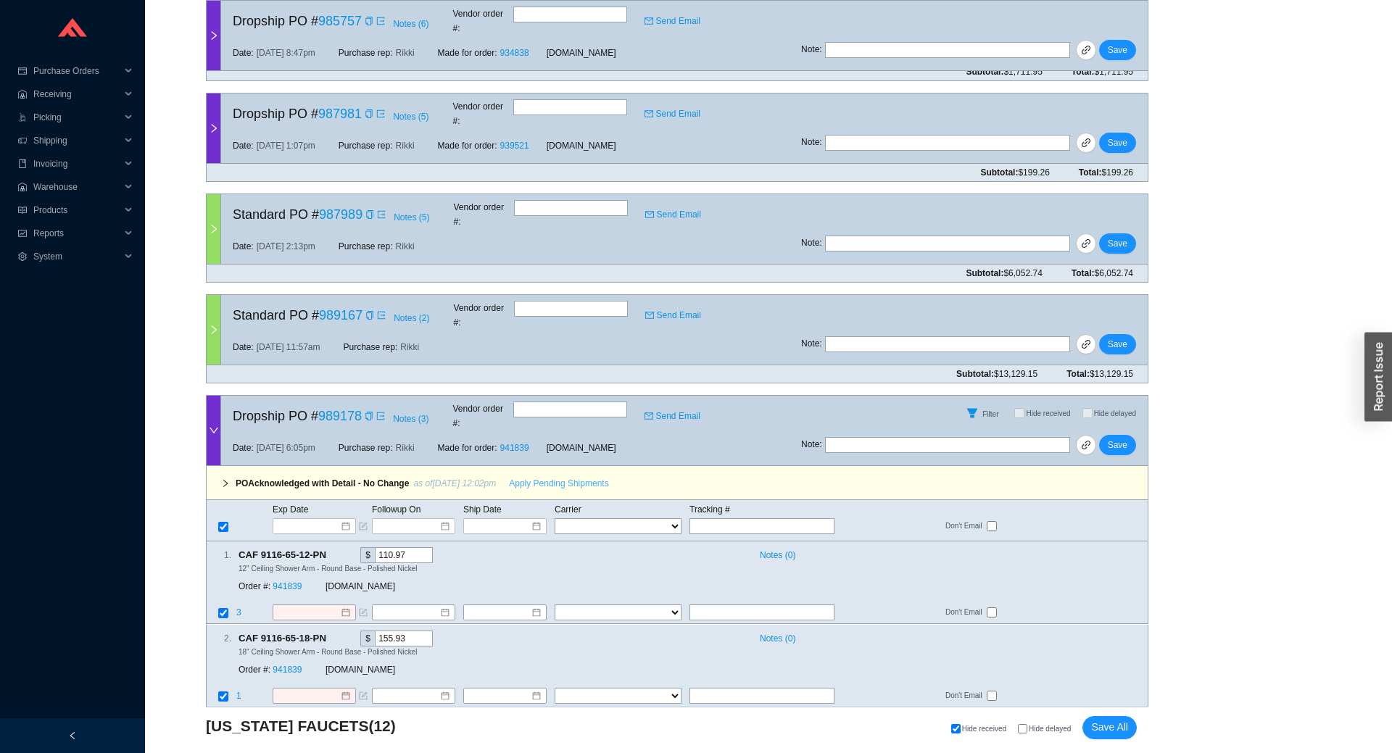
click at [509, 476] on span "Apply Pending Shipments" at bounding box center [558, 483] width 99 height 14
click at [296, 582] on link "941839" at bounding box center [287, 587] width 29 height 10
click at [1120, 438] on span "Save" at bounding box center [1118, 445] width 20 height 14
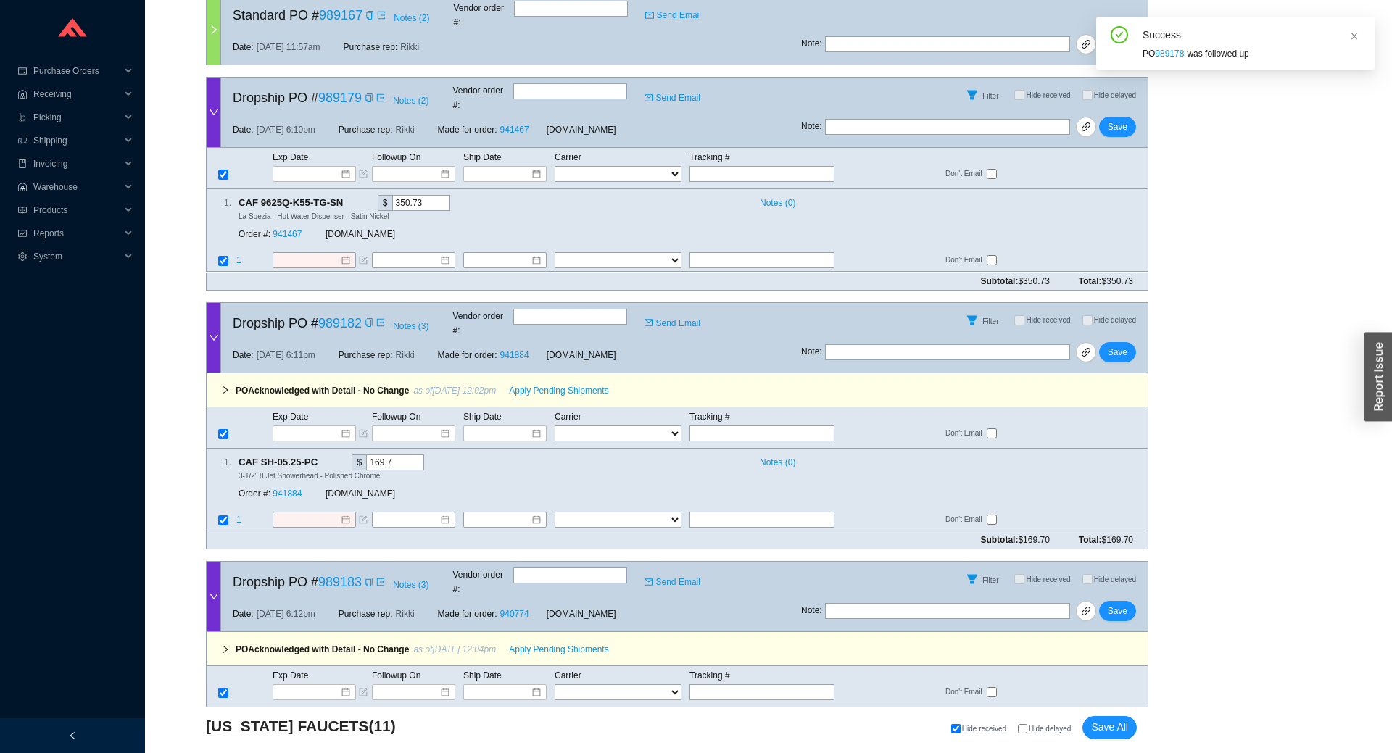
scroll to position [961, 0]
click at [538, 378] on button "Apply Pending Shipments" at bounding box center [558, 388] width 117 height 20
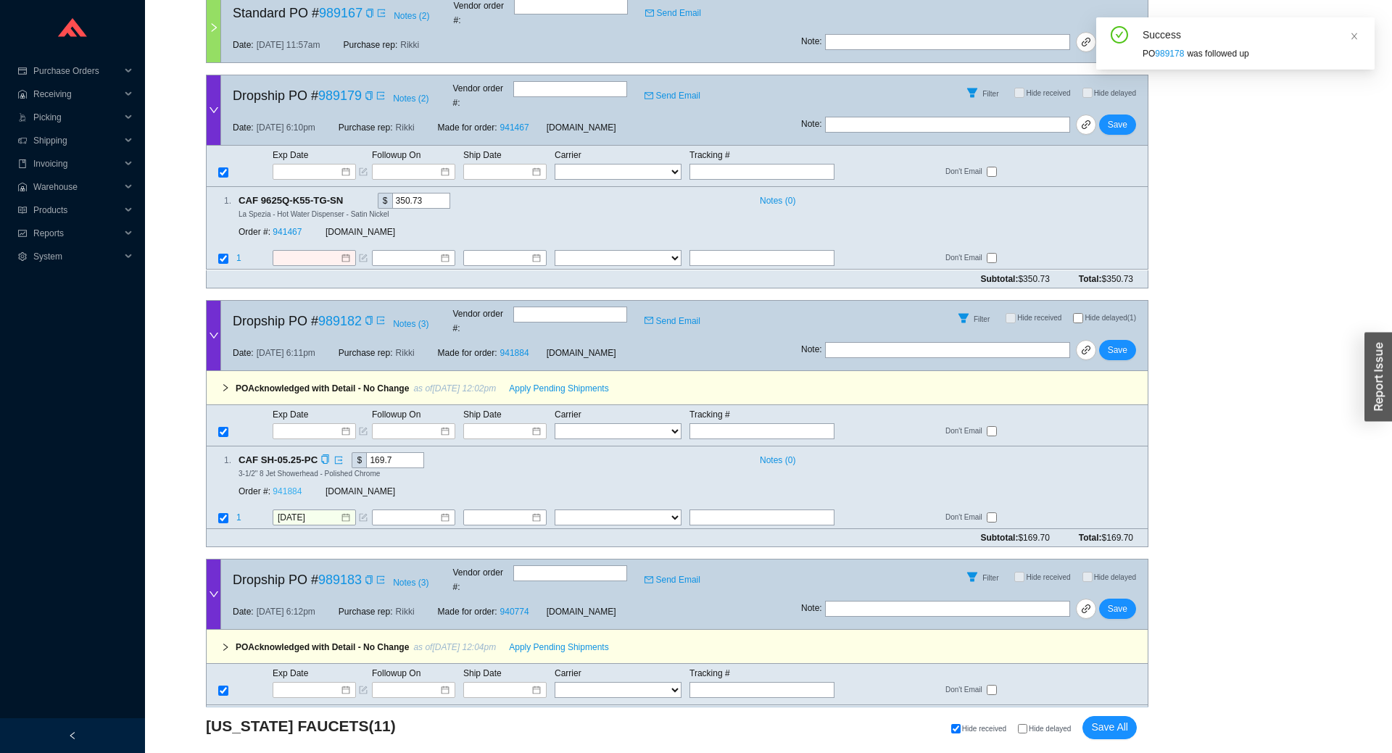
click at [283, 486] on link "941884" at bounding box center [287, 491] width 29 height 10
click at [1116, 343] on span "Save" at bounding box center [1118, 350] width 20 height 14
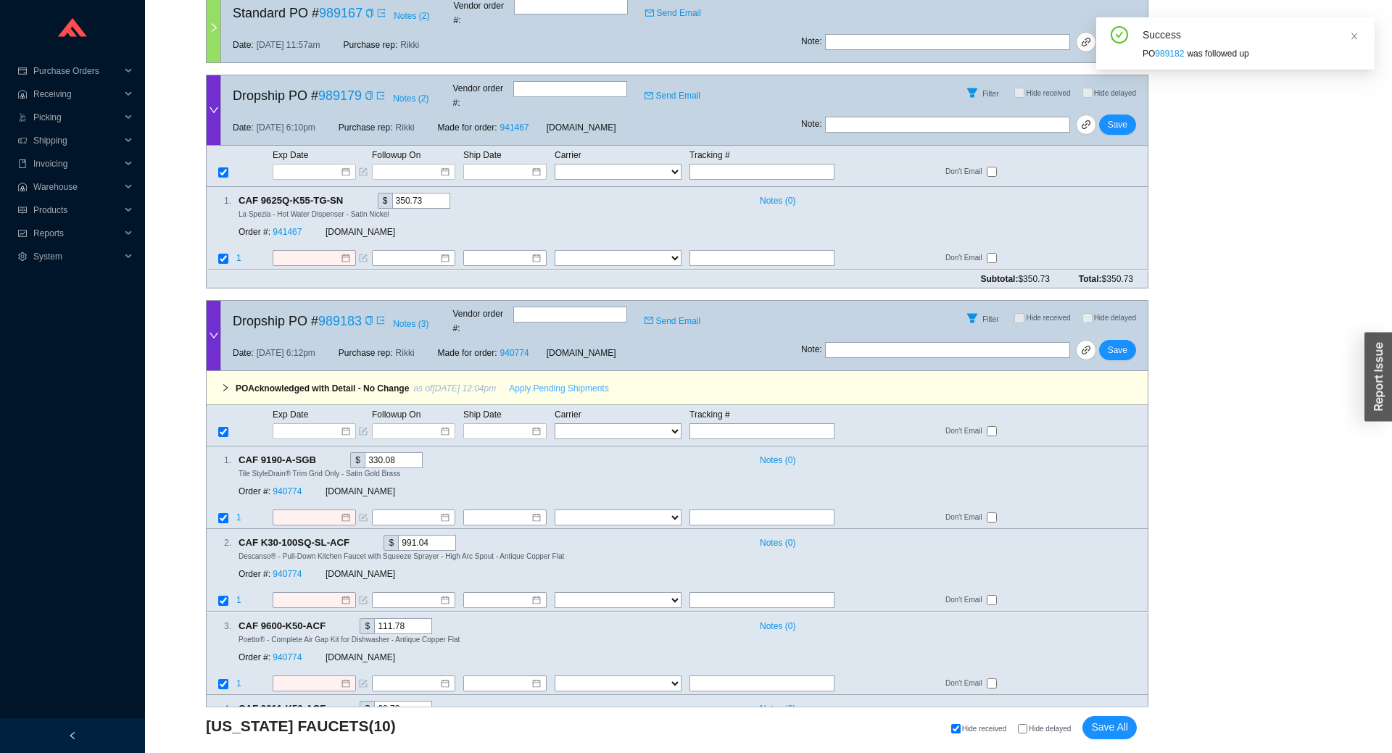
click at [527, 381] on span "Apply Pending Shipments" at bounding box center [558, 388] width 99 height 14
click at [291, 486] on link "940774" at bounding box center [287, 491] width 29 height 10
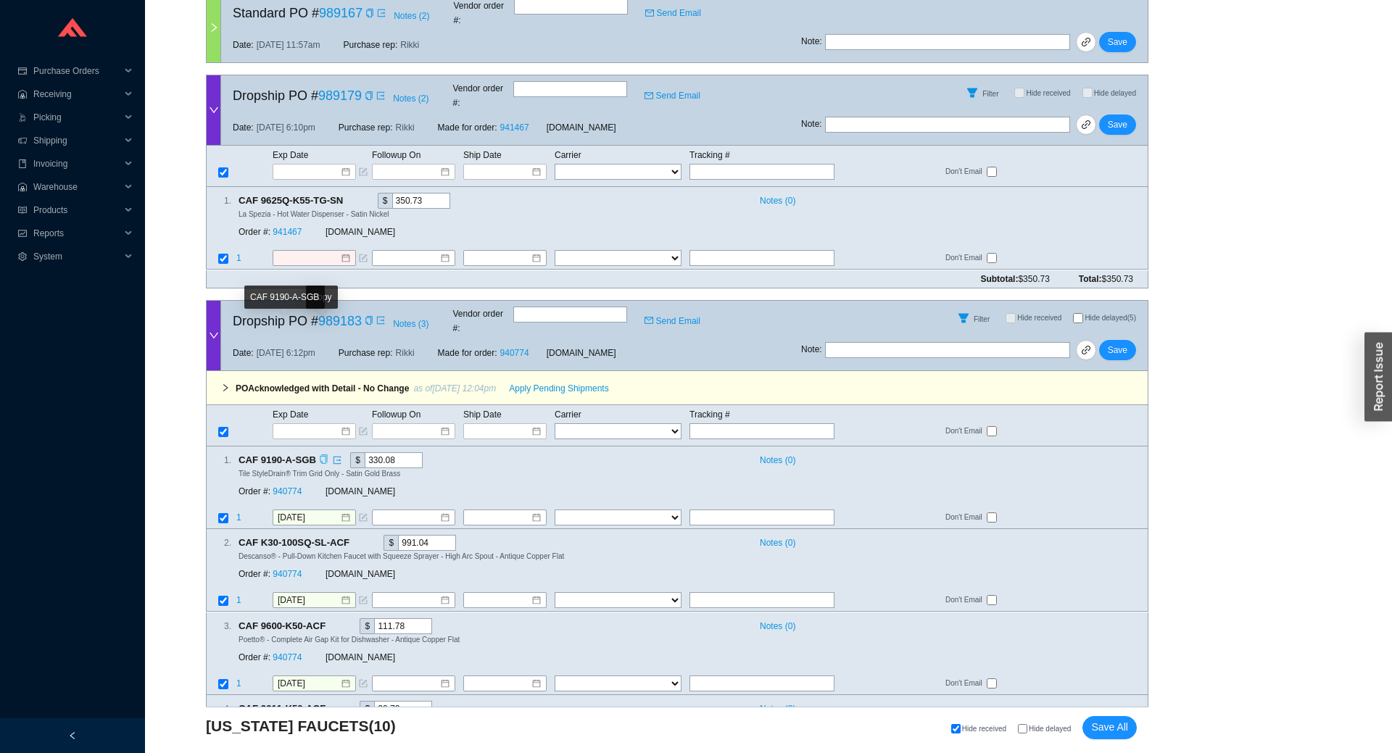
click at [320, 455] on icon "copy" at bounding box center [323, 459] width 7 height 9
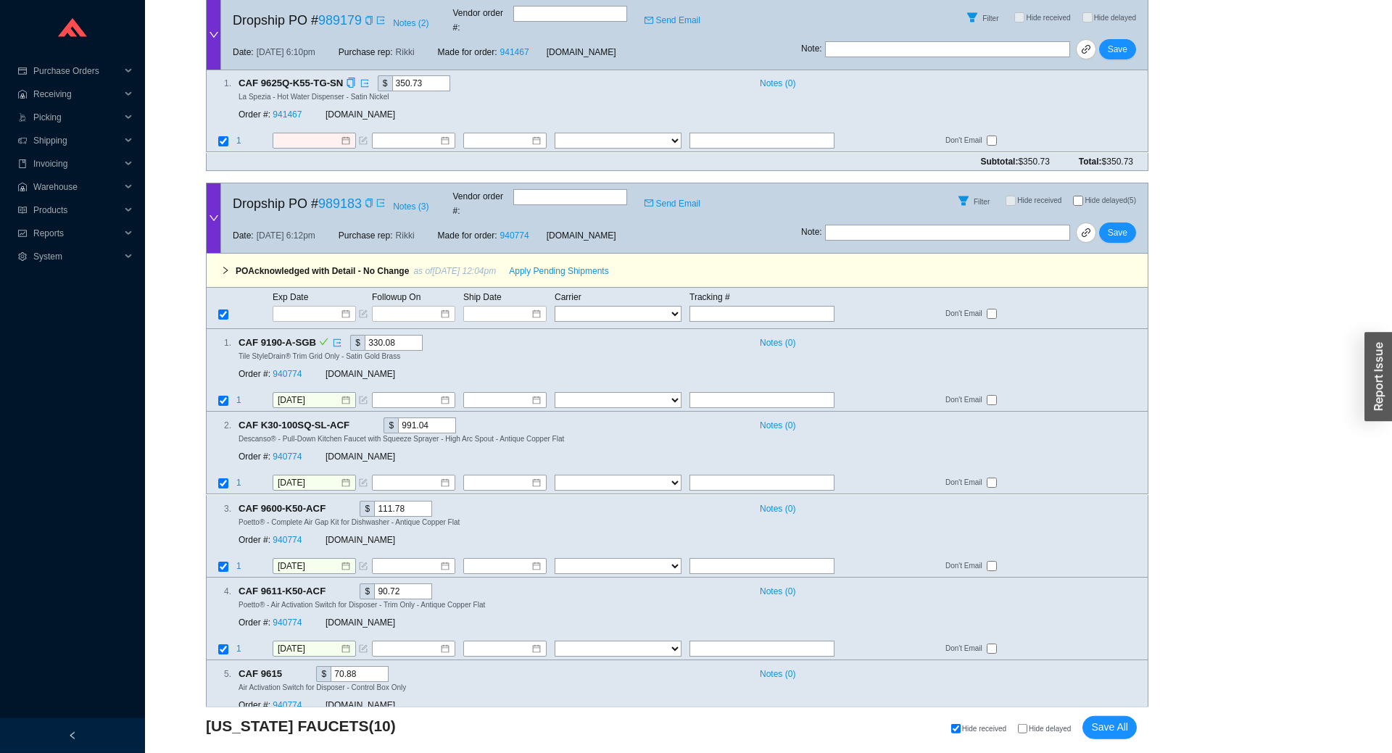
scroll to position [954, 0]
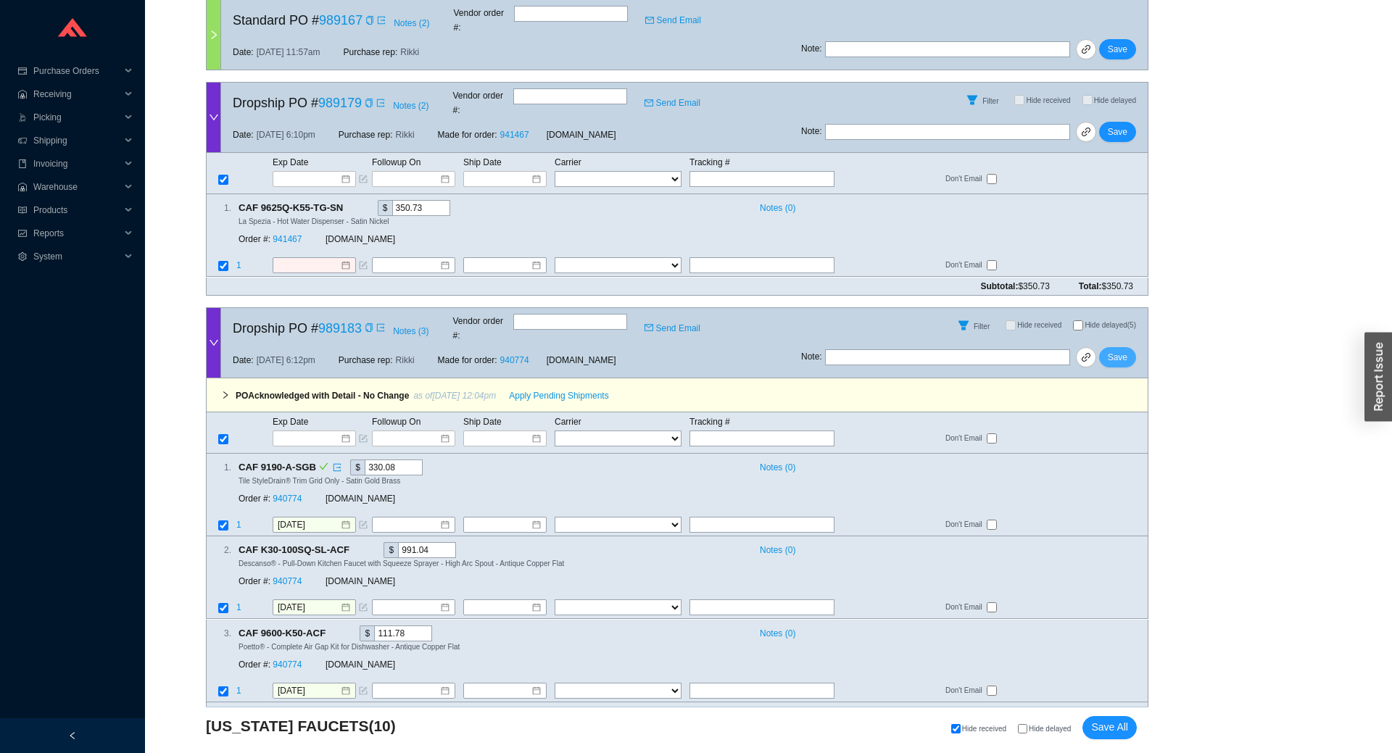
click at [1124, 350] on span "Save" at bounding box center [1118, 357] width 20 height 14
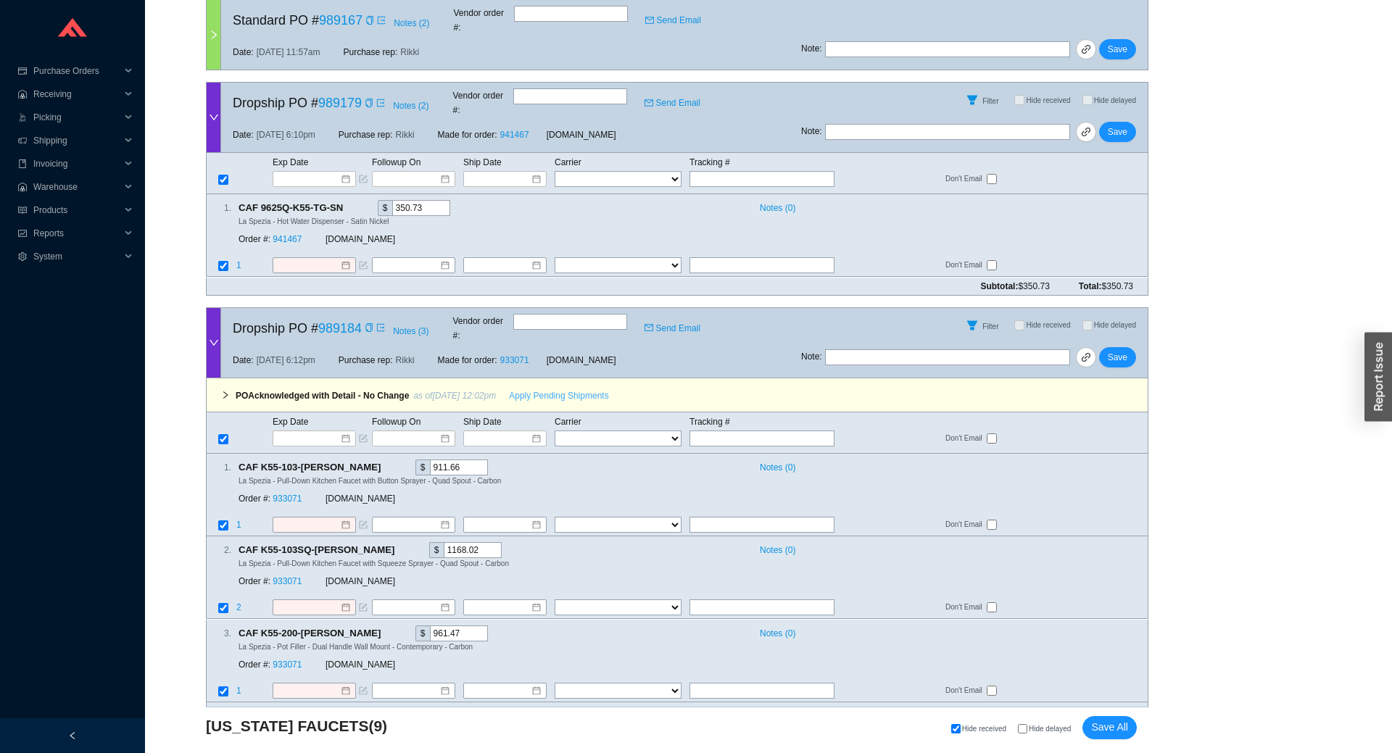
click at [528, 389] on span "Apply Pending Shipments" at bounding box center [558, 396] width 99 height 14
click at [281, 494] on link "933071" at bounding box center [287, 499] width 29 height 10
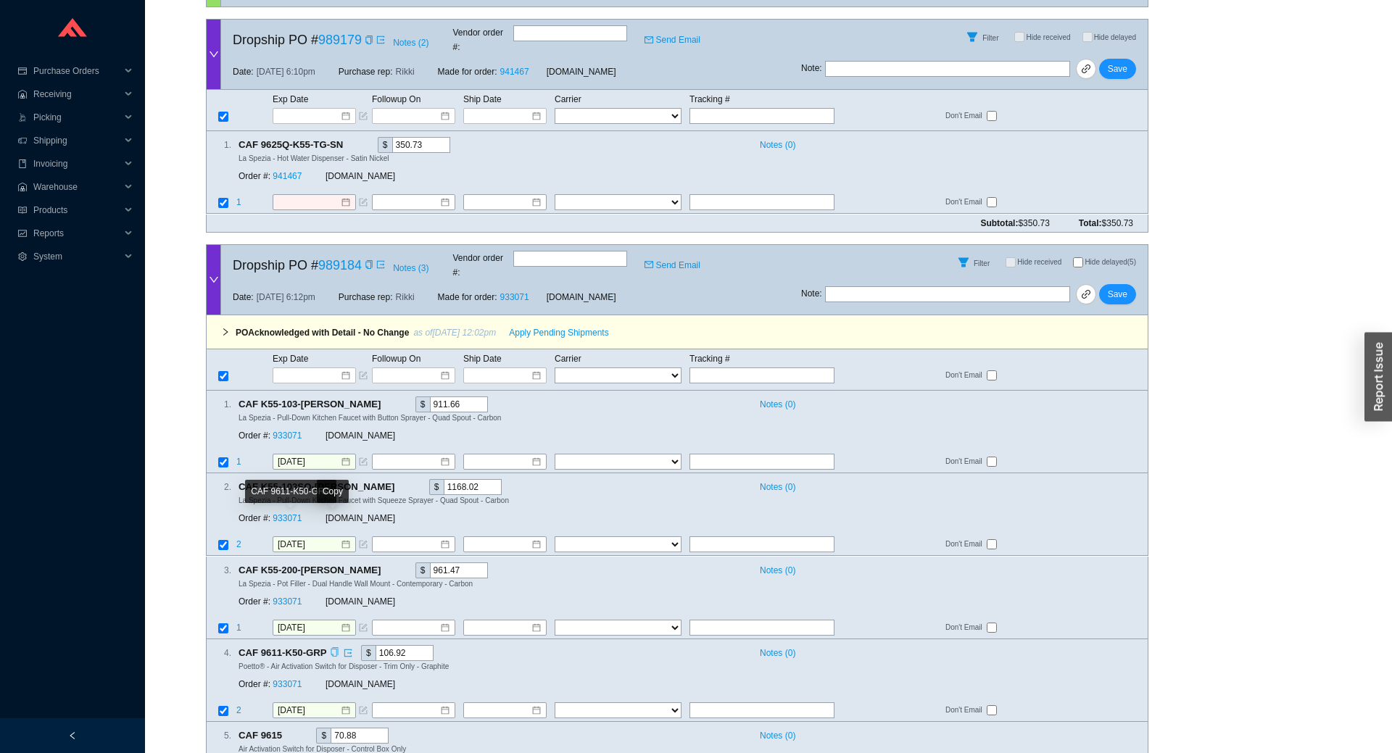
click at [330, 647] on icon "copy" at bounding box center [334, 651] width 9 height 9
click at [292, 679] on link "933071" at bounding box center [287, 684] width 29 height 10
click at [428, 703] on input at bounding box center [408, 710] width 62 height 14
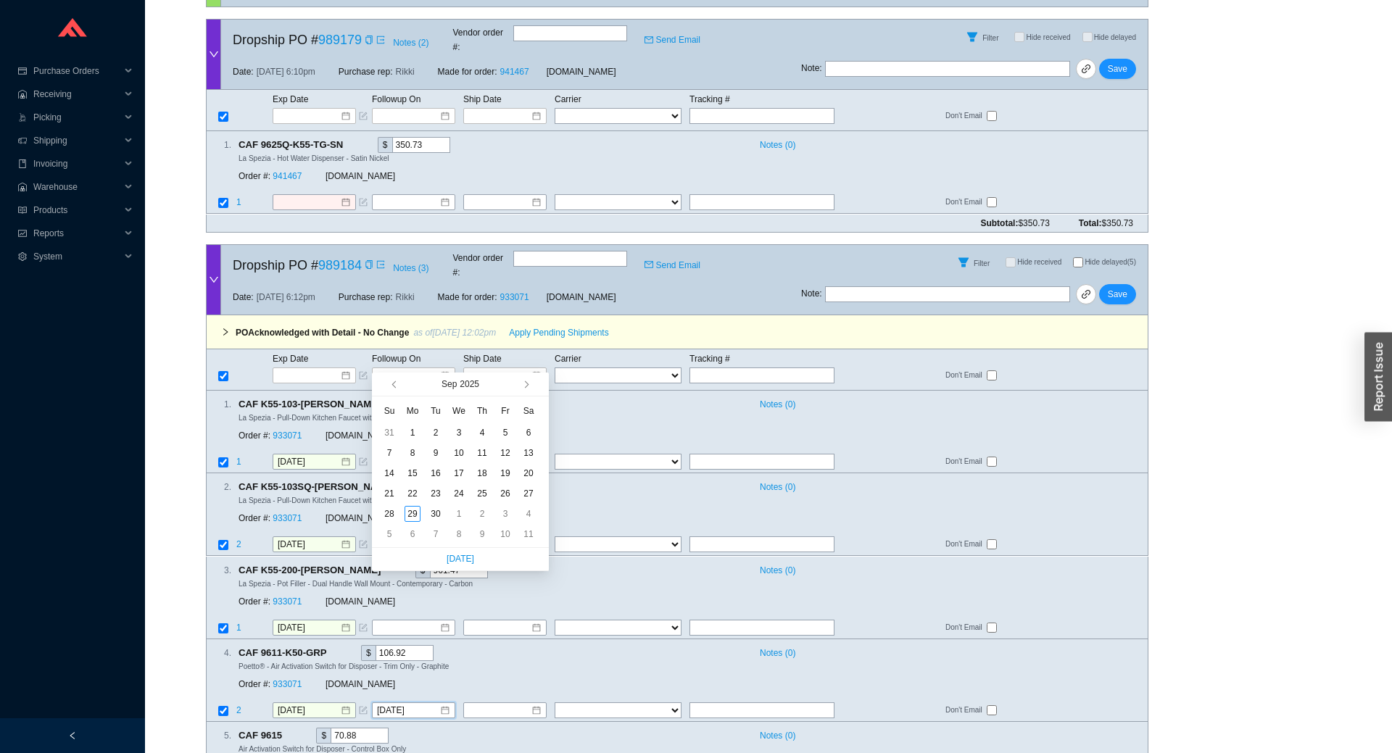
type input "9/6/2025"
click at [527, 394] on button "button" at bounding box center [525, 384] width 14 height 23
type input "11/10/2025"
click at [418, 476] on div "10" at bounding box center [413, 473] width 16 height 16
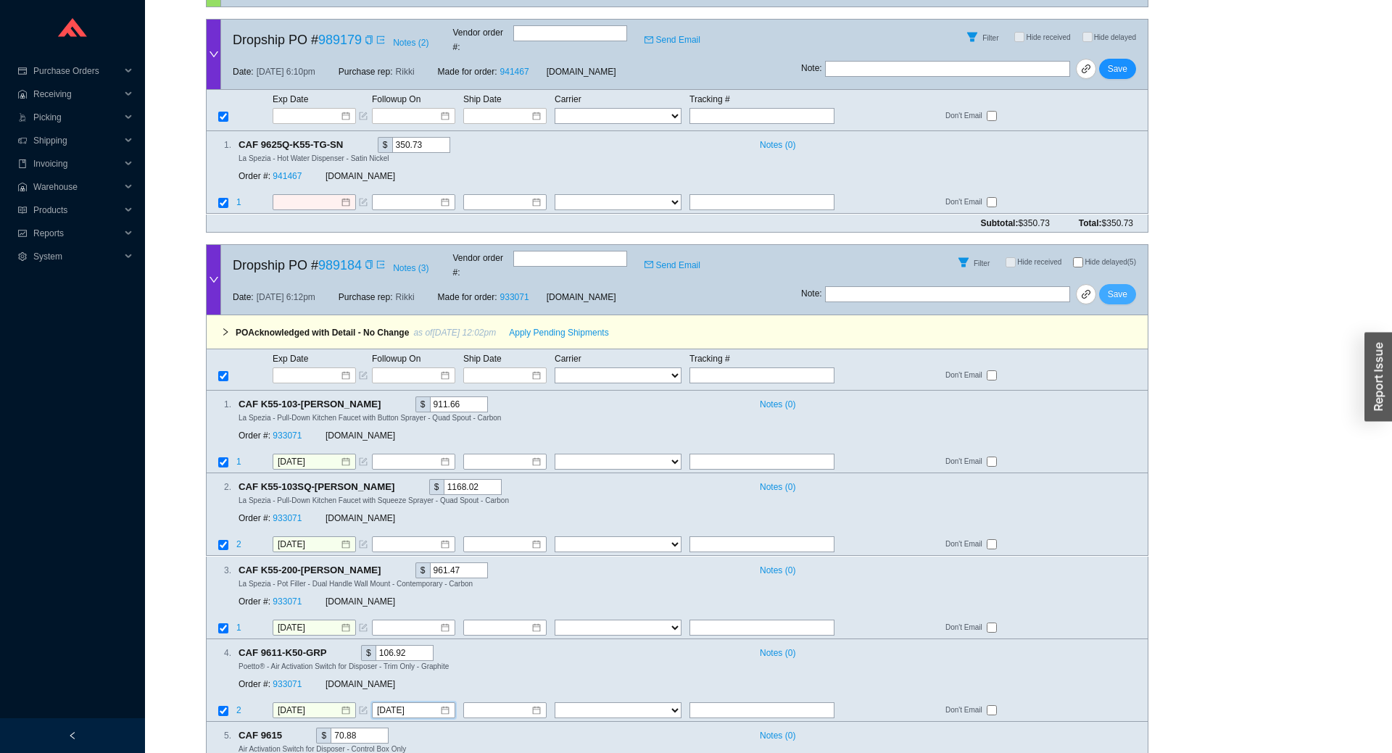
click at [1124, 287] on span "Save" at bounding box center [1118, 294] width 20 height 14
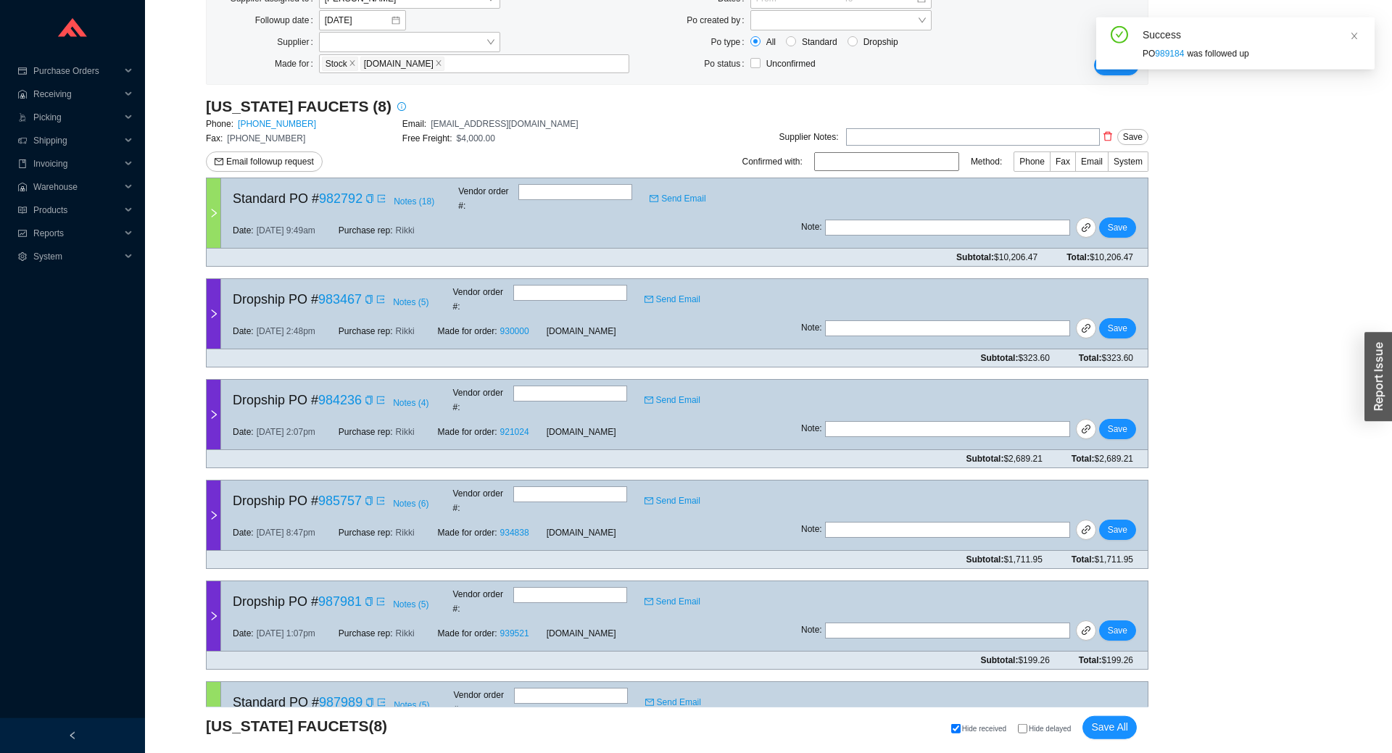
scroll to position [0, 0]
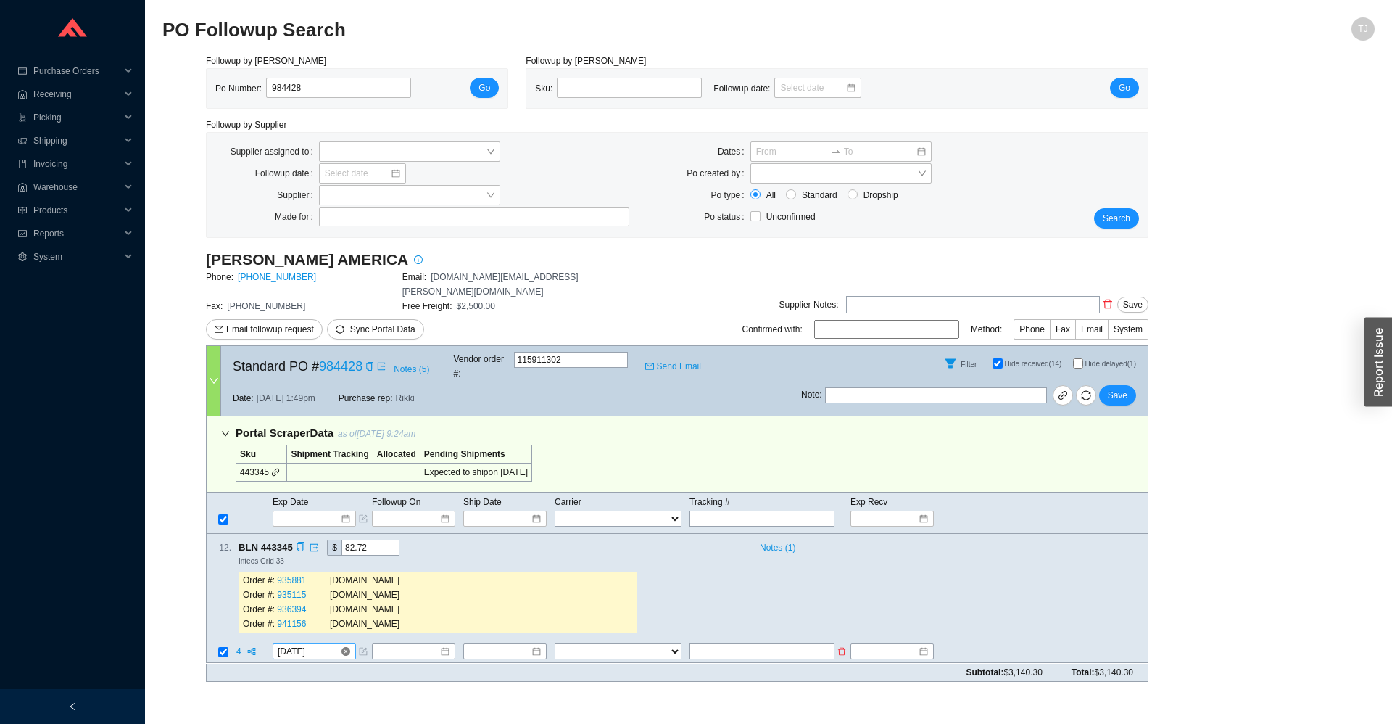
click at [306, 645] on input "[DATE]" at bounding box center [309, 652] width 62 height 14
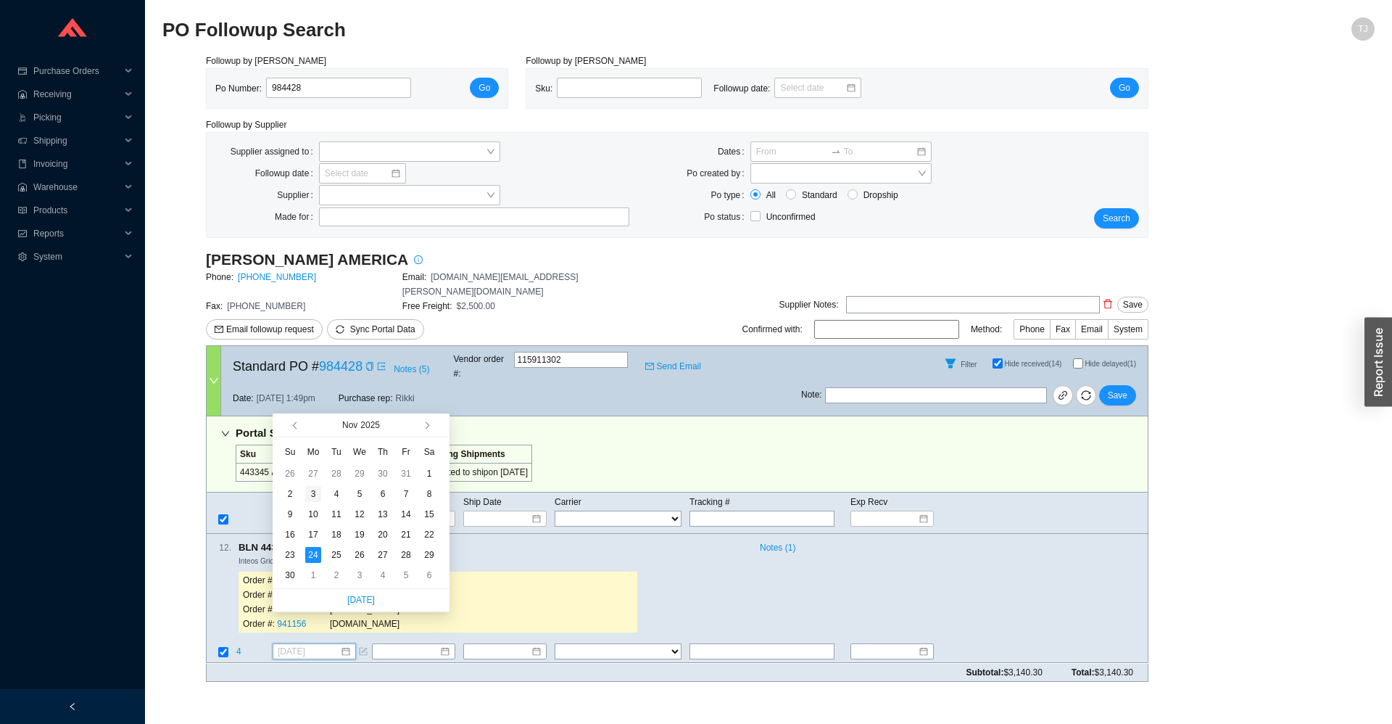
type input "[DATE]"
click at [313, 494] on div "3" at bounding box center [313, 494] width 16 height 16
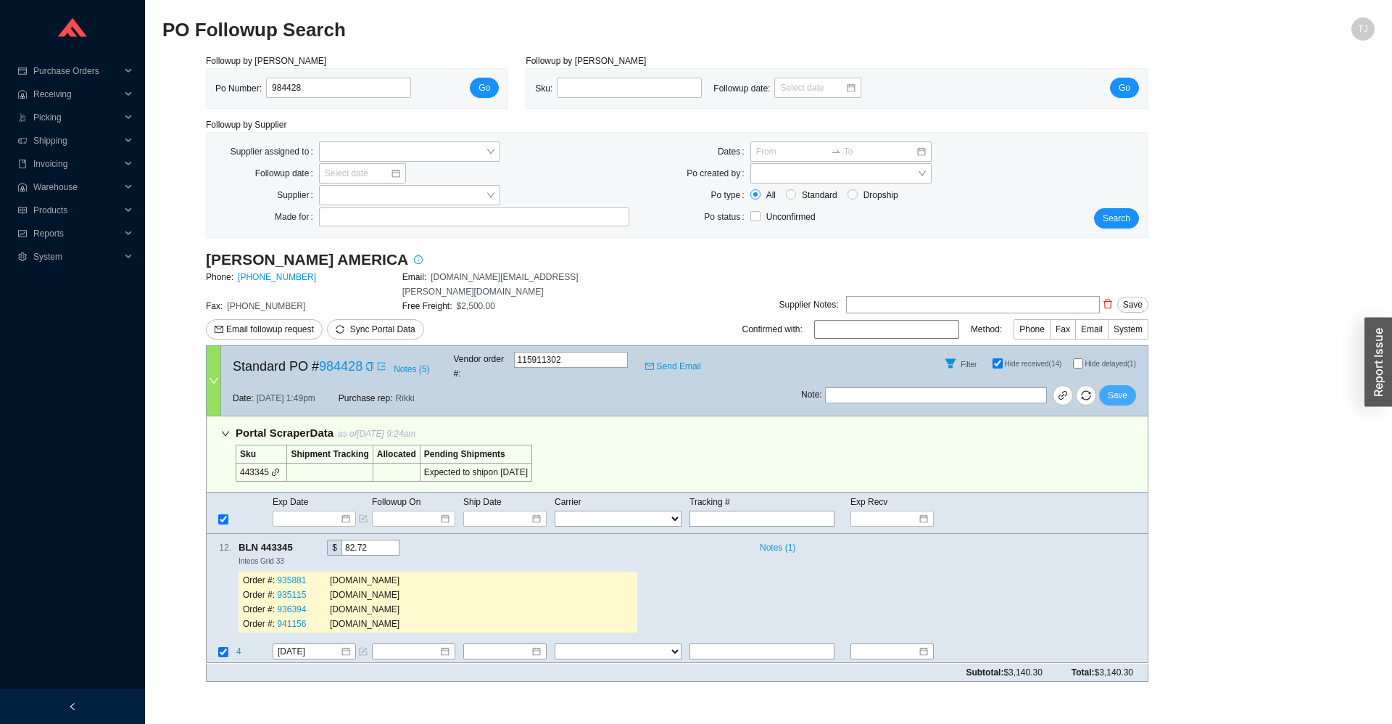
click at [1110, 385] on button "Save" at bounding box center [1117, 395] width 37 height 20
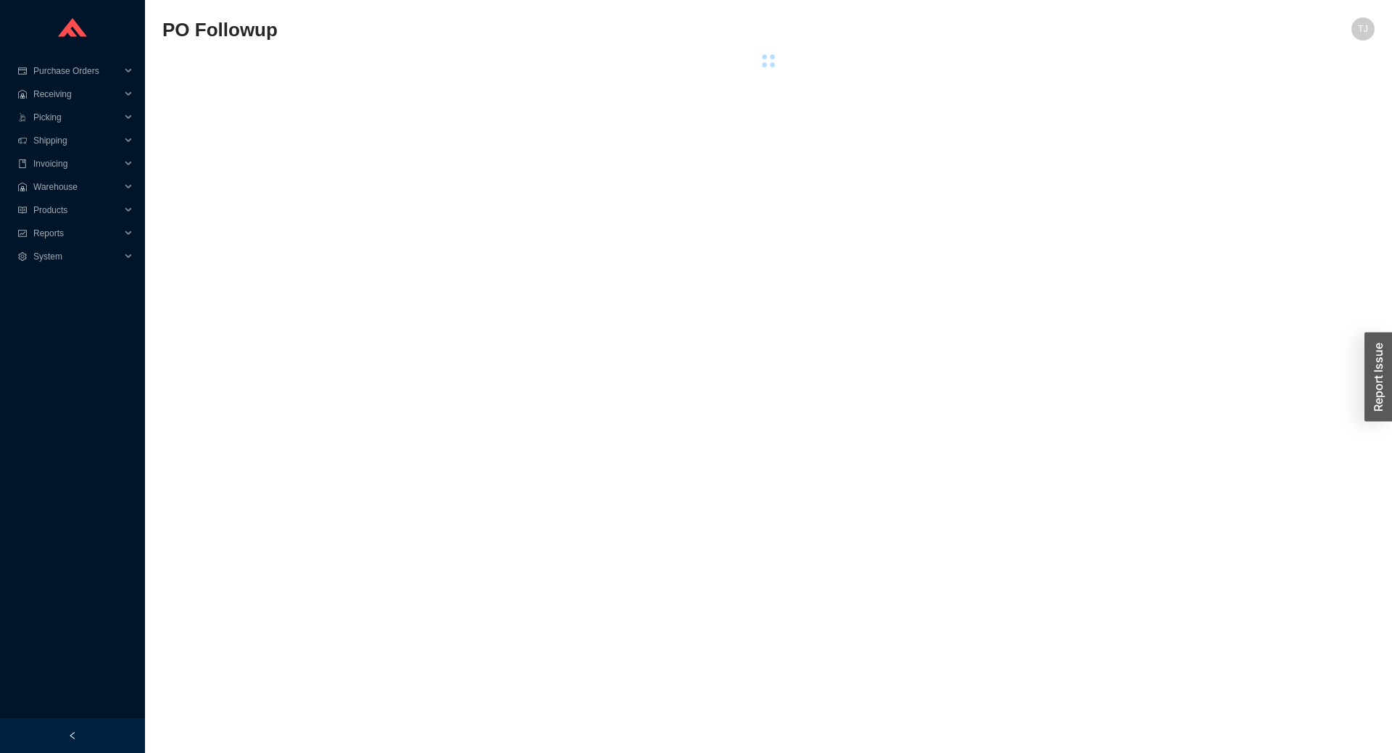
select select "2"
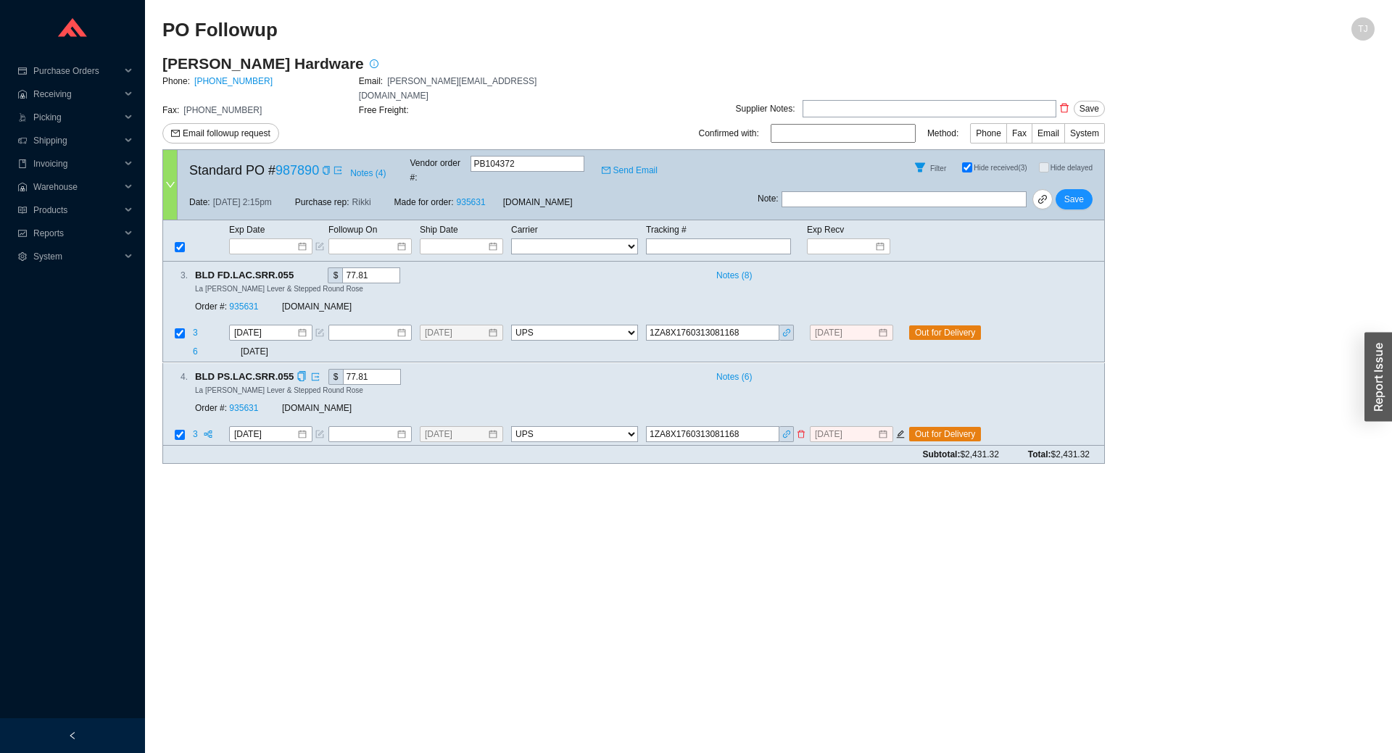
click at [194, 429] on span "3" at bounding box center [196, 434] width 7 height 10
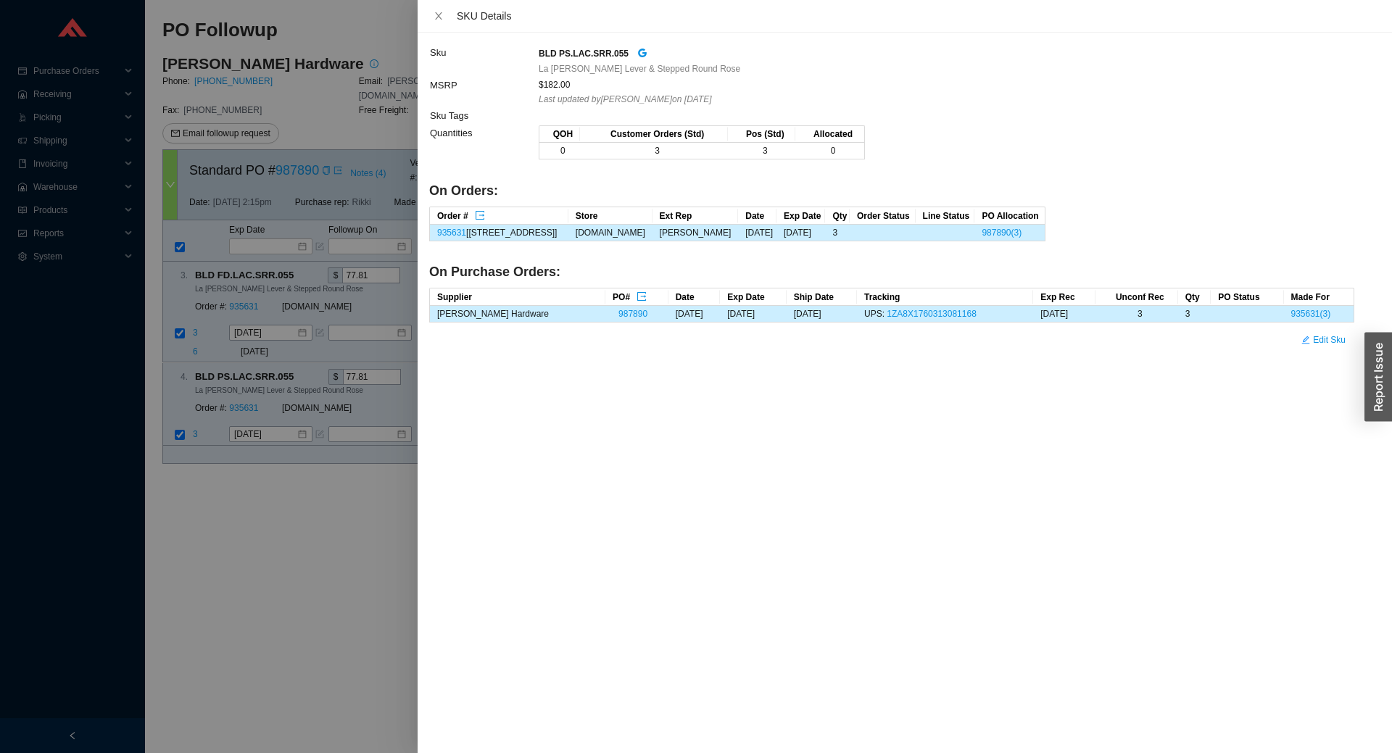
click at [271, 485] on div at bounding box center [696, 376] width 1392 height 753
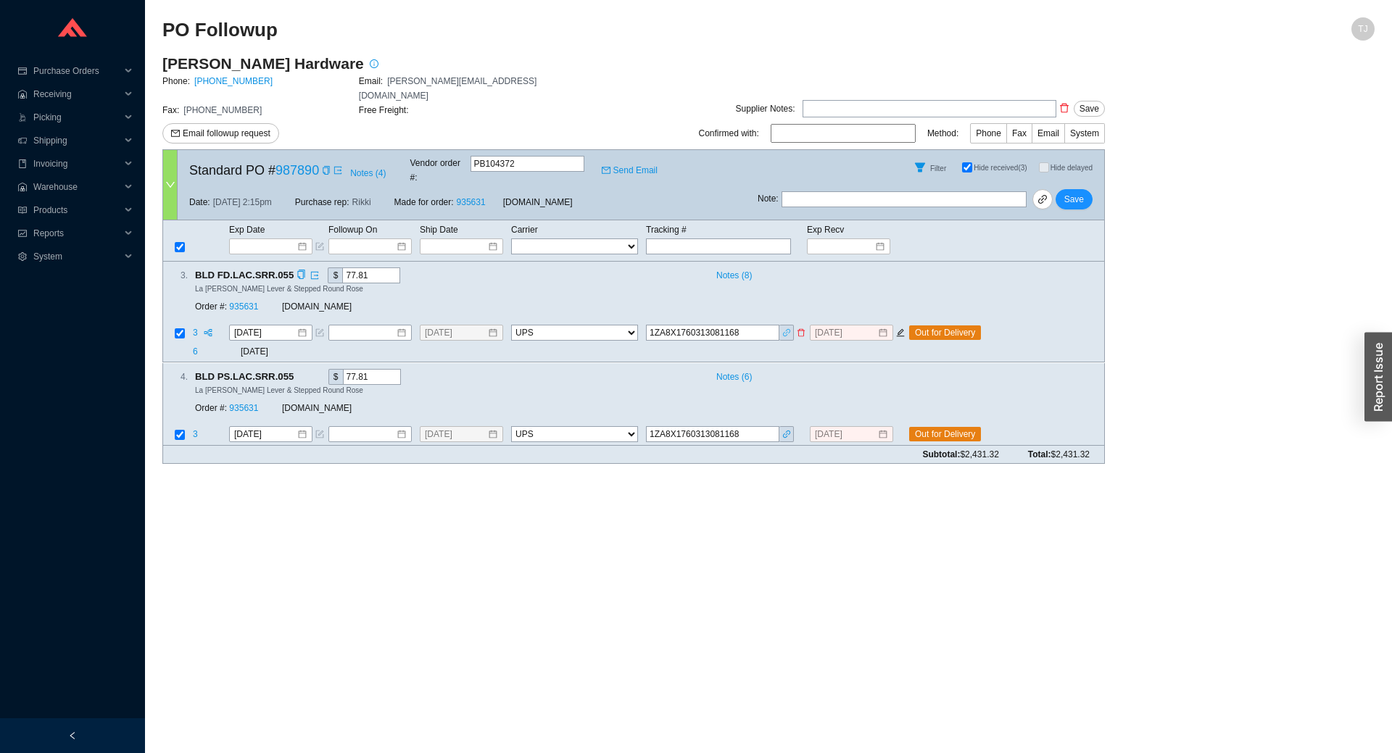
click at [788, 328] on icon "link" at bounding box center [786, 332] width 9 height 9
click at [899, 431] on icon "edit" at bounding box center [901, 435] width 8 height 8
click at [900, 329] on icon "edit" at bounding box center [901, 333] width 8 height 8
click at [298, 270] on icon "copy" at bounding box center [301, 274] width 7 height 9
click at [246, 302] on link "935631" at bounding box center [243, 307] width 29 height 10
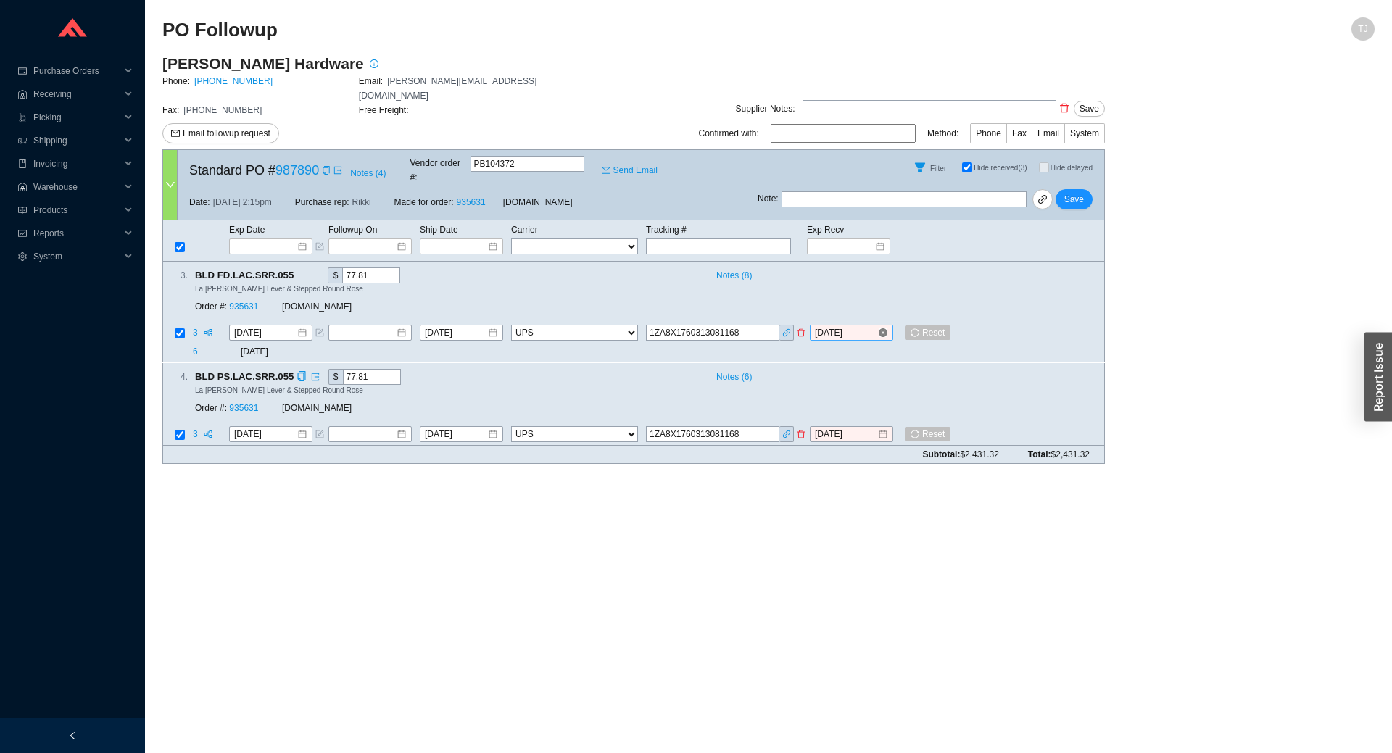
click at [854, 326] on input "[DATE]" at bounding box center [846, 333] width 62 height 14
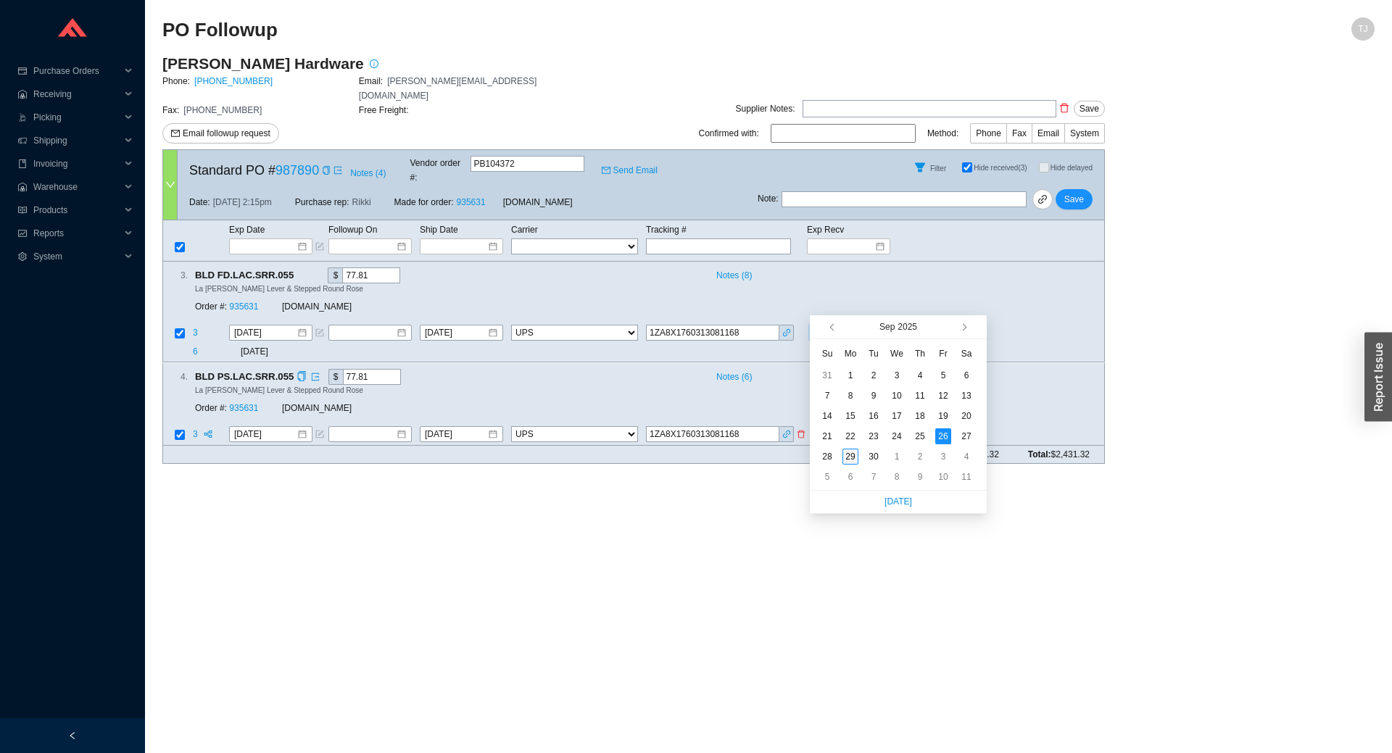
type input "[DATE]"
click at [853, 457] on div "29" at bounding box center [850, 457] width 16 height 16
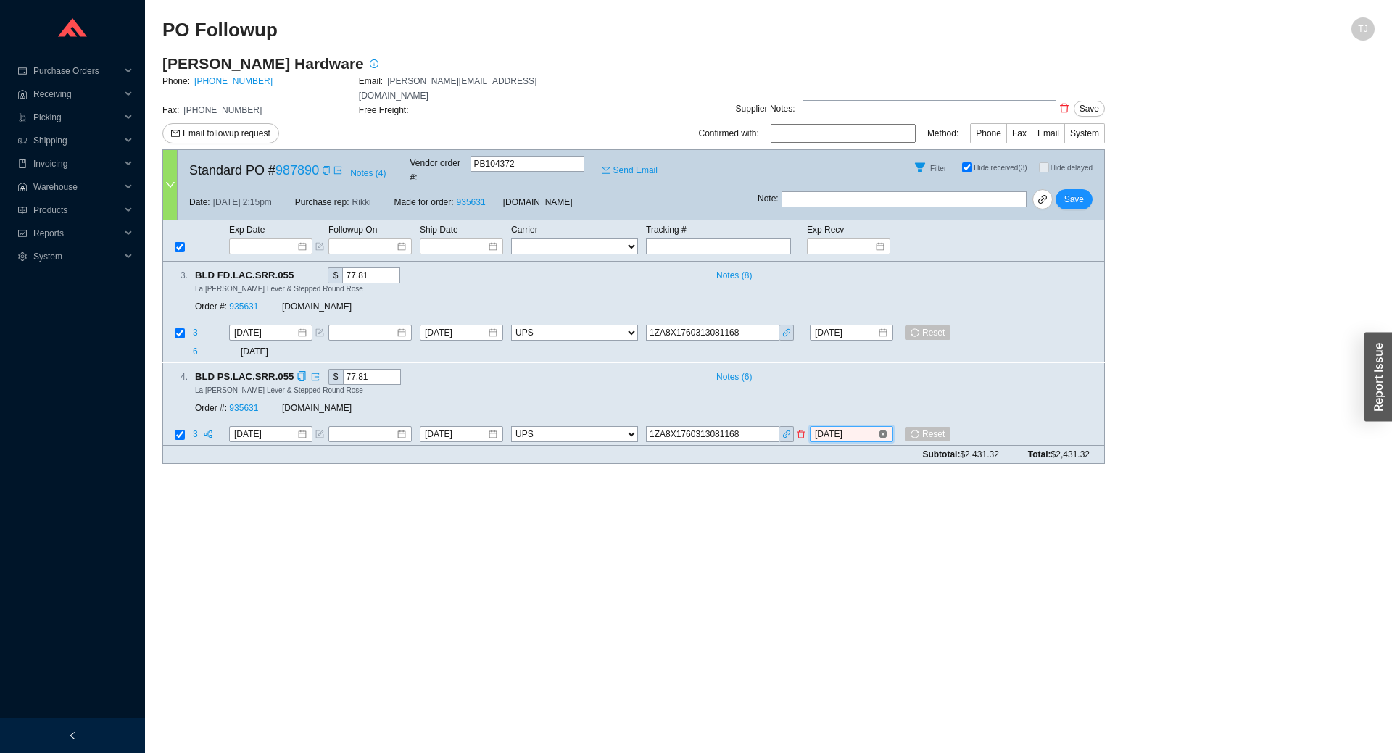
click at [846, 427] on input "[DATE]" at bounding box center [846, 434] width 62 height 14
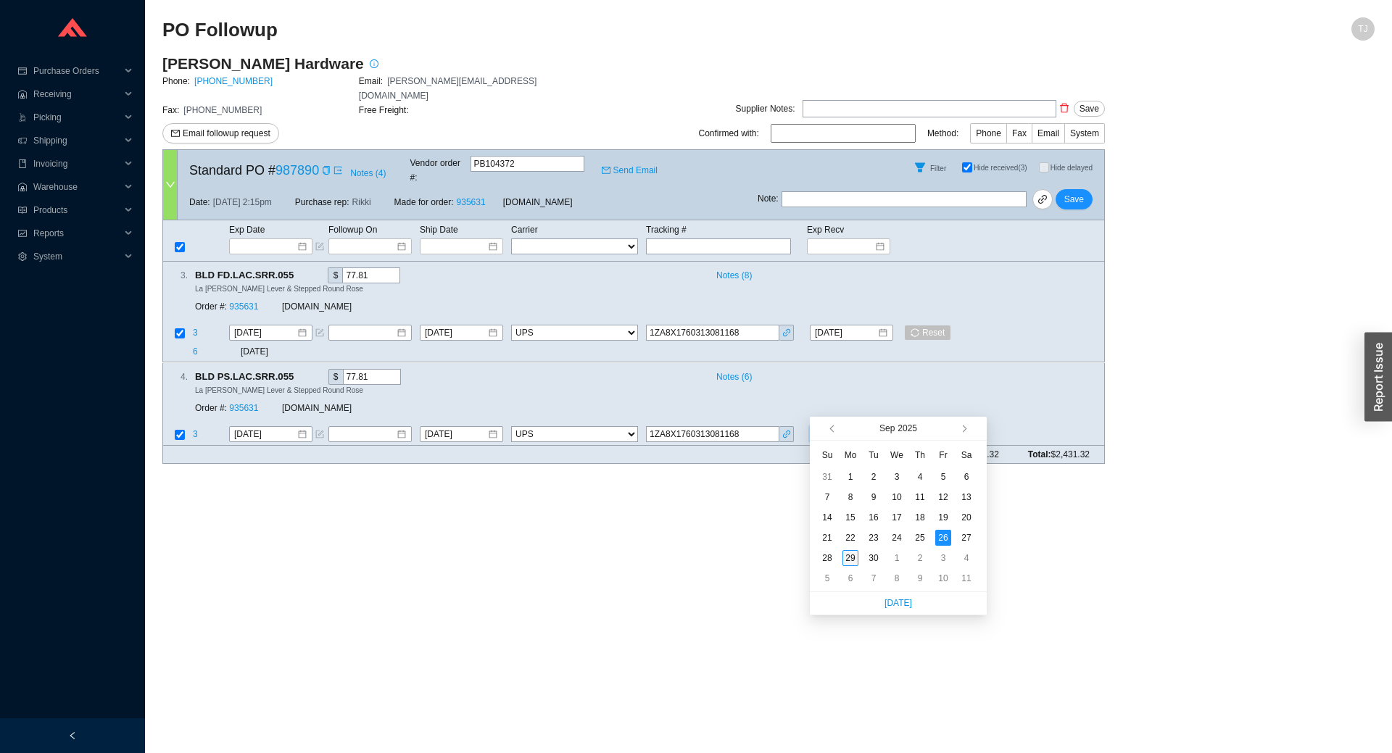
type input "[DATE]"
click at [845, 563] on div "29" at bounding box center [850, 558] width 16 height 16
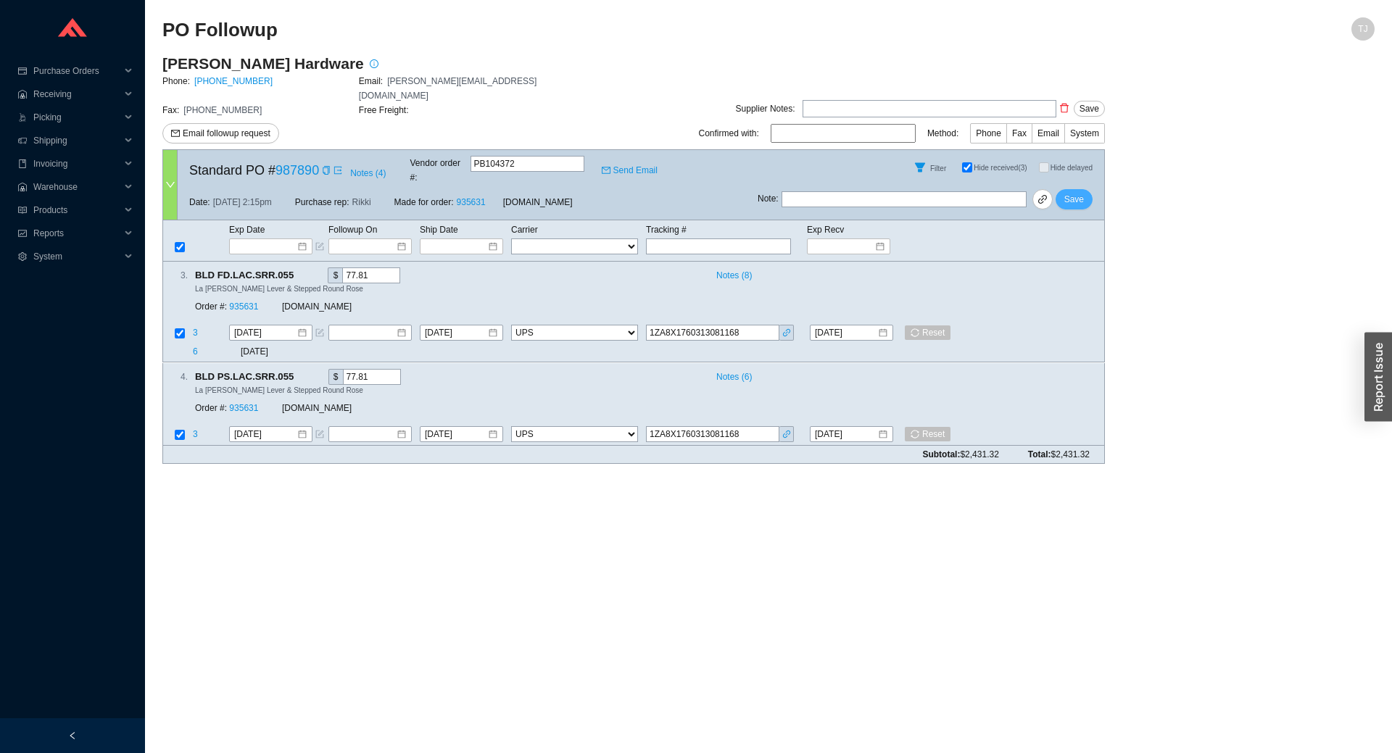
click at [1082, 192] on span "Save" at bounding box center [1074, 199] width 20 height 14
select select "2"
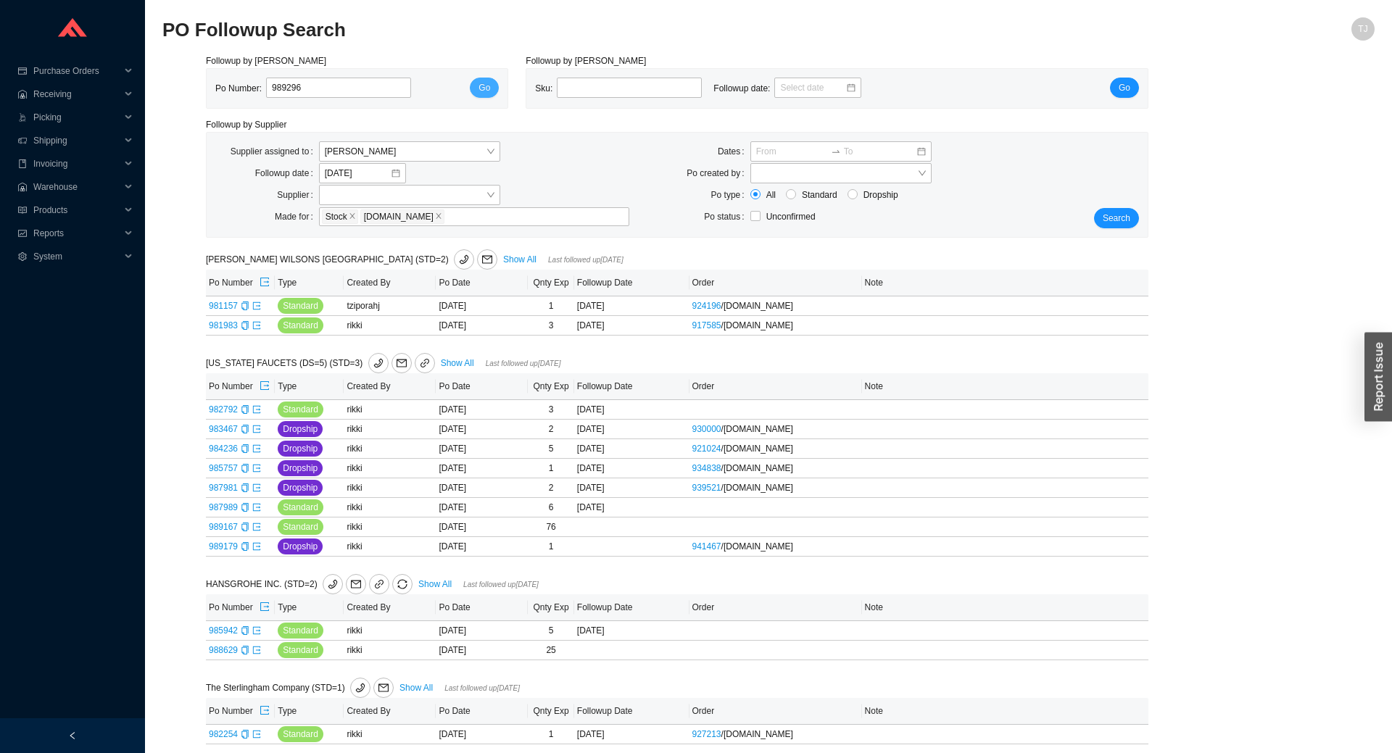
type input "989296"
click at [475, 93] on button "Go" at bounding box center [484, 88] width 29 height 20
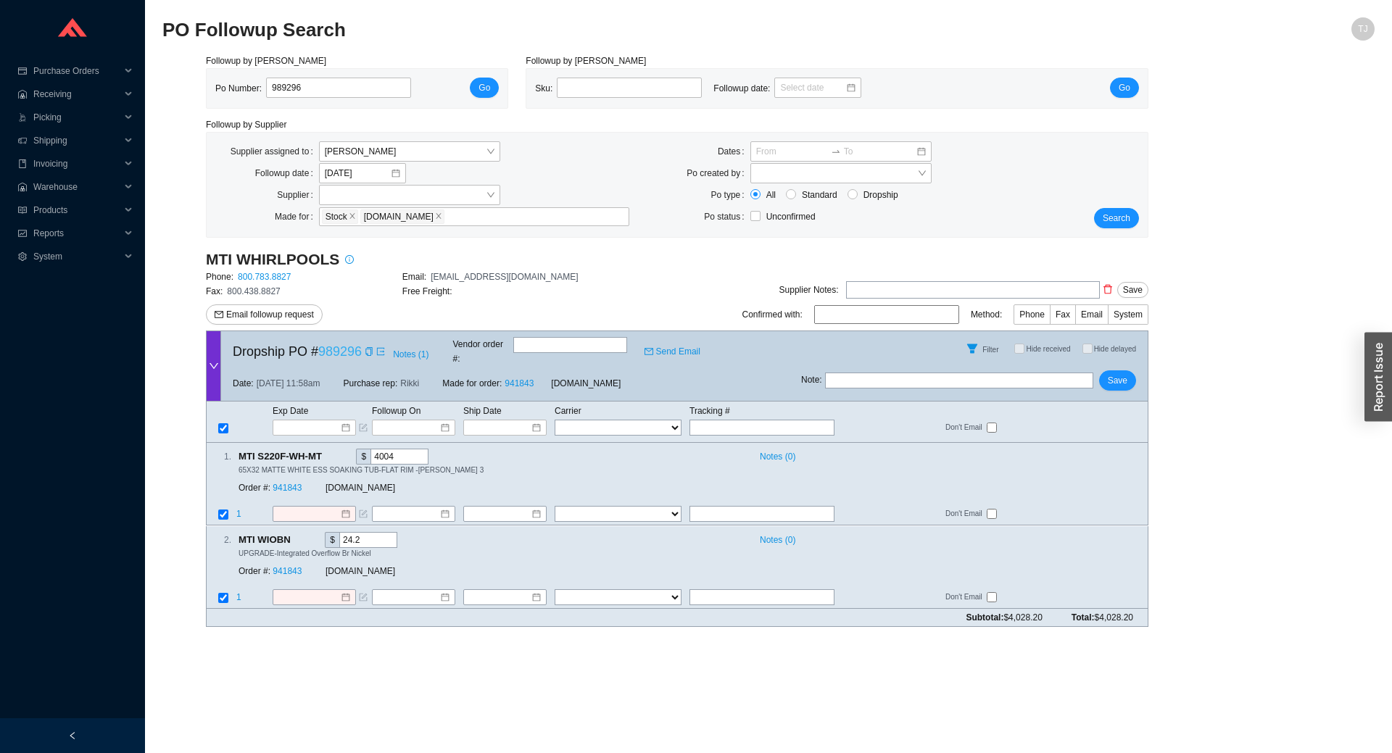
click at [332, 349] on link "989296" at bounding box center [339, 351] width 43 height 14
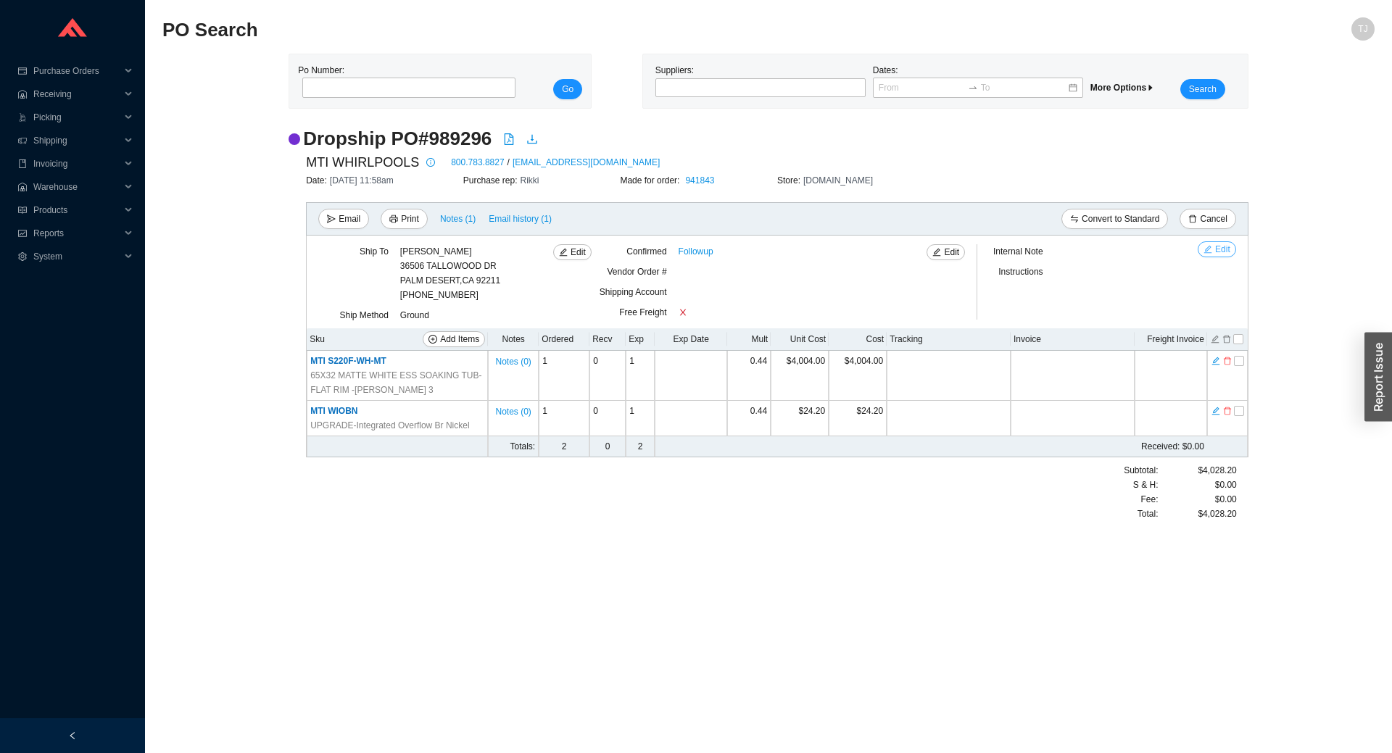
click at [1230, 249] on button "Edit" at bounding box center [1217, 249] width 38 height 16
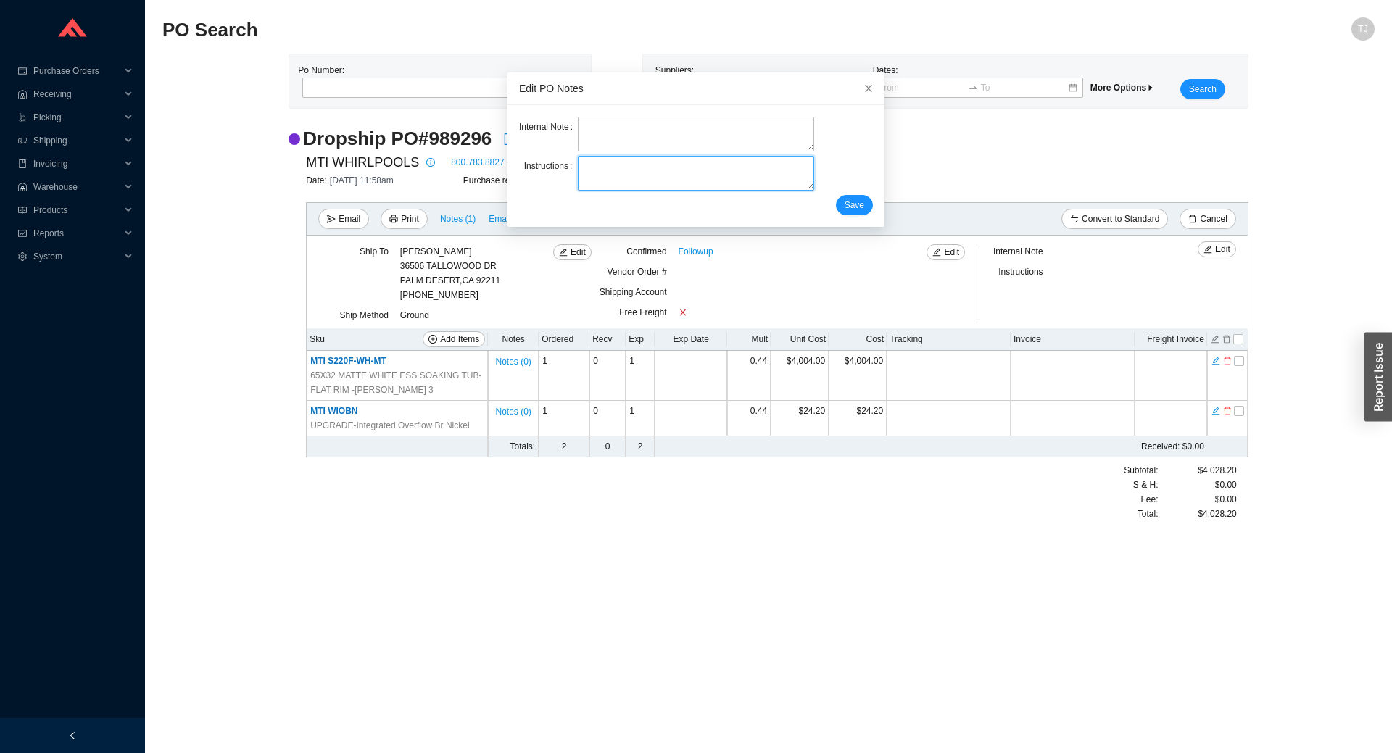
click at [631, 182] on textarea at bounding box center [696, 173] width 236 height 35
type textarea "SPIFF ID 111"
click at [853, 206] on span "Save" at bounding box center [855, 205] width 20 height 14
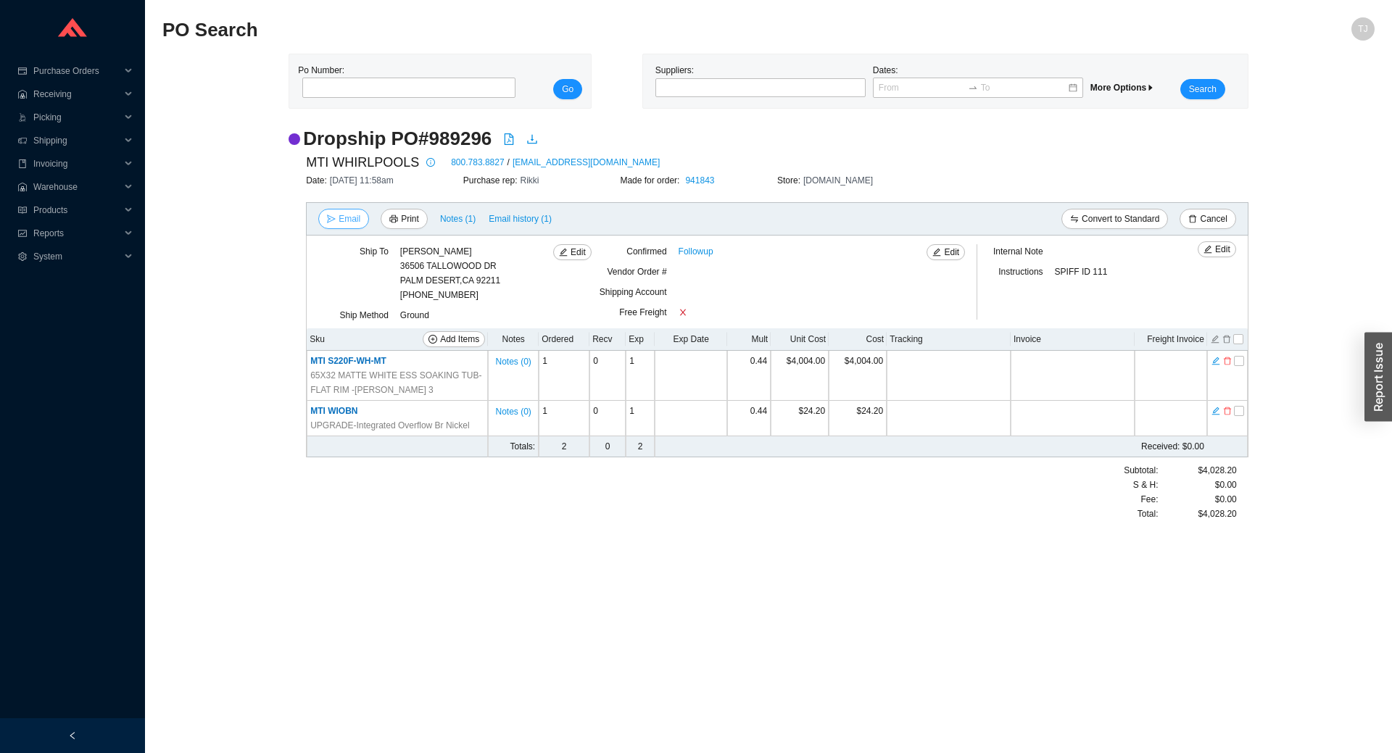
click at [351, 216] on span "Email" at bounding box center [350, 219] width 22 height 14
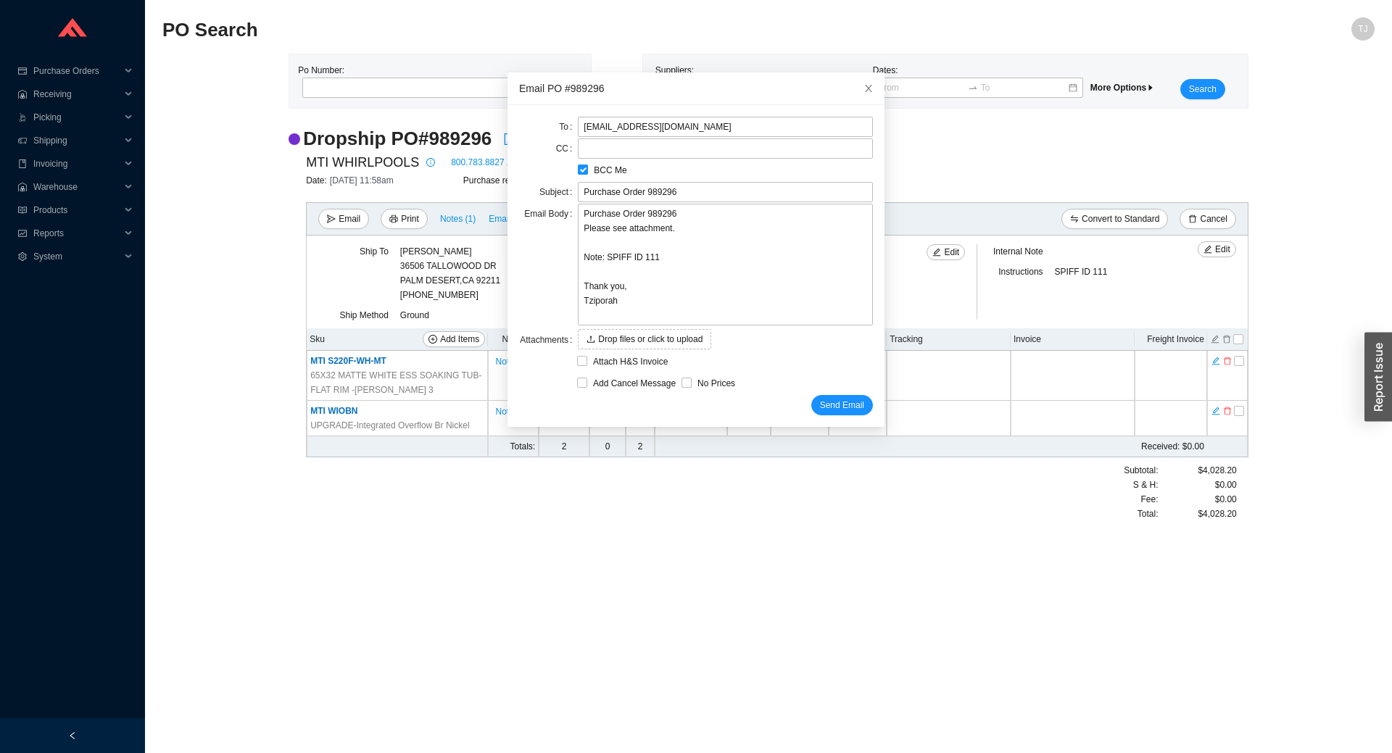
click at [580, 173] on input "BCC Me" at bounding box center [583, 170] width 10 height 10
checkbox input "false"
click at [865, 88] on icon "close" at bounding box center [868, 88] width 10 height 10
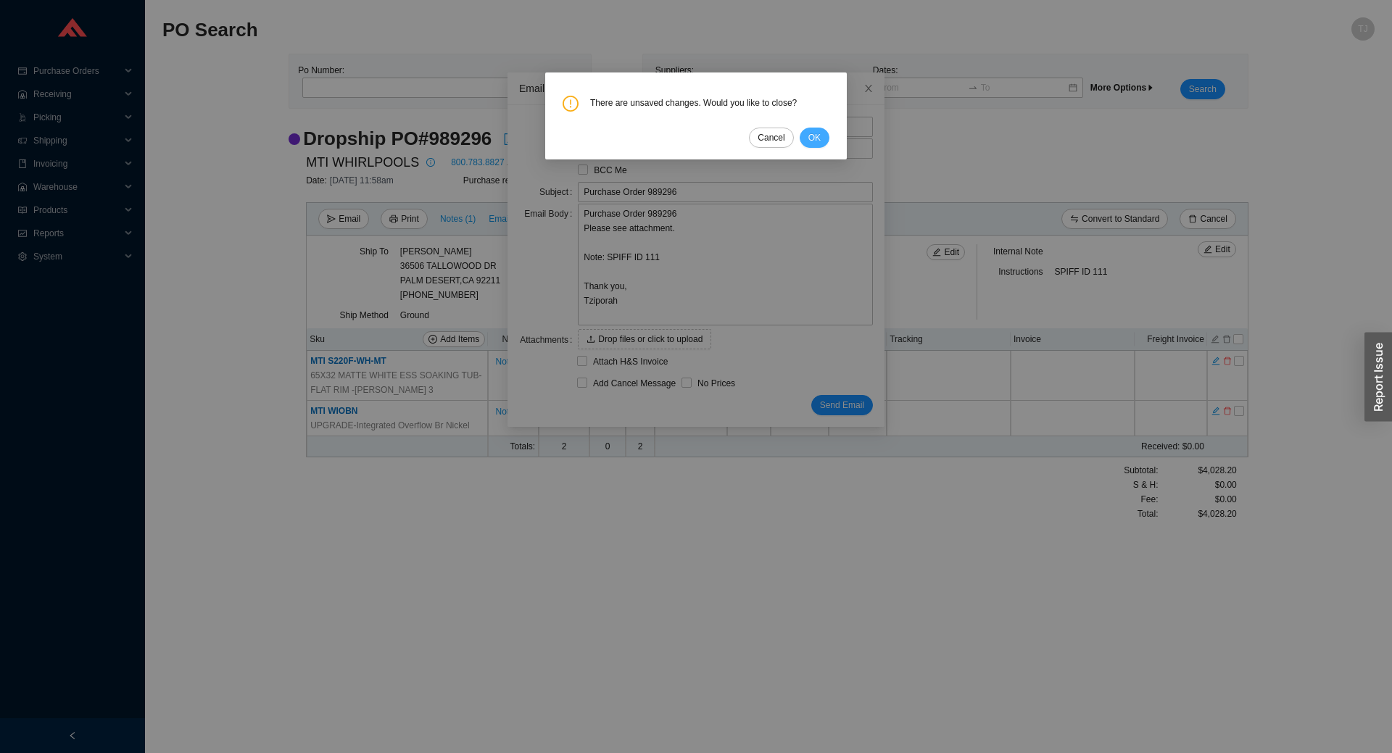
click at [807, 129] on button "OK" at bounding box center [815, 138] width 30 height 20
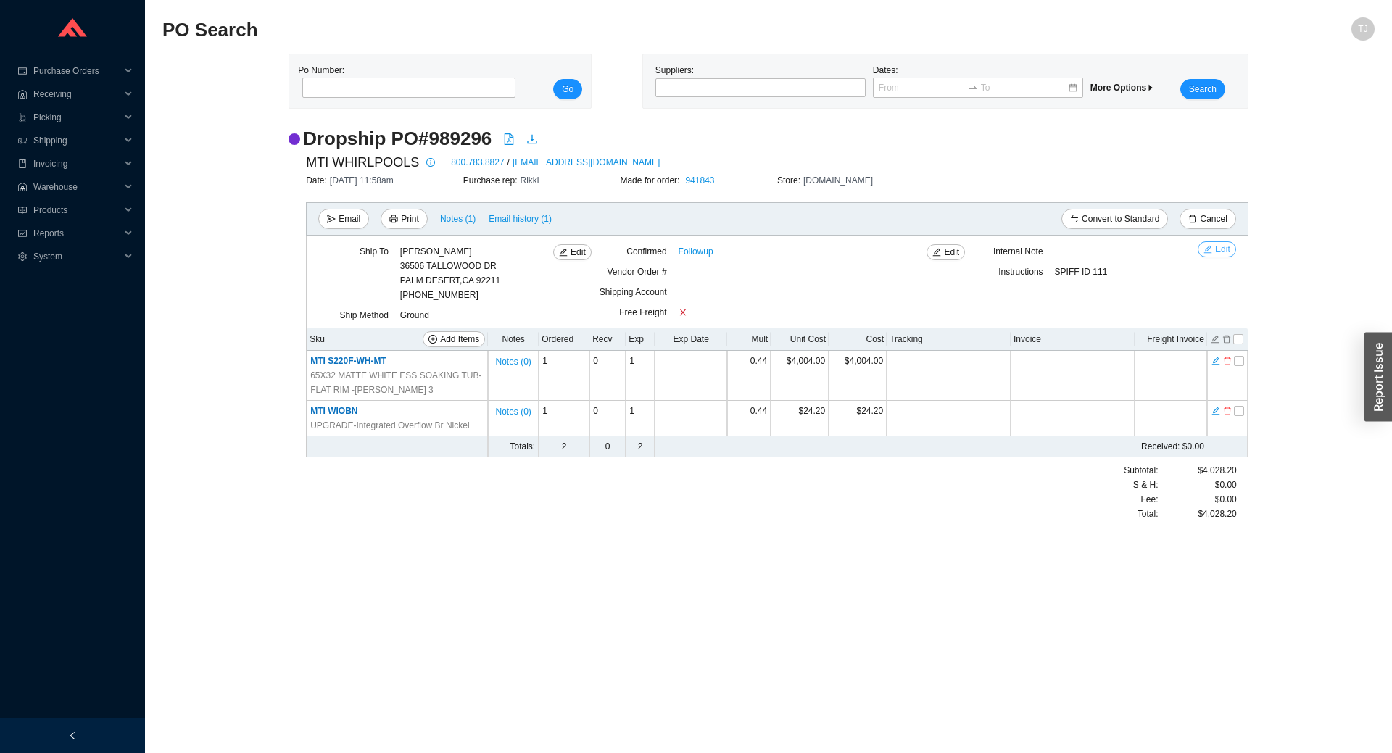
click at [1224, 248] on span "Edit" at bounding box center [1222, 249] width 15 height 14
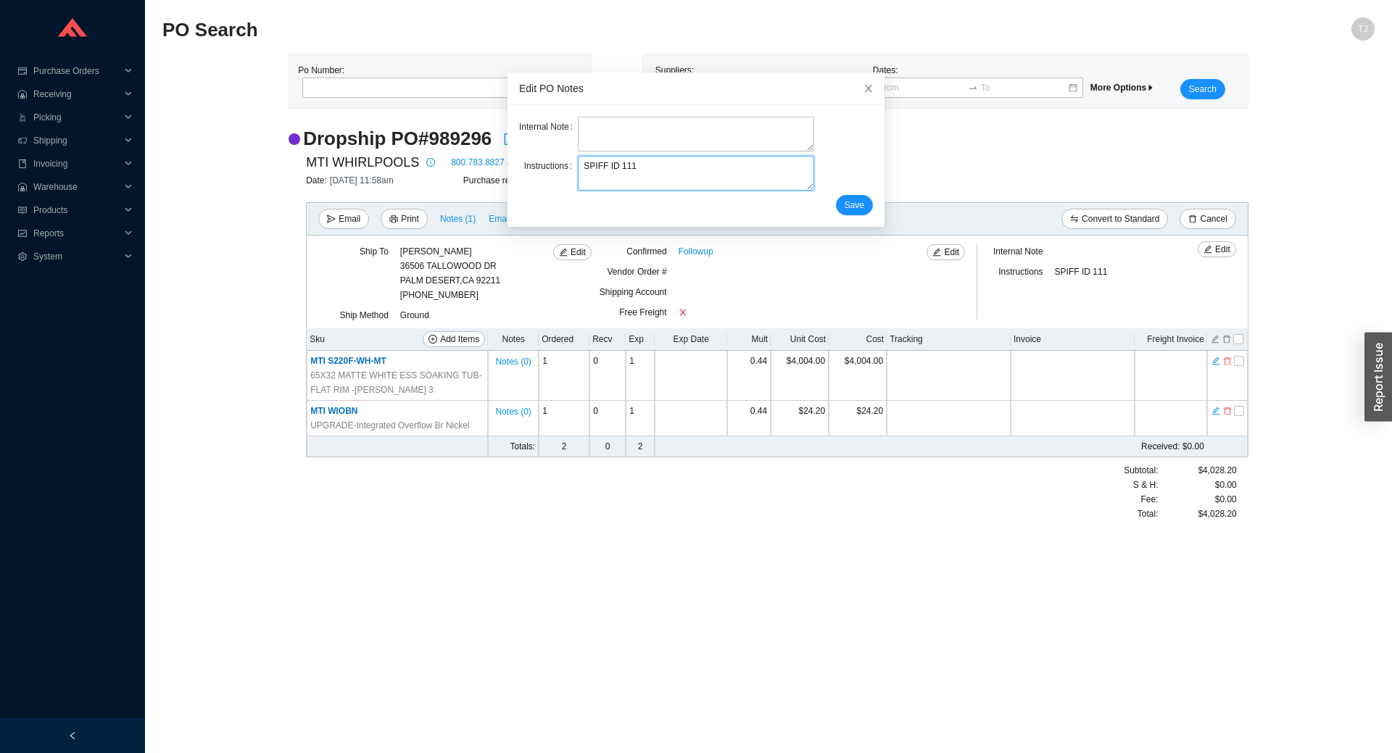
click at [616, 167] on textarea "SPIFF ID 111" at bounding box center [696, 173] width 236 height 35
paste textarea "piff"
type textarea "Spiff ID 111"
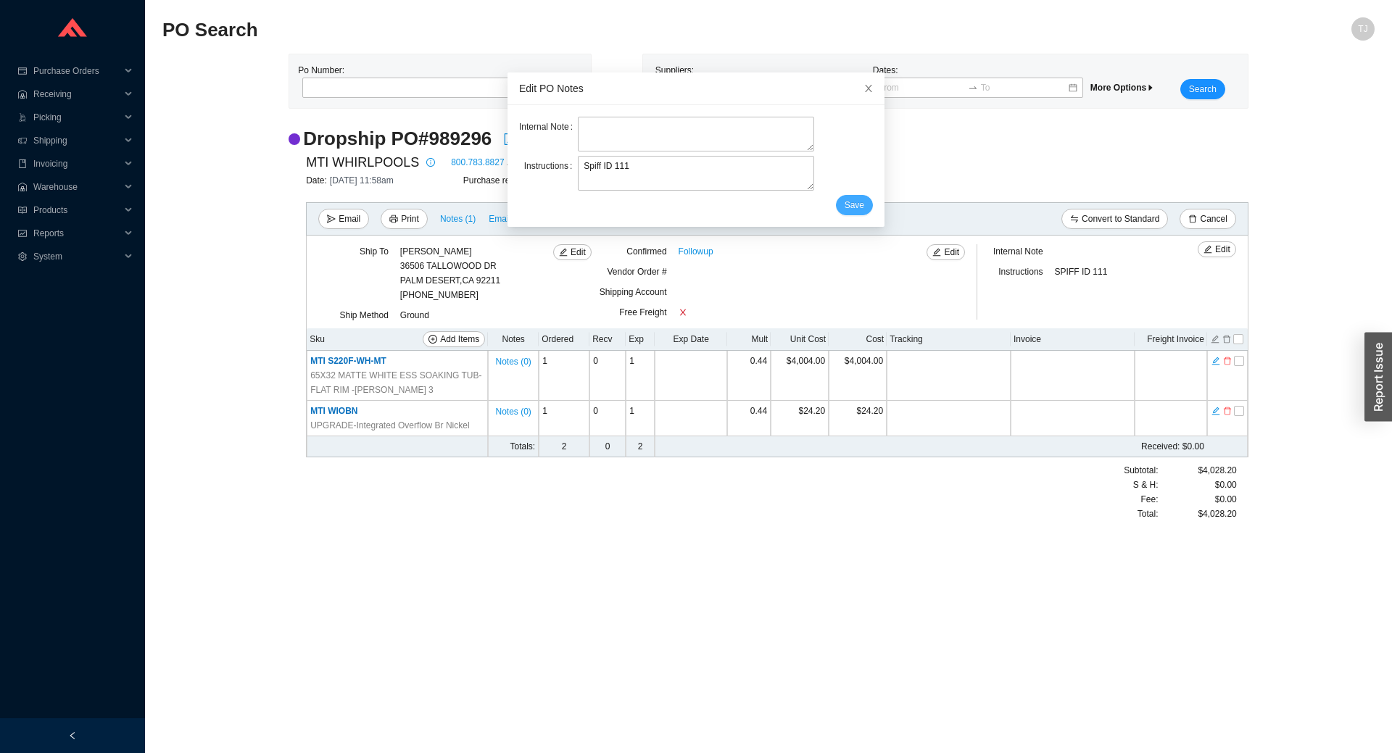
click at [849, 202] on span "Save" at bounding box center [855, 205] width 20 height 14
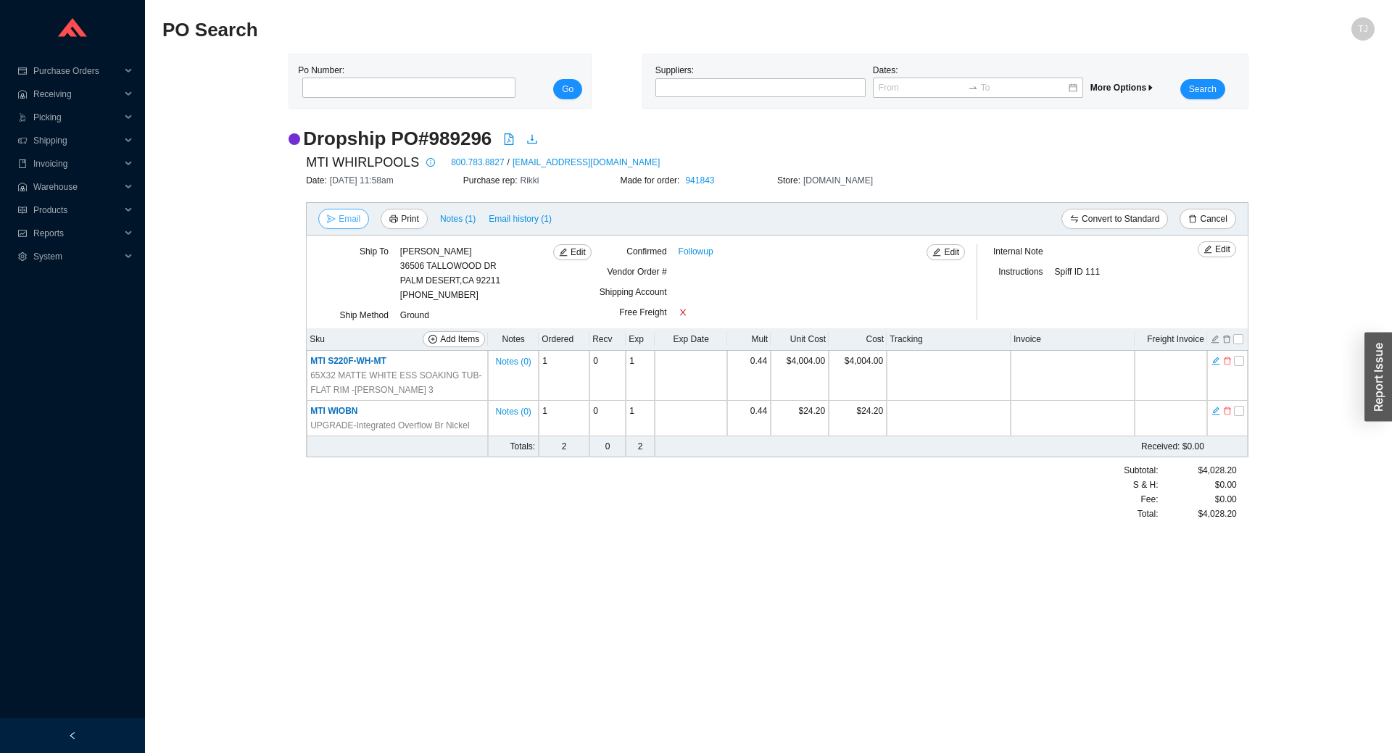
click at [358, 225] on span "Email" at bounding box center [350, 219] width 22 height 14
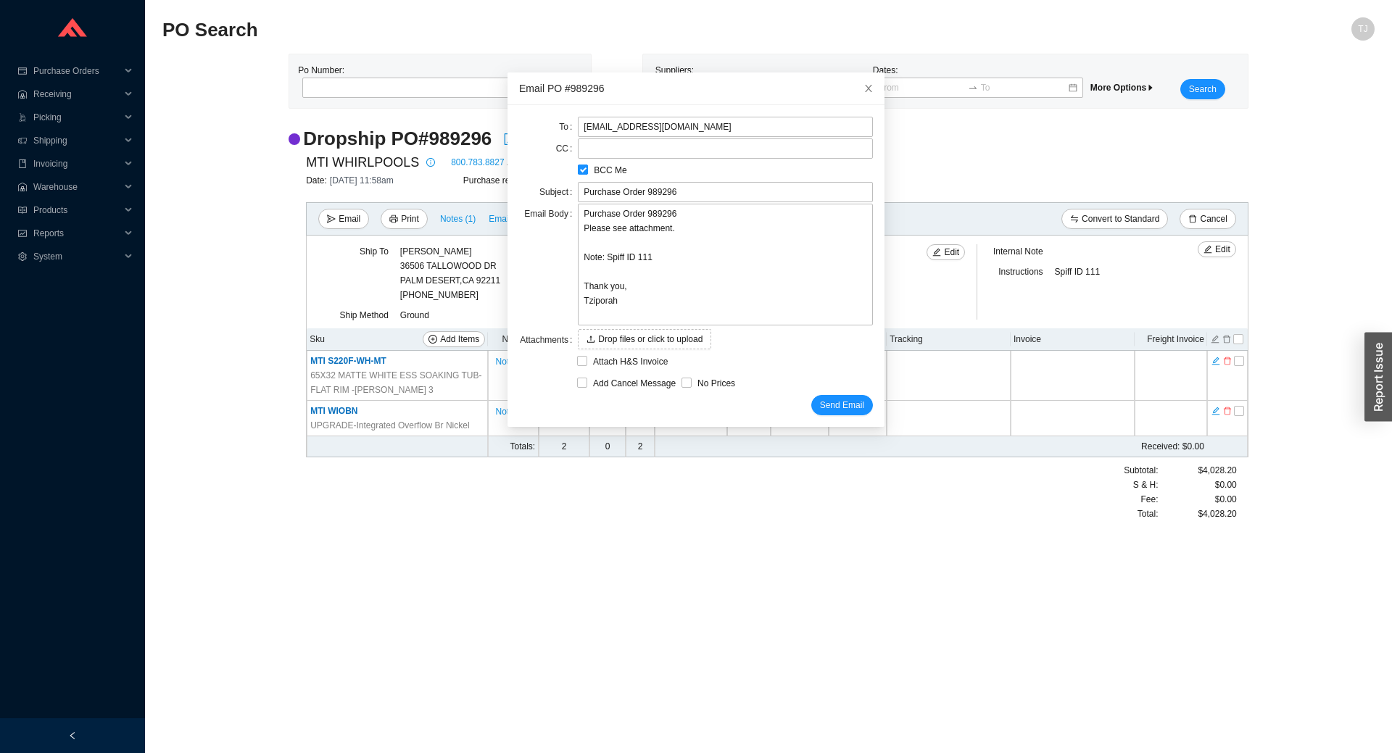
click at [602, 174] on span "BCC Me" at bounding box center [610, 170] width 44 height 14
click at [588, 174] on input "BCC Me" at bounding box center [583, 170] width 10 height 10
checkbox input "false"
click at [846, 403] on span "Send Email" at bounding box center [842, 405] width 44 height 14
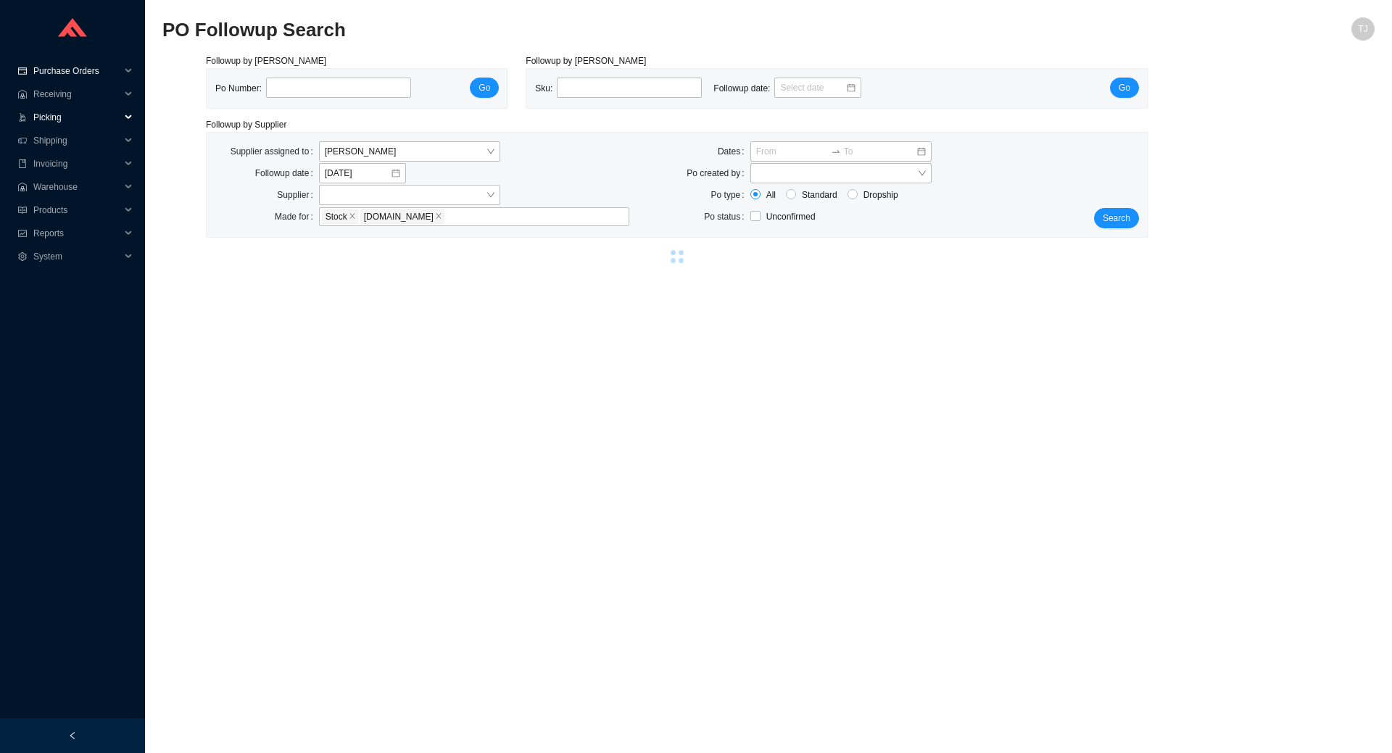
click at [67, 69] on span "Purchase Orders" at bounding box center [76, 70] width 87 height 23
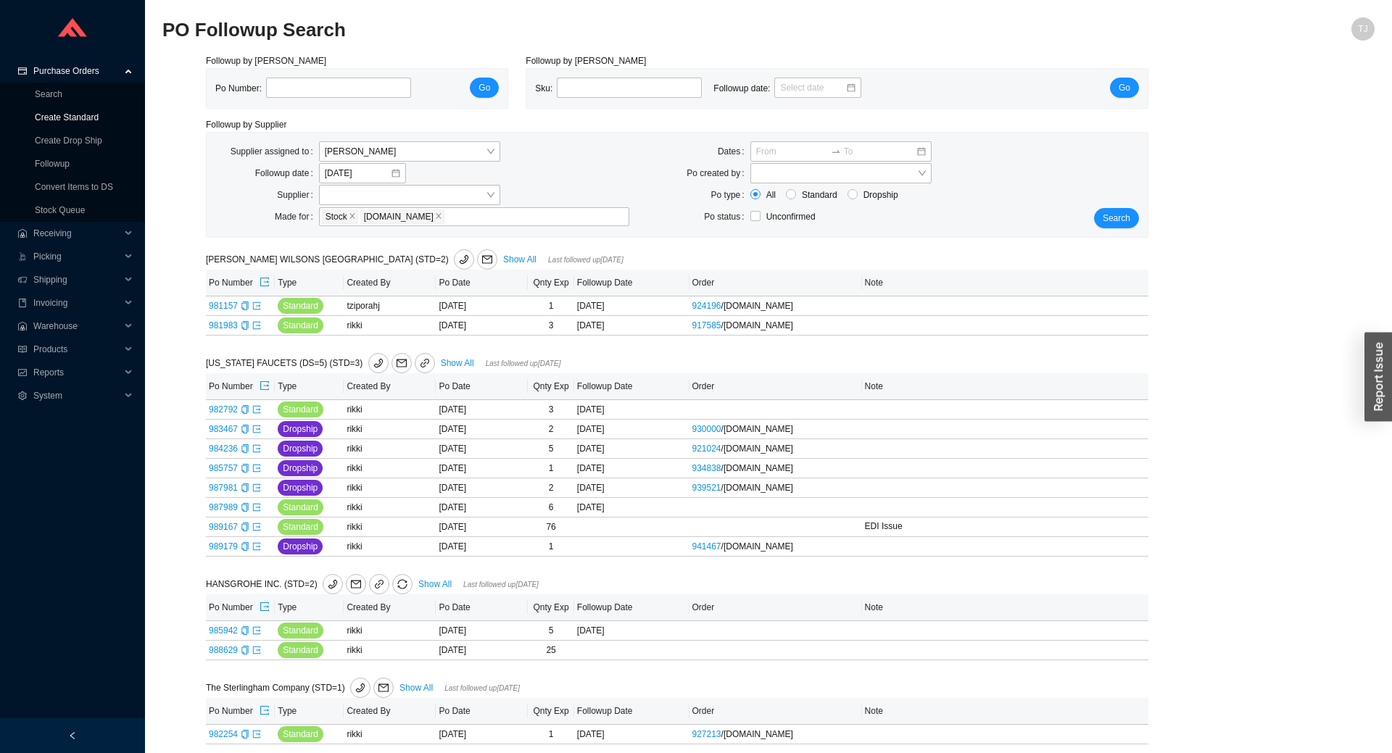
click at [58, 112] on link "Create Standard" at bounding box center [67, 117] width 64 height 10
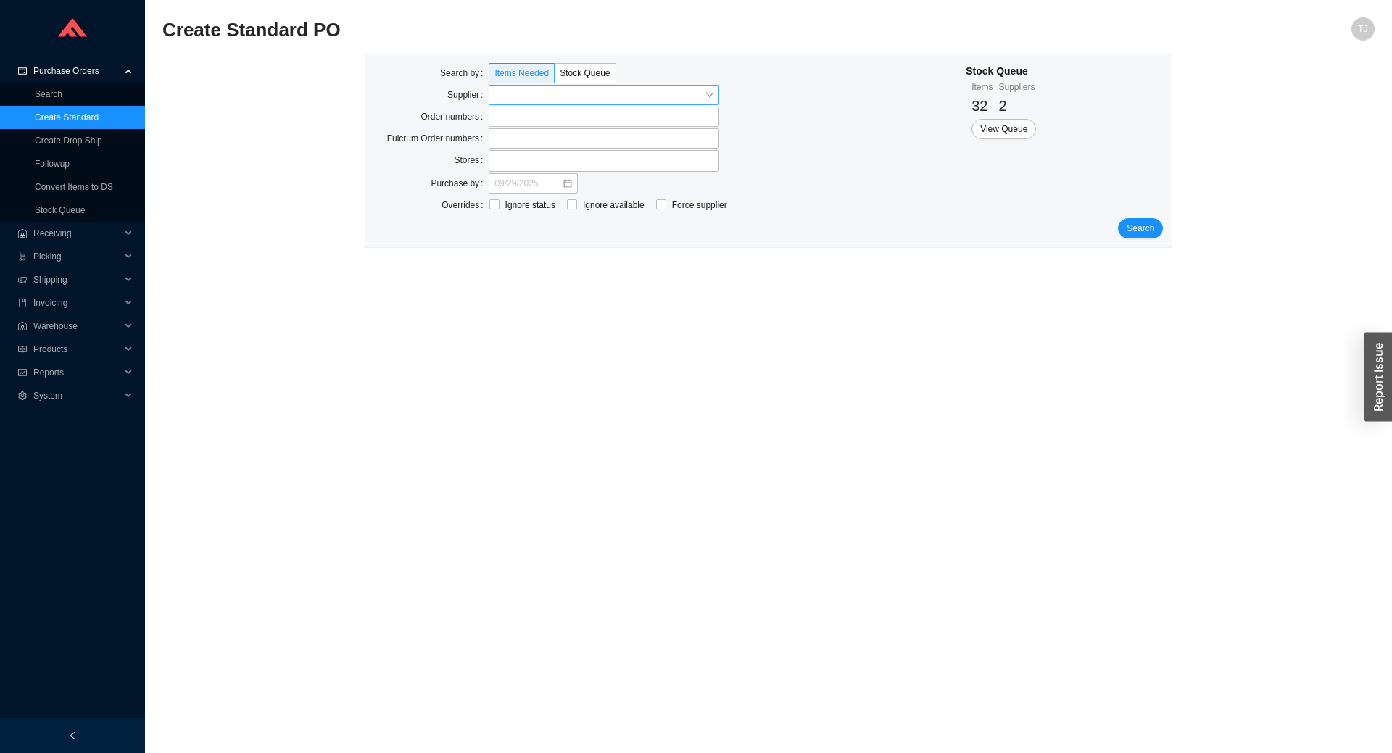
click at [571, 98] on input "search" at bounding box center [599, 95] width 210 height 19
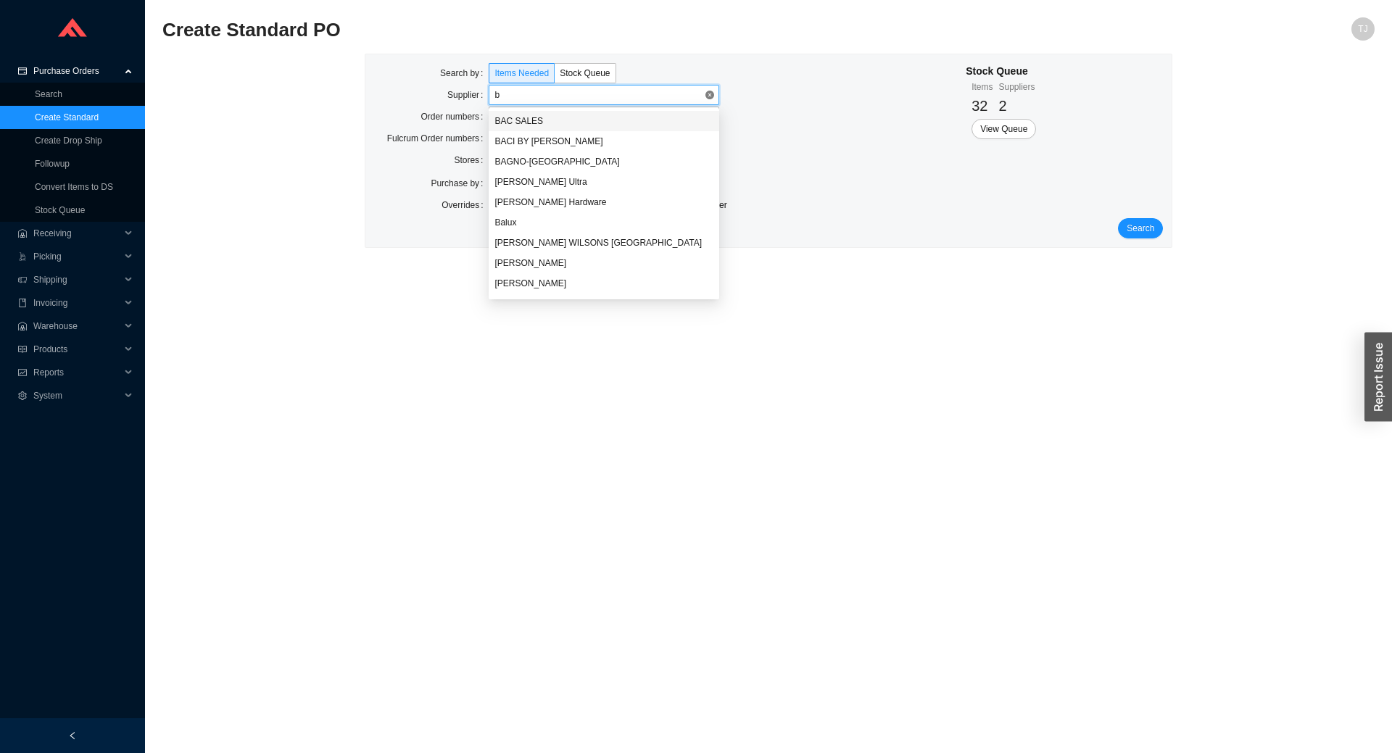
type input "ba"
click at [539, 178] on div "[PERSON_NAME] Ultra" at bounding box center [603, 181] width 219 height 13
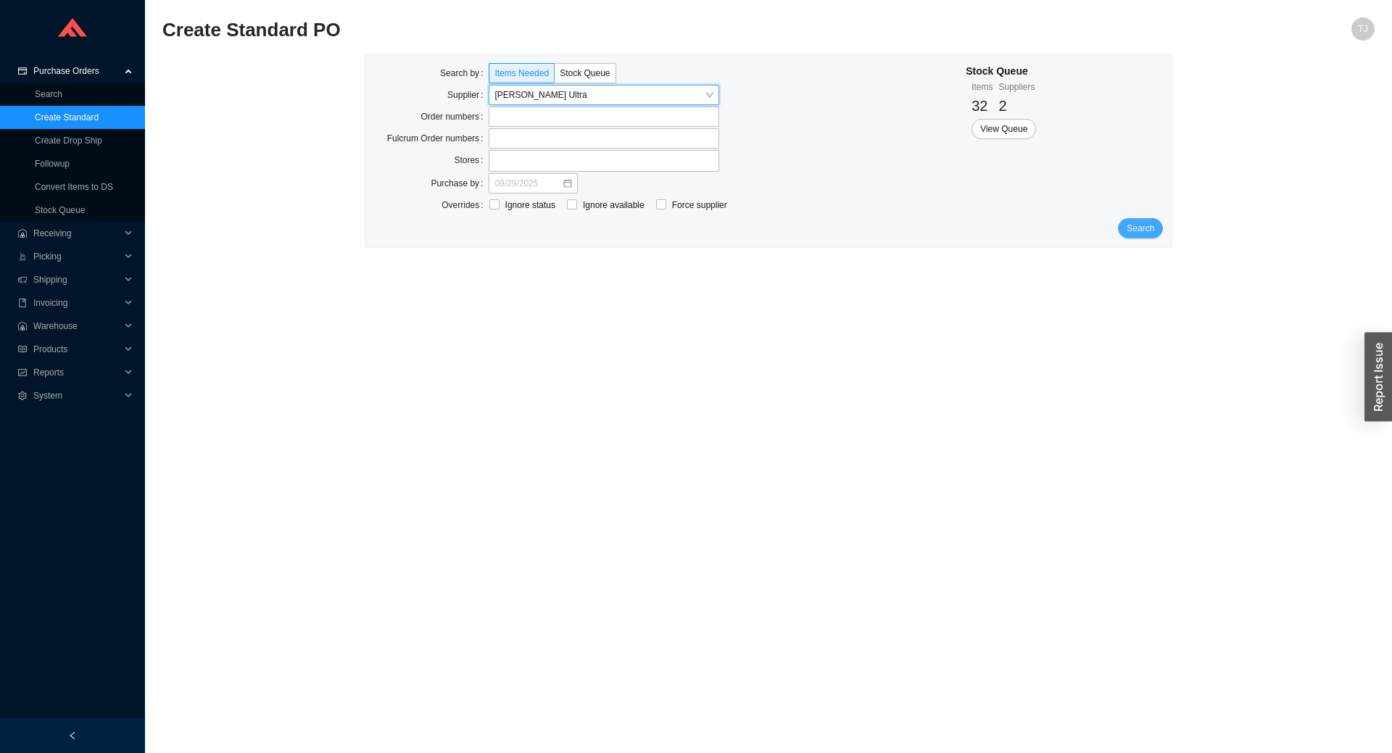
click at [1137, 233] on span "Search" at bounding box center [1141, 228] width 28 height 14
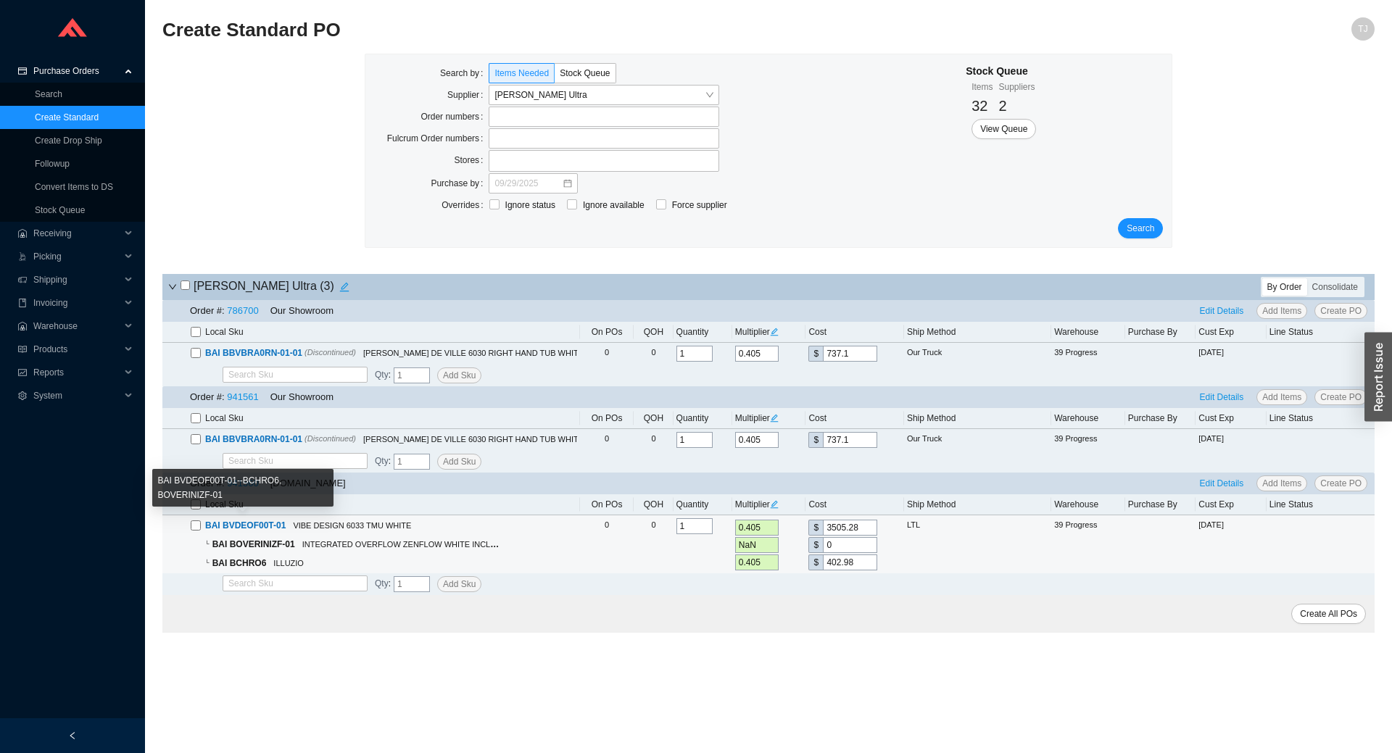
click at [197, 508] on div "BAI BVDEOF00T-01--BCHRO6, BOVERINIZF-01" at bounding box center [242, 493] width 181 height 48
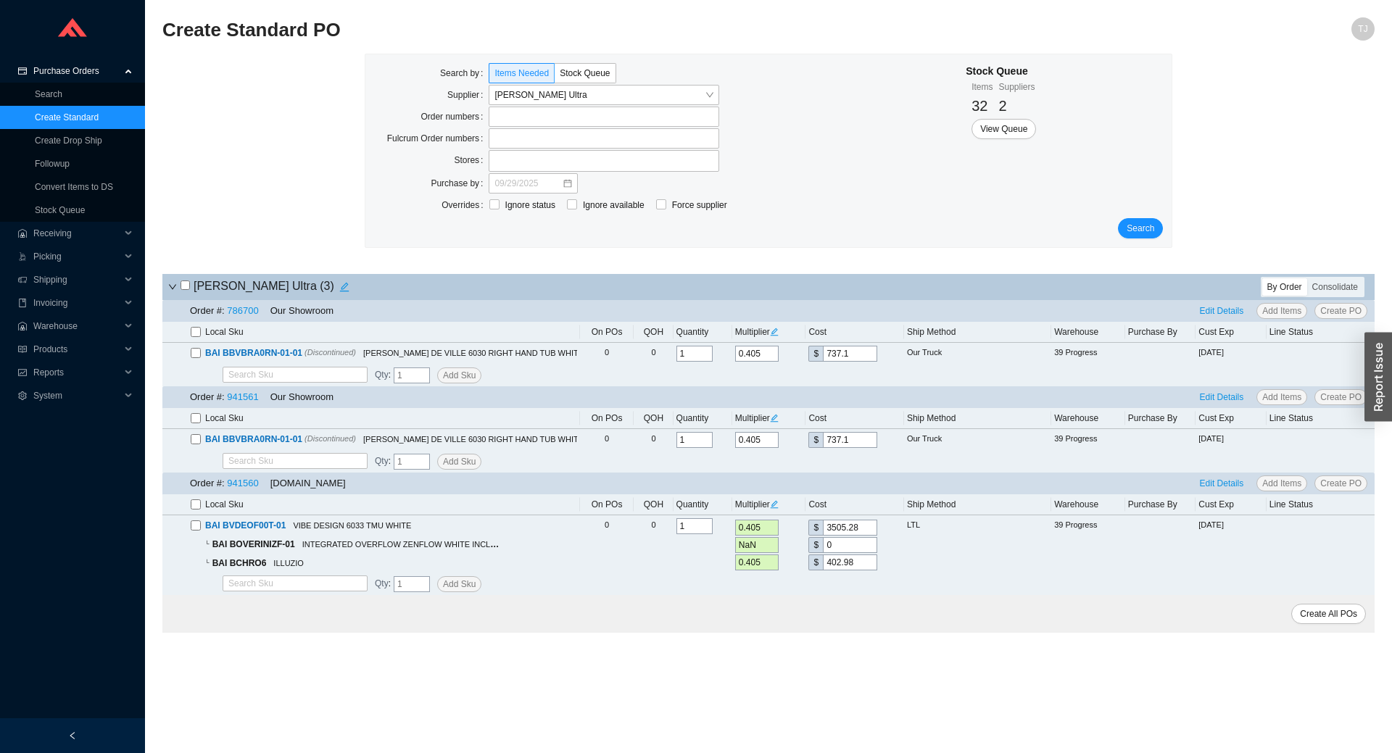
click at [196, 512] on label at bounding box center [196, 504] width 10 height 14
click at [196, 510] on input "checkbox" at bounding box center [196, 505] width 10 height 10
checkbox input "true"
click at [1216, 481] on span "Edit Details" at bounding box center [1222, 483] width 44 height 14
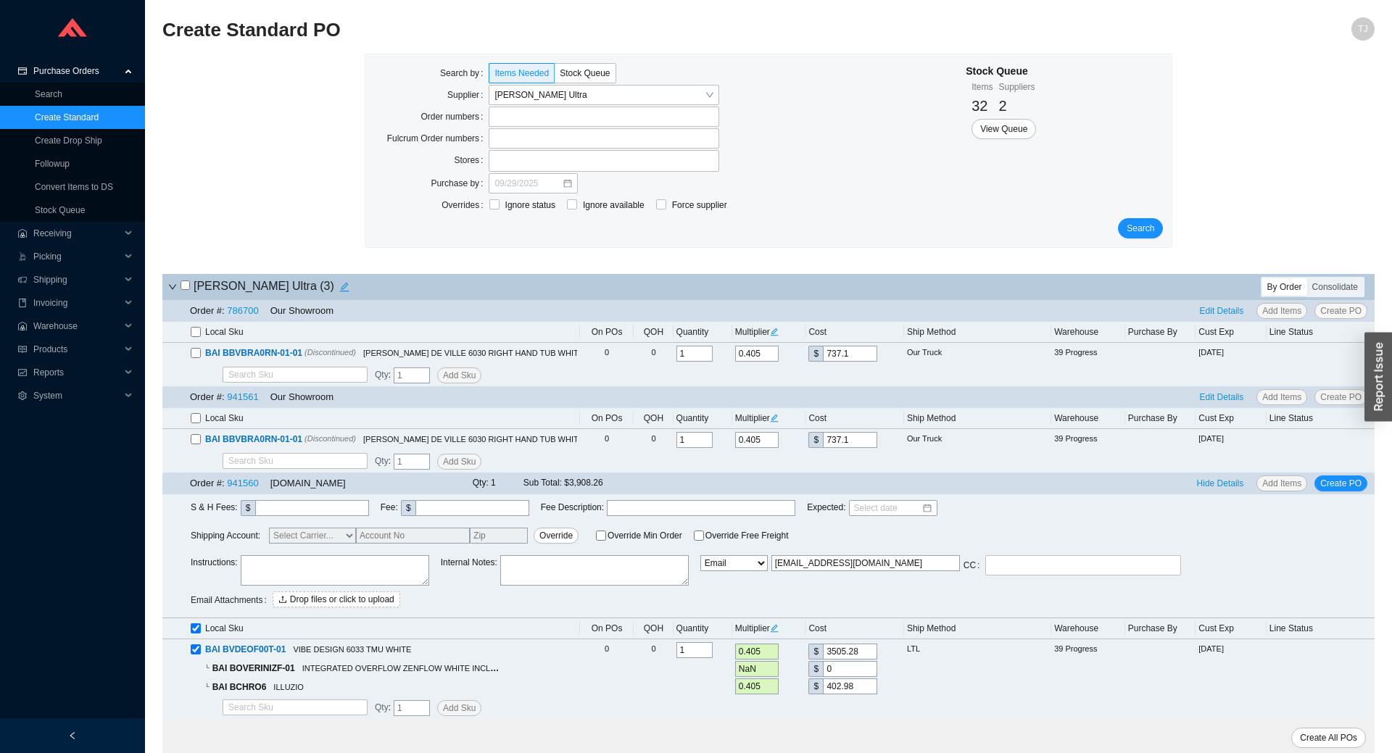
click at [291, 563] on textarea at bounding box center [335, 570] width 188 height 30
paste textarea "Spiff ID SSHA026"
type textarea "Spiff ID SSHA026"
click at [1352, 482] on span "Create PO" at bounding box center [1340, 483] width 41 height 14
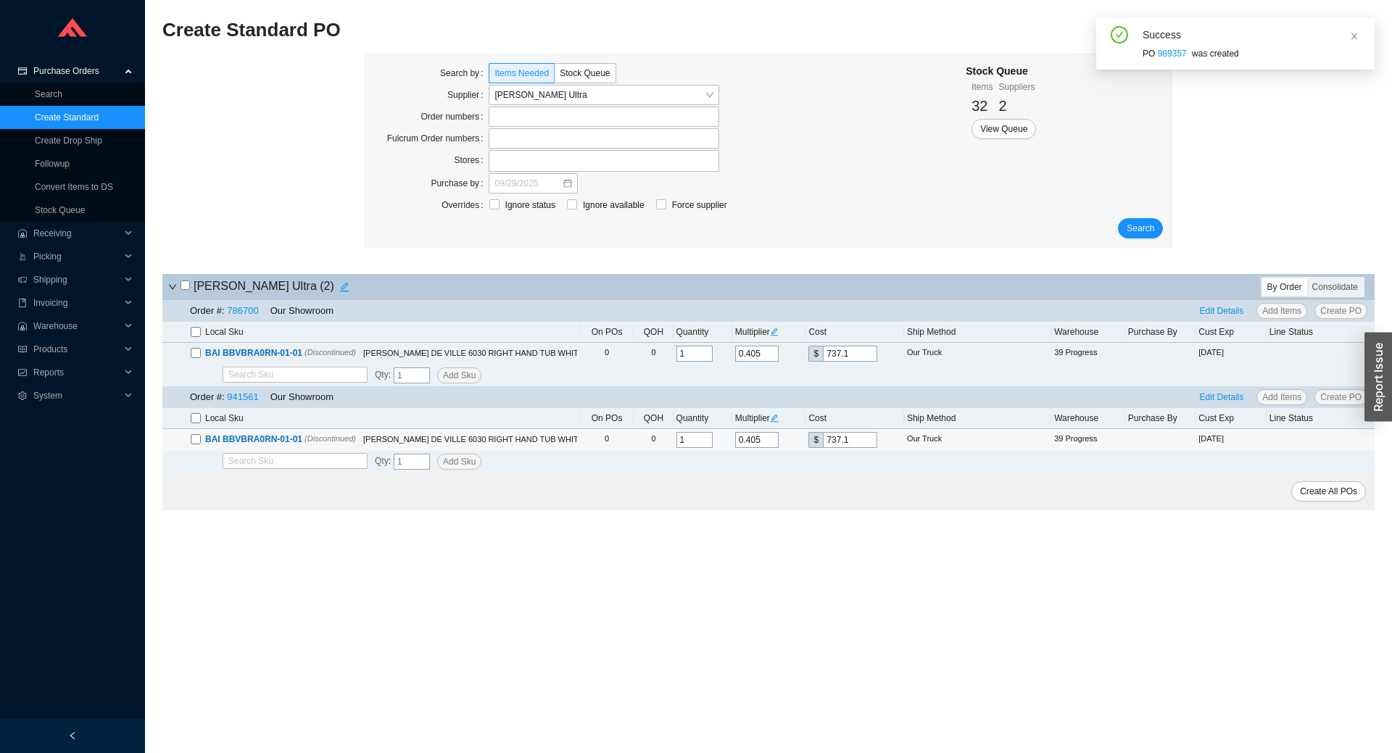
click at [196, 439] on input "checkbox" at bounding box center [196, 439] width 10 height 10
checkbox input "true"
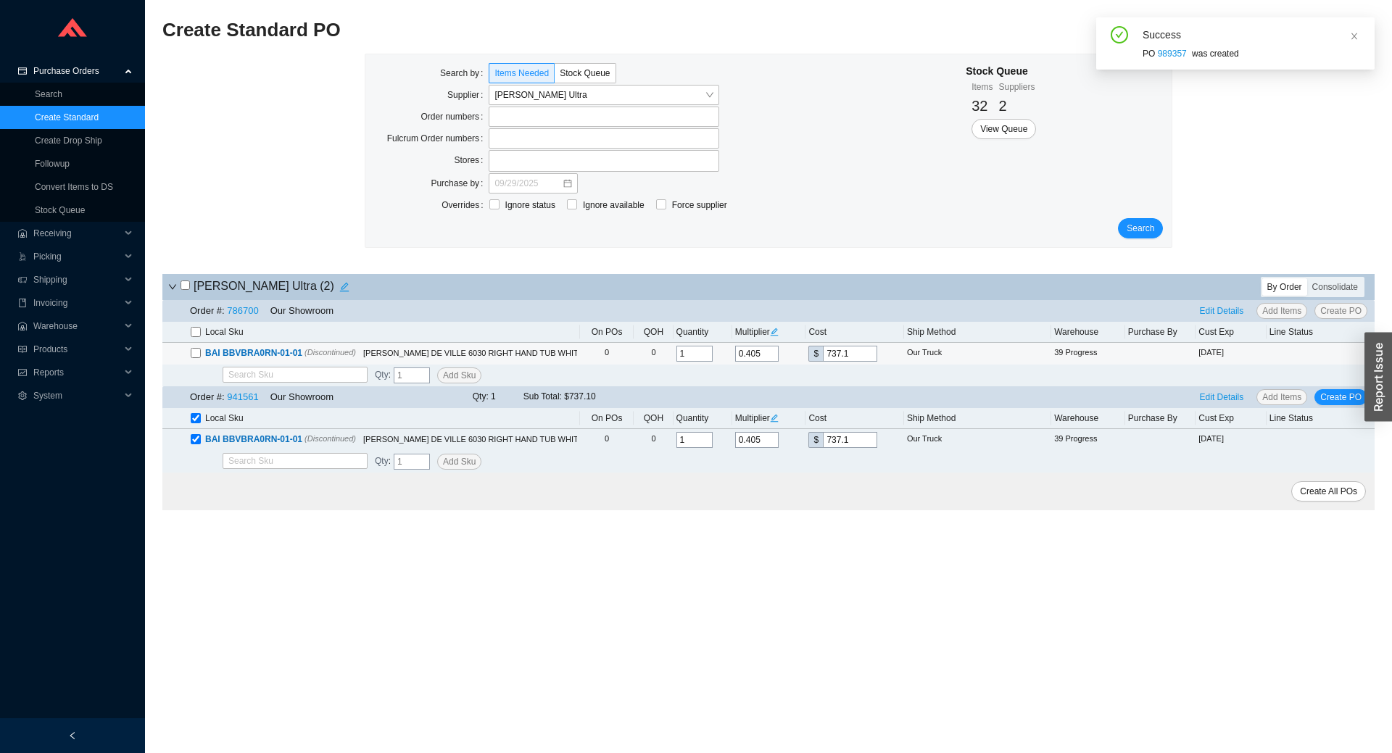
click at [194, 351] on input "checkbox" at bounding box center [196, 353] width 10 height 10
checkbox input "true"
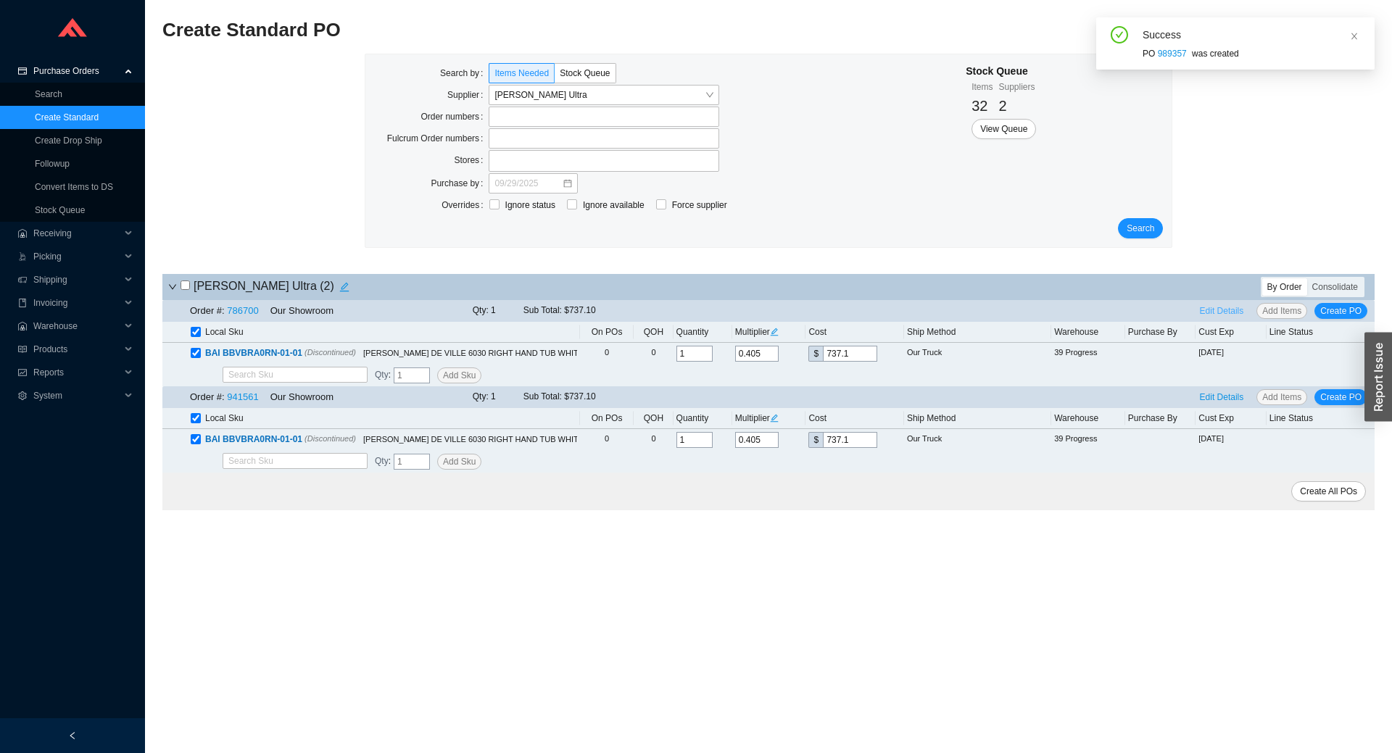
click at [1230, 311] on span "Edit Details" at bounding box center [1222, 311] width 44 height 14
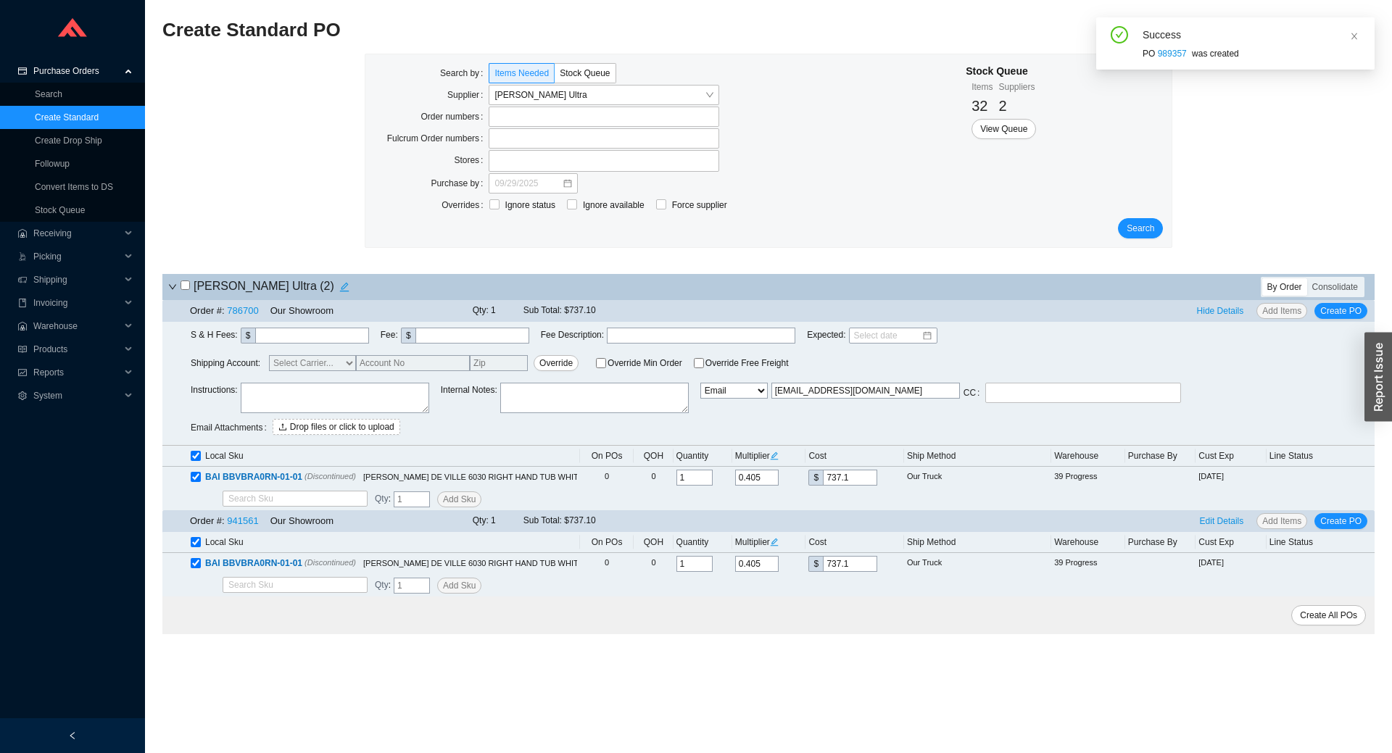
click at [700, 383] on select "Email Email Buyer EDI Do Not Send" at bounding box center [733, 391] width 67 height 16
select select "5"
click option "Email Buyer" at bounding box center [0, 0] width 0 height 0
type input "[EMAIL_ADDRESS][DOMAIN_NAME]"
click at [1219, 523] on span "Edit Details" at bounding box center [1222, 521] width 44 height 14
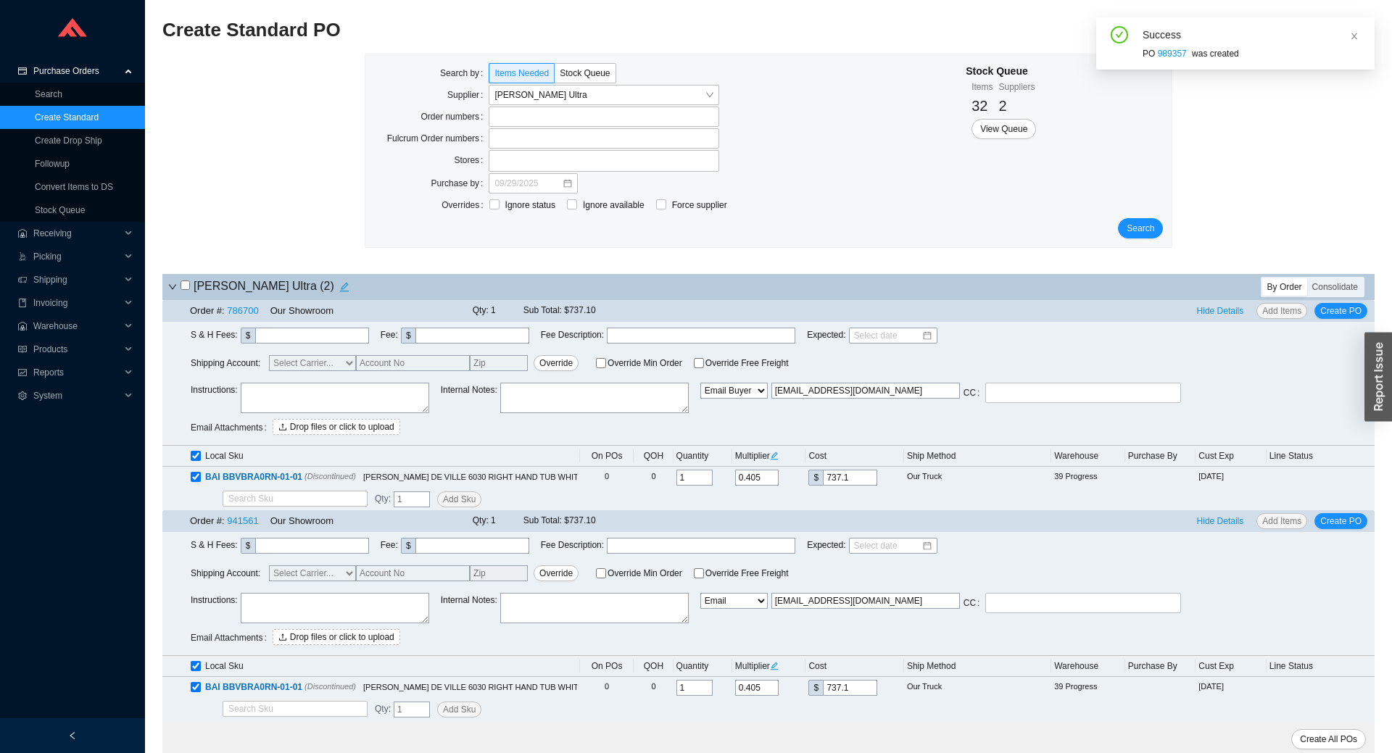
click at [700, 593] on select "Email Email Buyer EDI Do Not Send" at bounding box center [733, 601] width 67 height 16
select select "5"
click option "Email Buyer" at bounding box center [0, 0] width 0 height 0
type input "[EMAIL_ADDRESS][DOMAIN_NAME]"
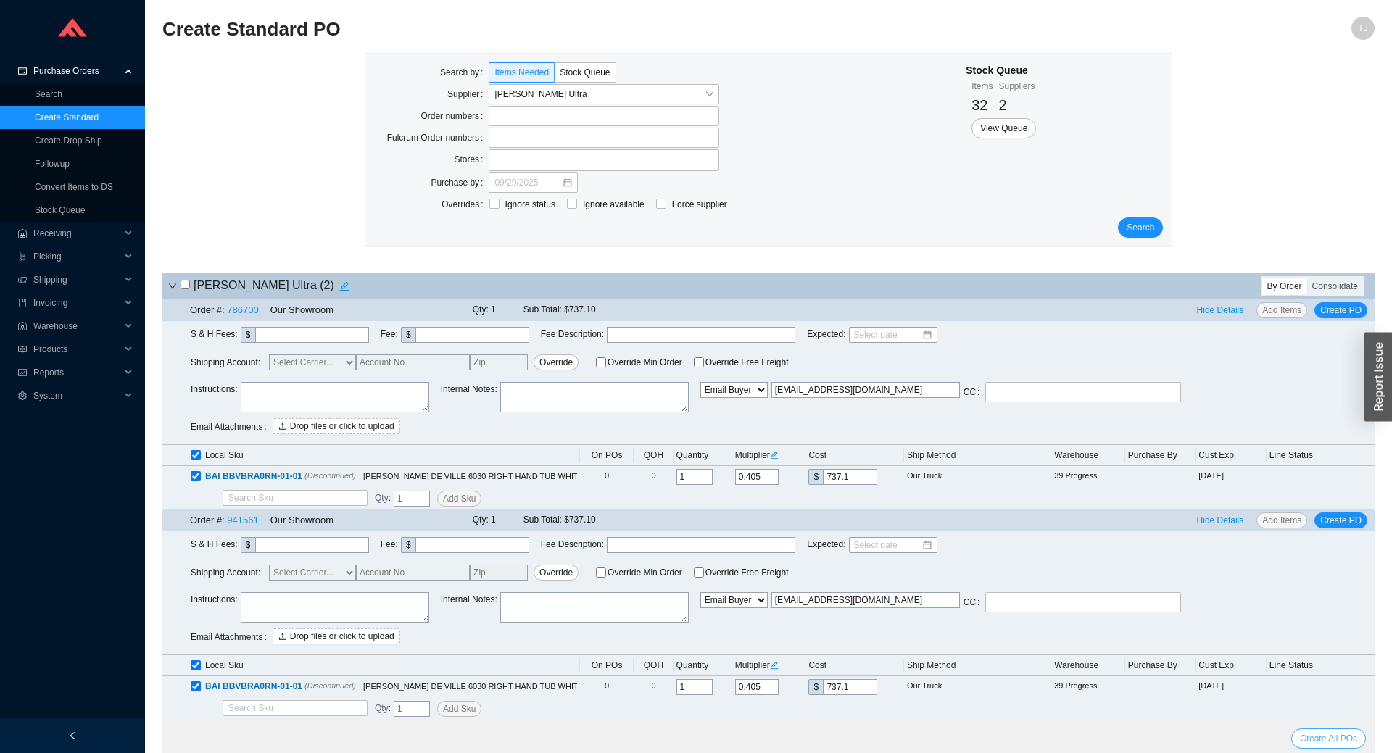
click at [1334, 731] on span "Create All POs" at bounding box center [1328, 738] width 57 height 14
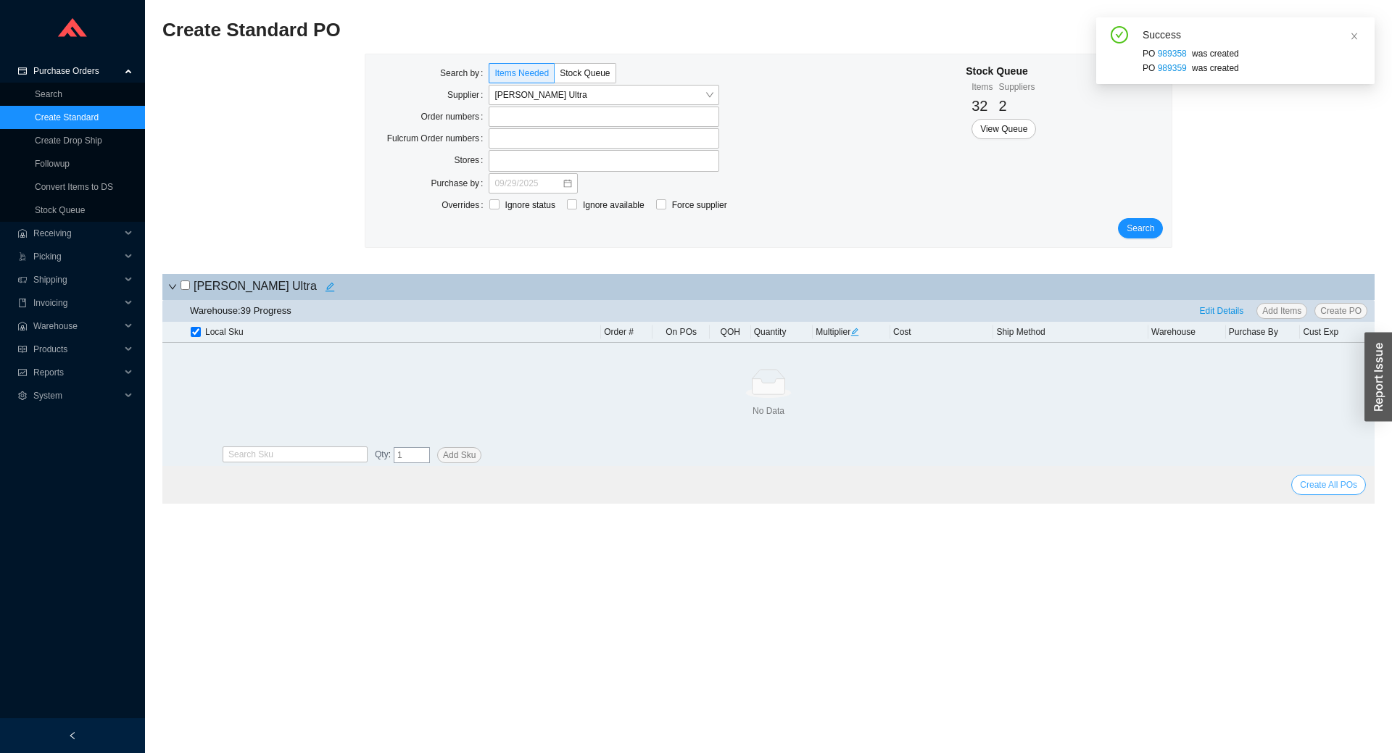
scroll to position [0, 0]
